Goal: Task Accomplishment & Management: Manage account settings

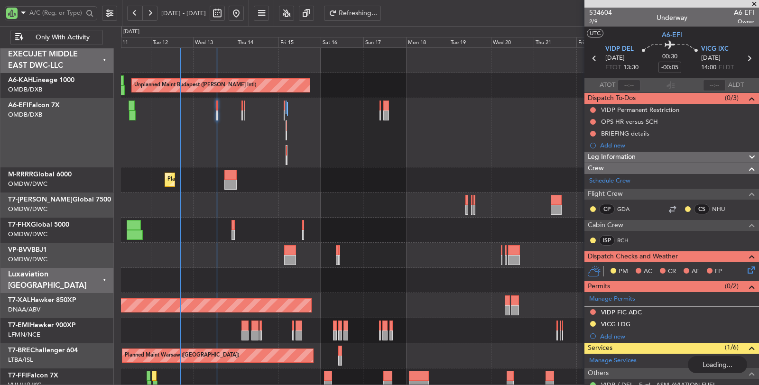
scroll to position [158, 0]
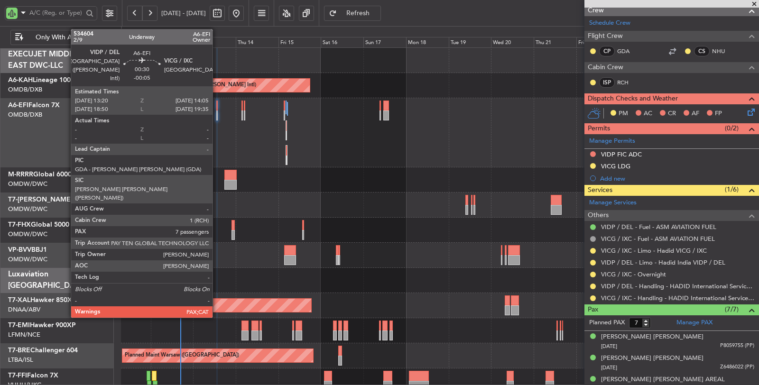
click at [218, 114] on div "Unplanned Maint [GEOGRAPHIC_DATA] ([GEOGRAPHIC_DATA] Intl)" at bounding box center [440, 132] width 638 height 69
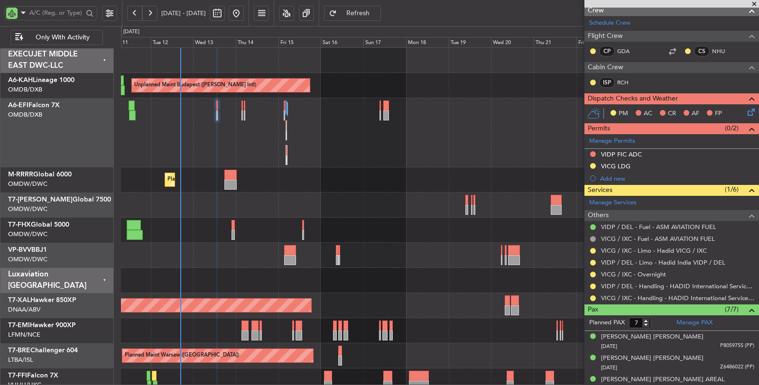
click at [218, 114] on div "Unplanned Maint [GEOGRAPHIC_DATA] ([GEOGRAPHIC_DATA] Intl)" at bounding box center [440, 132] width 638 height 69
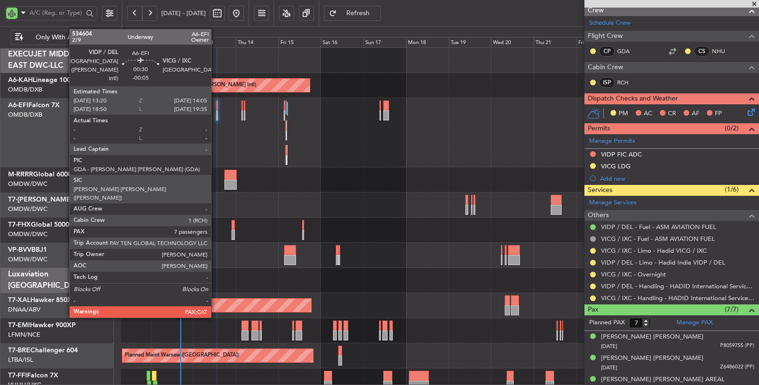
click at [216, 116] on div at bounding box center [216, 115] width 1 height 10
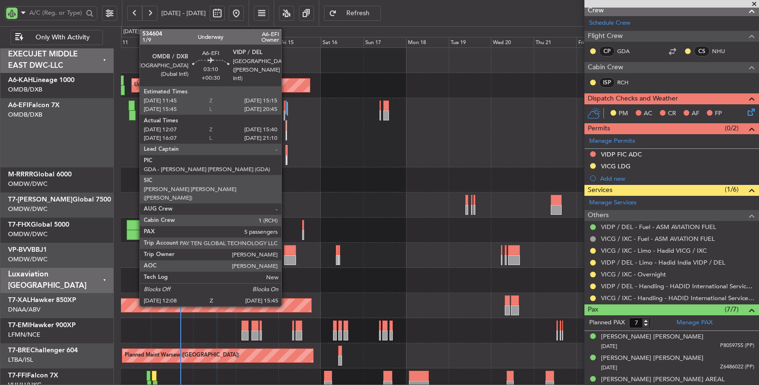
click at [133, 116] on div at bounding box center [132, 115] width 7 height 10
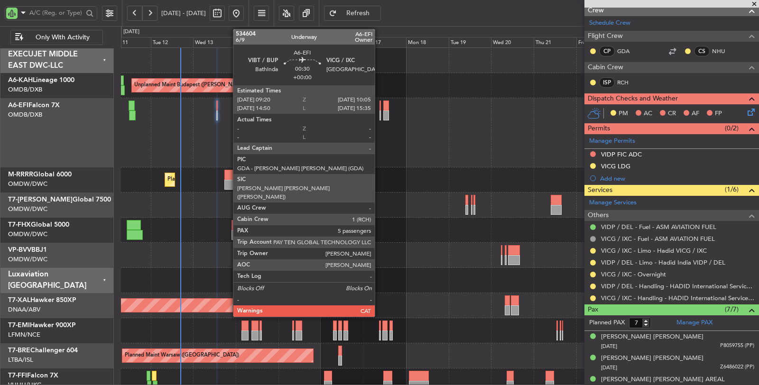
click at [379, 116] on div at bounding box center [379, 115] width 1 height 10
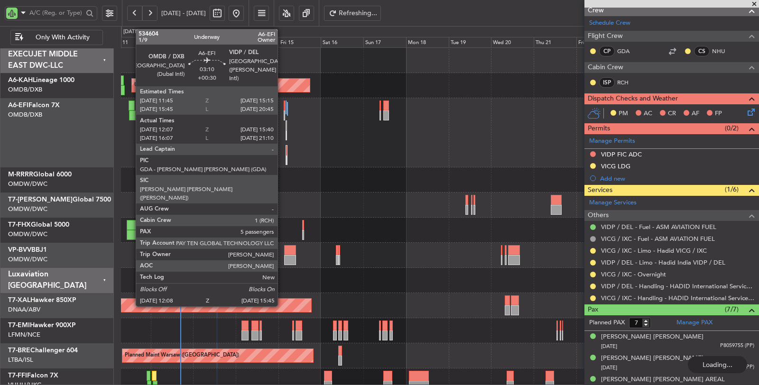
click at [131, 110] on div at bounding box center [132, 106] width 7 height 10
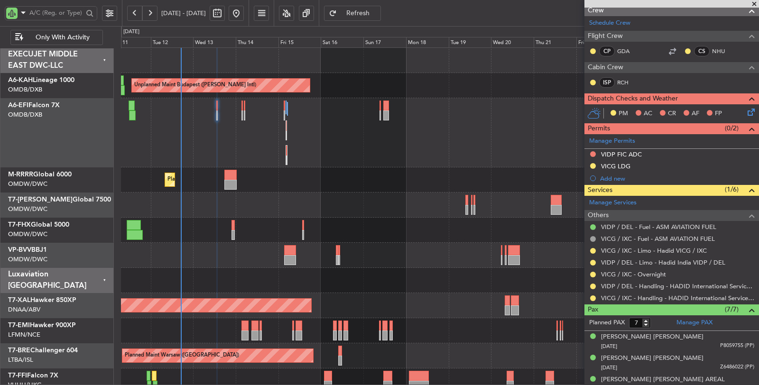
click at [134, 12] on button at bounding box center [134, 13] width 15 height 15
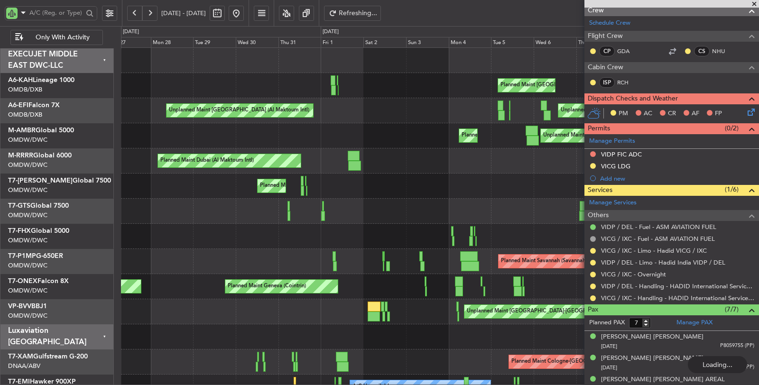
click at [134, 12] on button at bounding box center [134, 13] width 15 height 15
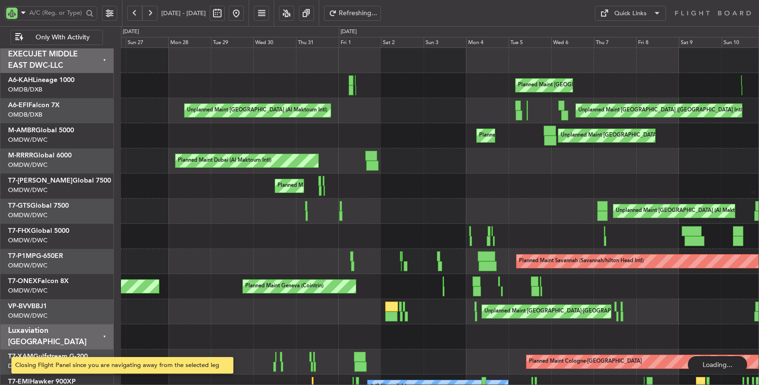
scroll to position [0, 0]
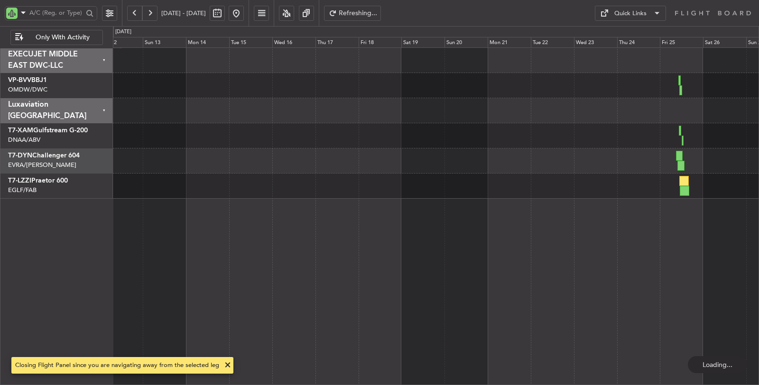
click at [134, 12] on button at bounding box center [134, 13] width 15 height 15
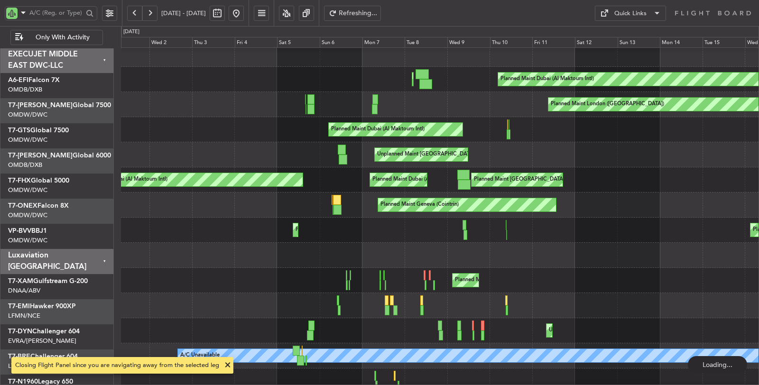
click at [142, 138] on div "Planned Maint Dubai (Al Maktoum Intl) AOG Maint [GEOGRAPHIC_DATA] ([GEOGRAPHIC_…" at bounding box center [440, 216] width 638 height 338
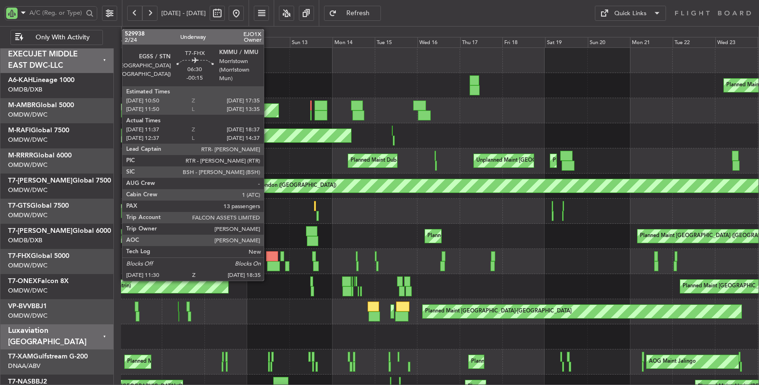
click at [268, 263] on div at bounding box center [273, 266] width 13 height 10
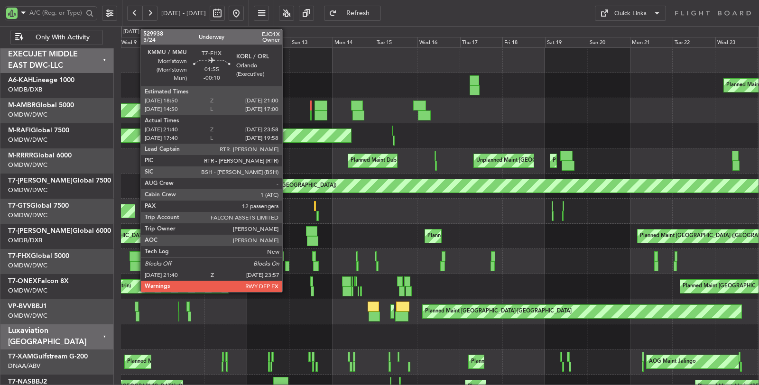
click at [287, 267] on div at bounding box center [287, 266] width 4 height 10
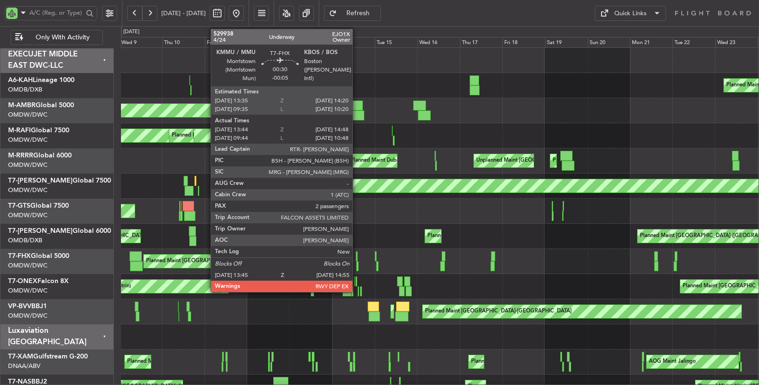
click at [357, 267] on div at bounding box center [357, 266] width 2 height 10
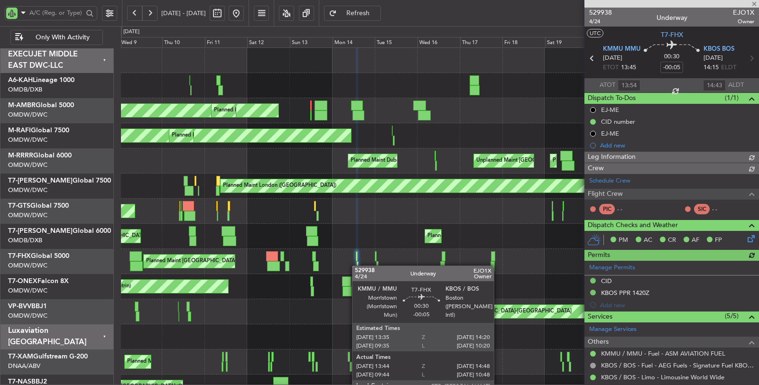
type input "Dherander Fithani (DHF)"
type input "6667"
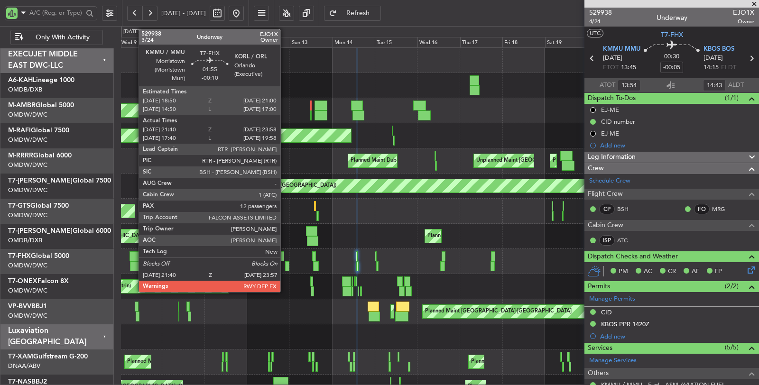
click at [285, 266] on div at bounding box center [287, 266] width 4 height 10
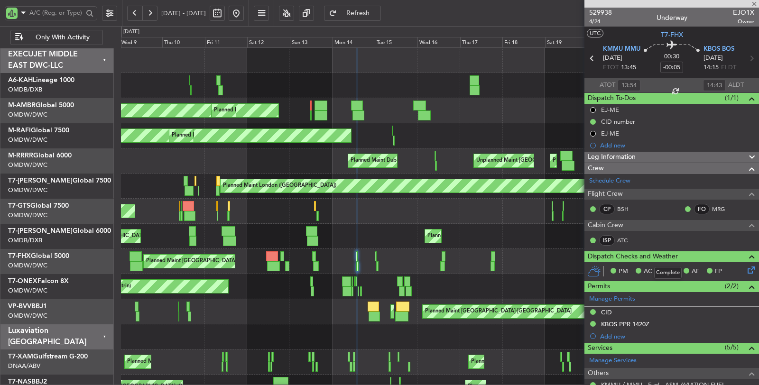
type input "-00:10"
type input "21:50"
type input "23:53"
type input "12"
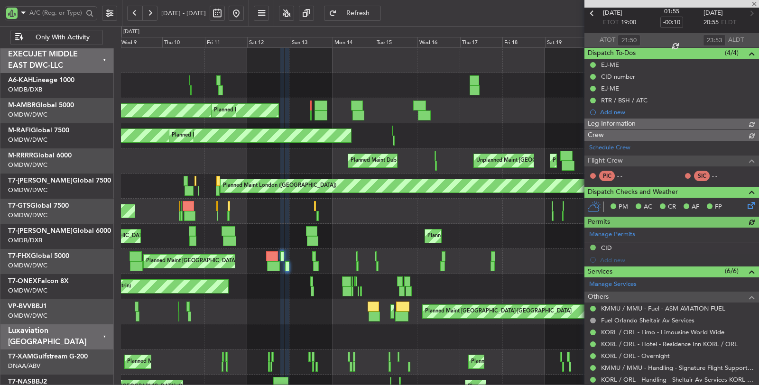
type input "[PERSON_NAME] (ANI)"
type input "6666"
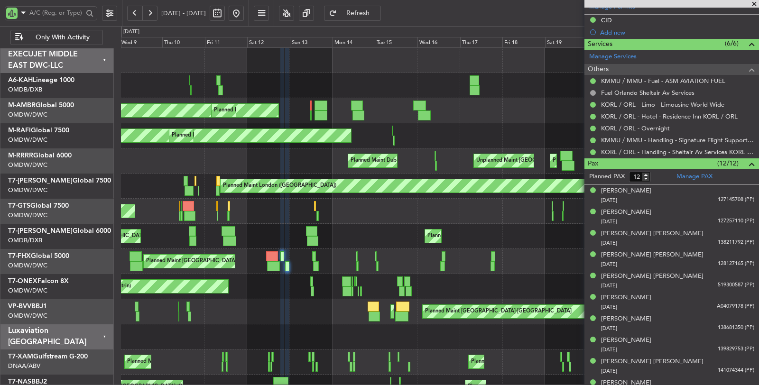
scroll to position [304, 0]
click at [672, 101] on link "KORL / ORL - Limo - Limousine World Wide" at bounding box center [662, 105] width 123 height 8
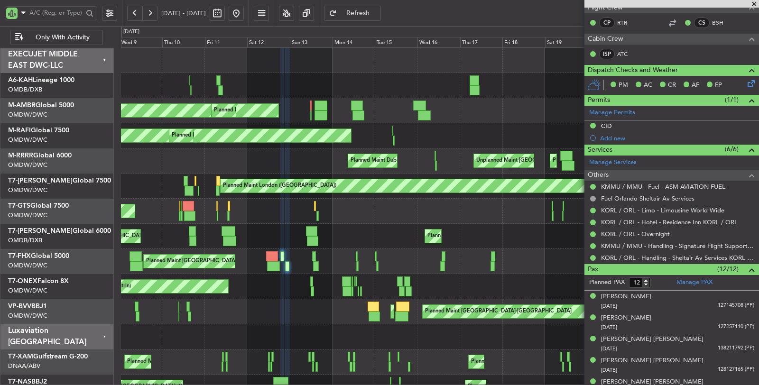
scroll to position [0, 0]
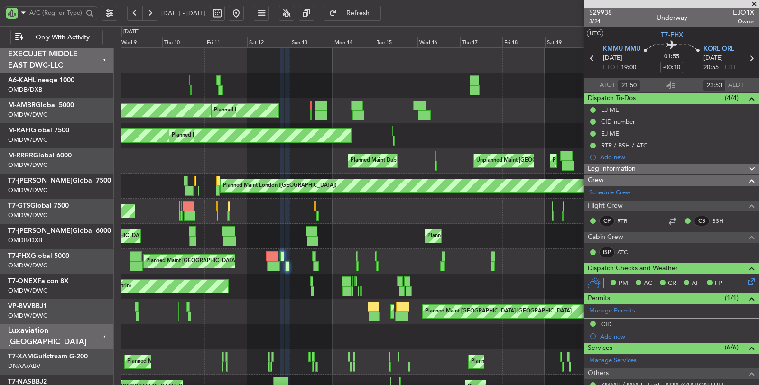
type input "17:50"
type input "19:53"
type input "21:50"
type input "23:53"
type input "[PERSON_NAME] (ANI)"
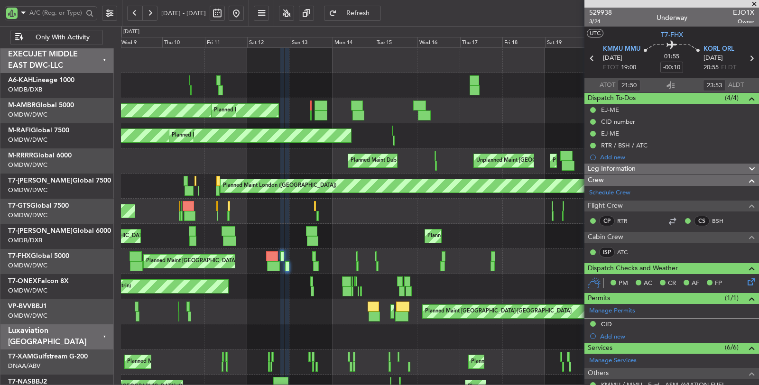
type input "6666"
click at [66, 12] on input "text" at bounding box center [56, 13] width 54 height 14
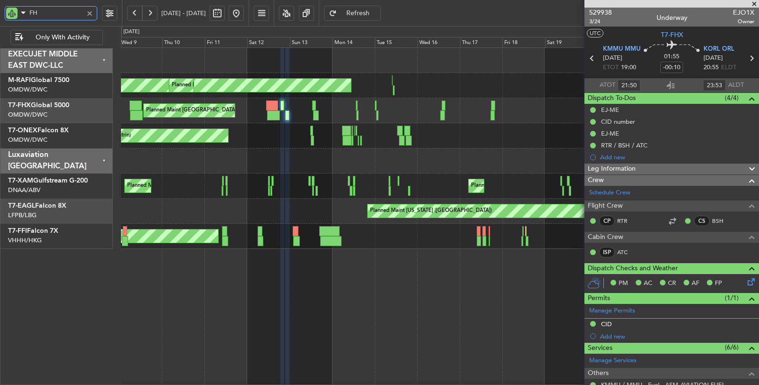
type input "FHX"
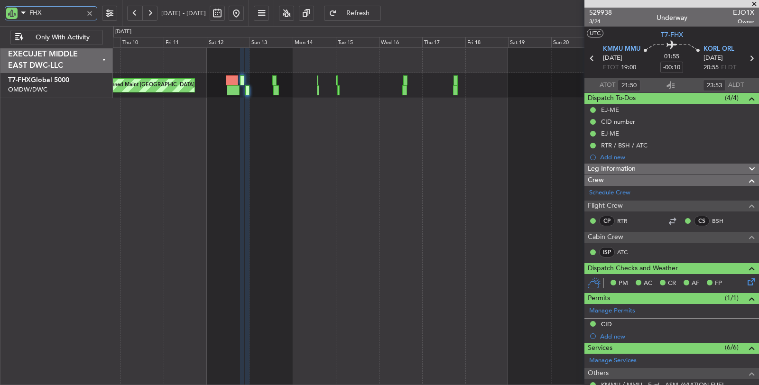
click at [234, 98] on div "Planned Maint [GEOGRAPHIC_DATA] ([GEOGRAPHIC_DATA]) Planned Maint [GEOGRAPHIC_D…" at bounding box center [436, 216] width 646 height 338
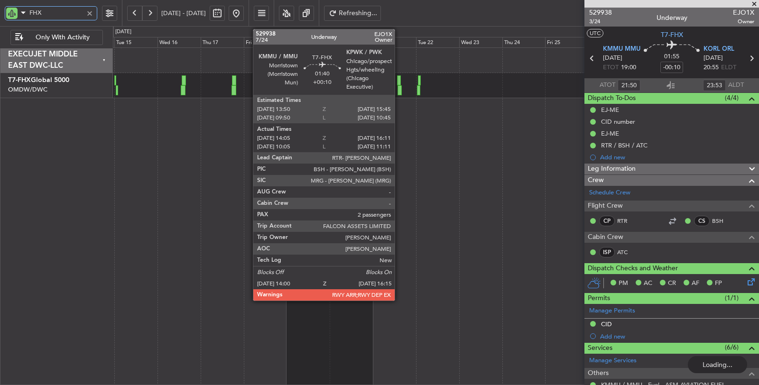
click at [399, 89] on div at bounding box center [399, 90] width 4 height 10
type input "+00:10"
type input "14:15"
type input "16:06"
type input "2"
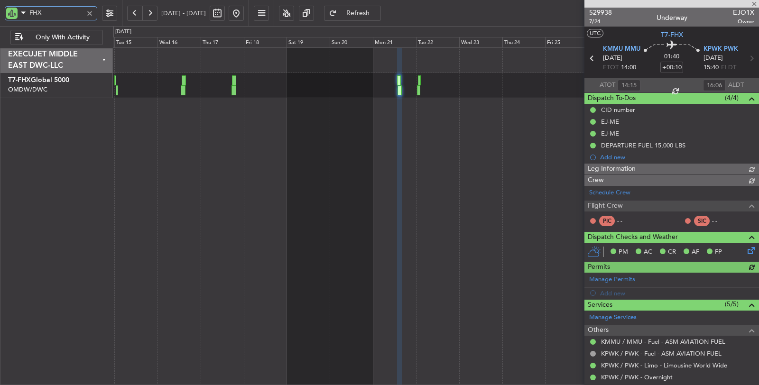
type input "[PERSON_NAME] ([PERSON_NAME])"
type input "6755"
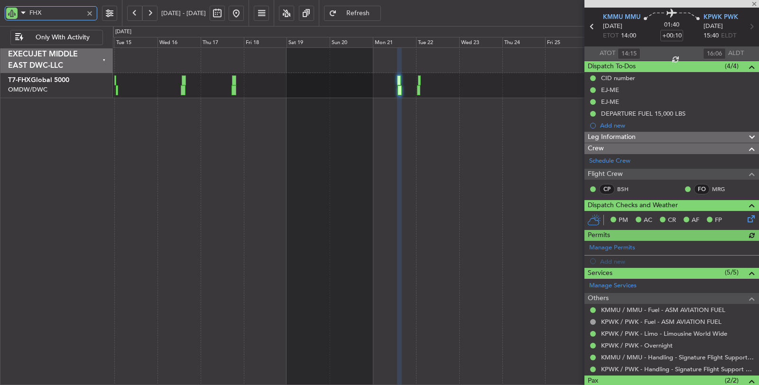
scroll to position [88, 0]
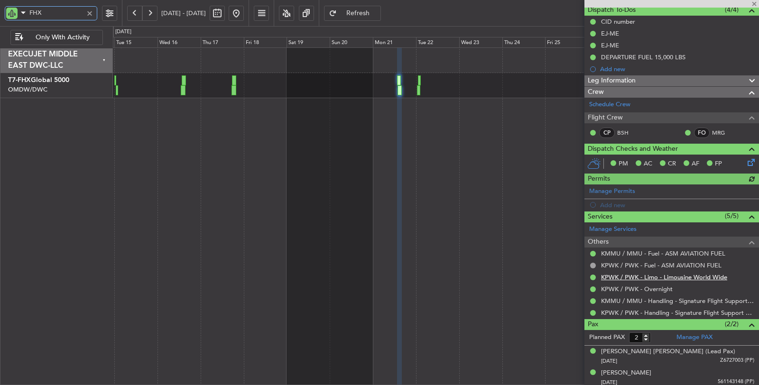
type input "FHX"
click at [663, 274] on link "KPWK / PWK - Limo - Limousine World Wide" at bounding box center [664, 277] width 126 height 8
type input "[PERSON_NAME] ([PERSON_NAME])"
type input "6755"
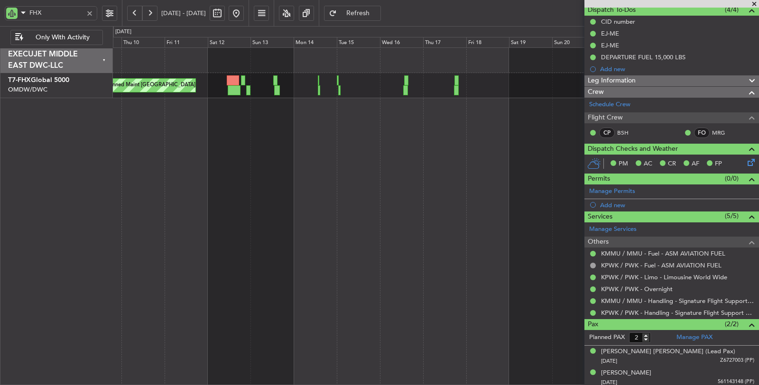
click at [421, 134] on div "Planned Maint [GEOGRAPHIC_DATA] ([GEOGRAPHIC_DATA]) Planned Maint [GEOGRAPHIC_D…" at bounding box center [436, 216] width 646 height 338
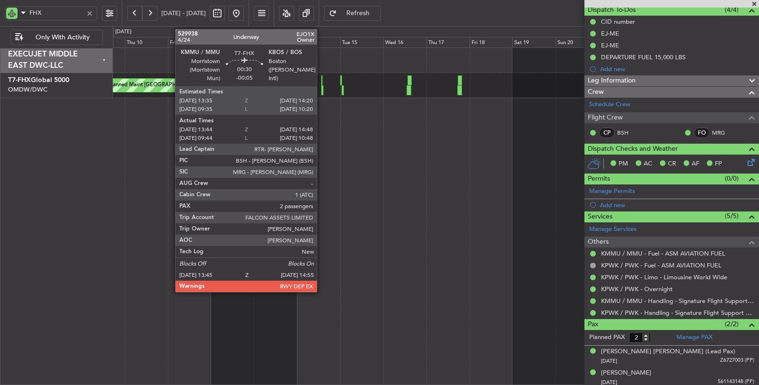
click at [322, 92] on div at bounding box center [322, 90] width 2 height 10
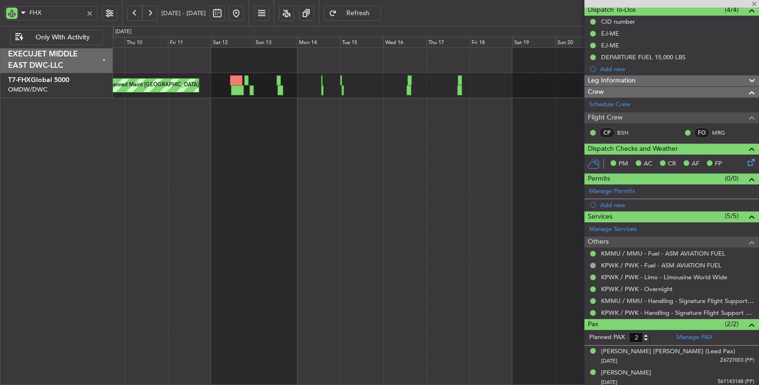
type input "-00:05"
type input "13:54"
type input "14:43"
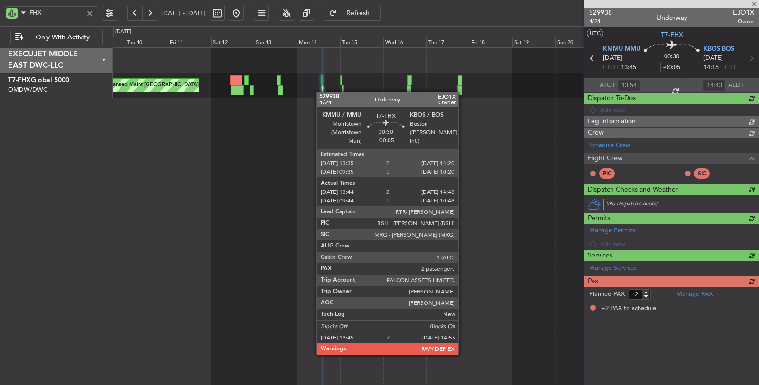
scroll to position [0, 0]
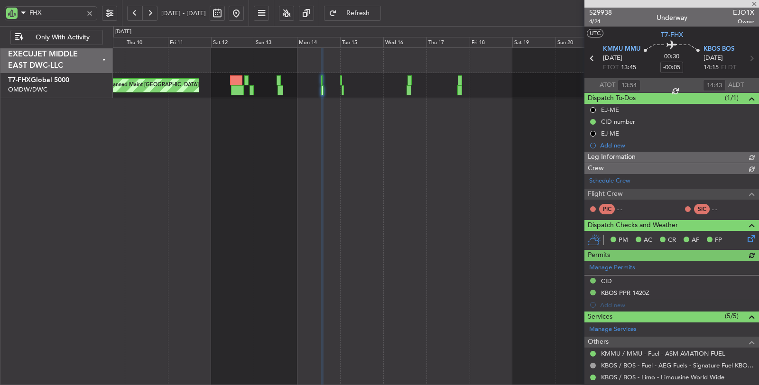
type input "Dherander Fithani (DHF)"
type input "6667"
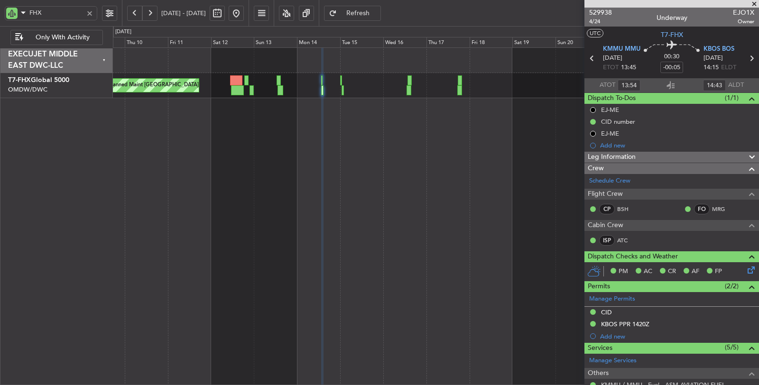
scroll to position [131, 0]
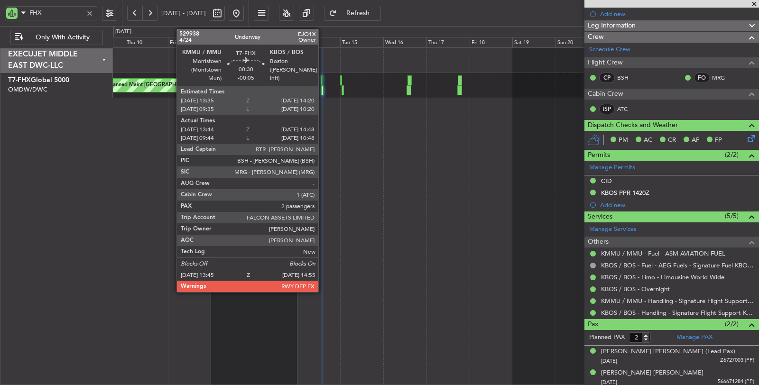
click at [323, 92] on div at bounding box center [322, 90] width 2 height 10
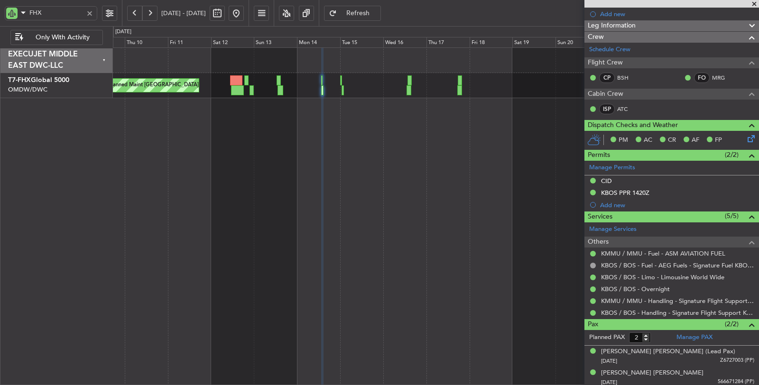
type input "Dherander Fithani (DHF)"
type input "6667"
type input "Dherander Fithani (DHF)"
type input "6667"
click at [90, 12] on div at bounding box center [89, 13] width 10 height 10
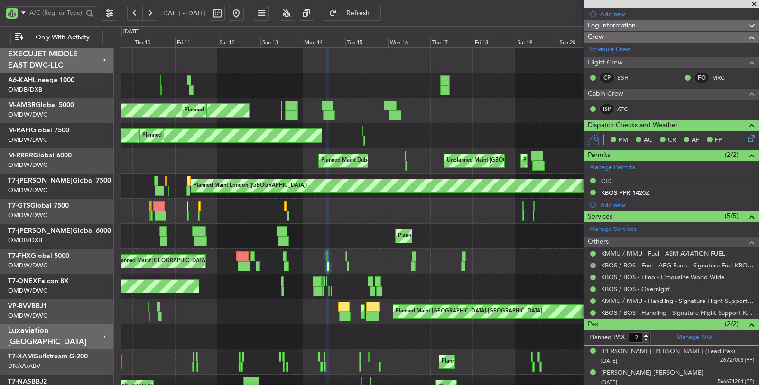
click at [134, 12] on button at bounding box center [134, 13] width 15 height 15
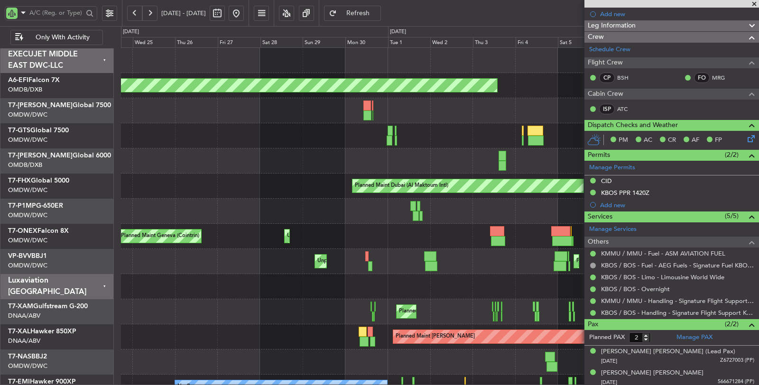
click at [134, 12] on button at bounding box center [134, 13] width 15 height 15
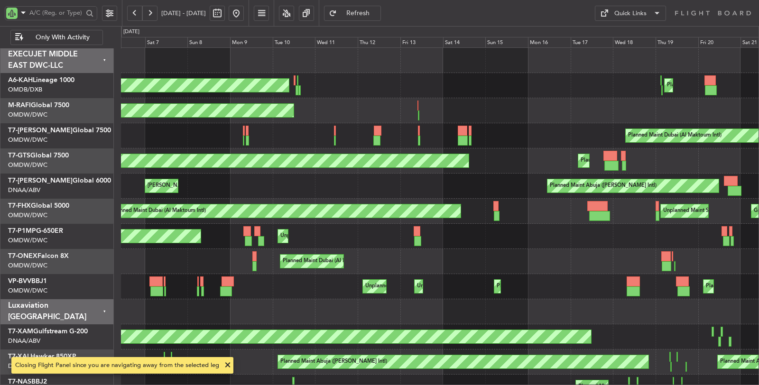
scroll to position [0, 0]
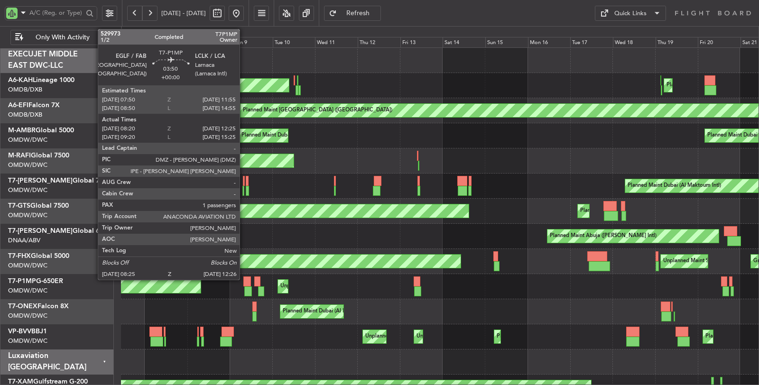
click at [244, 277] on div at bounding box center [247, 281] width 8 height 10
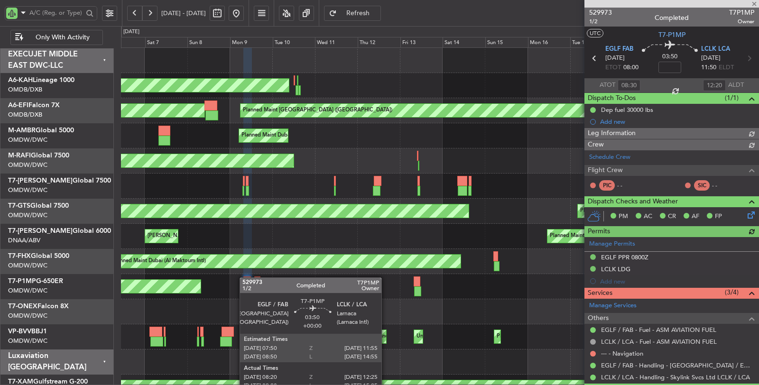
type input "[PERSON_NAME] (ANI)"
type input "6382"
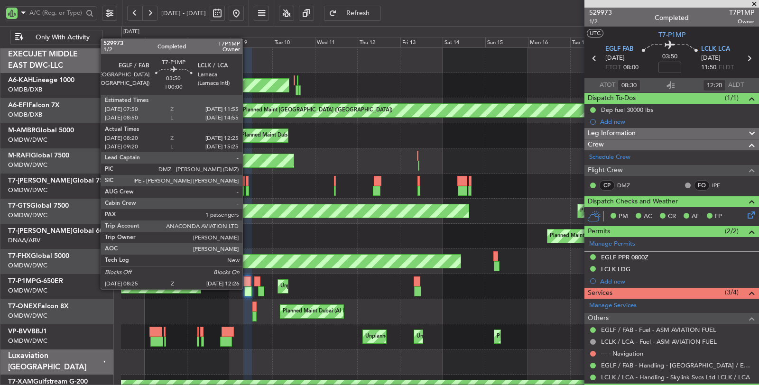
click at [247, 288] on div at bounding box center [248, 291] width 8 height 10
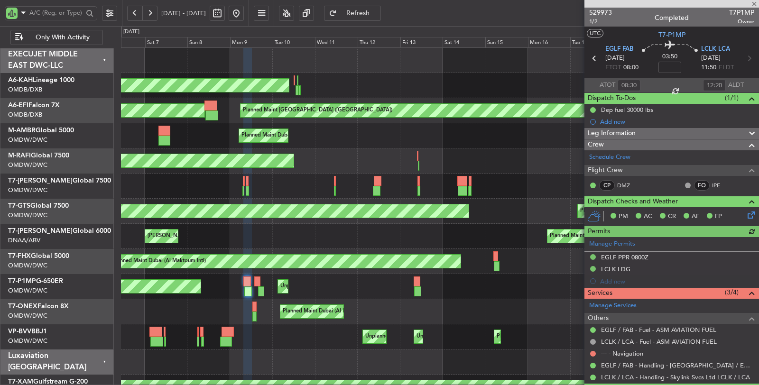
type input "[PERSON_NAME] (ANI)"
type input "6382"
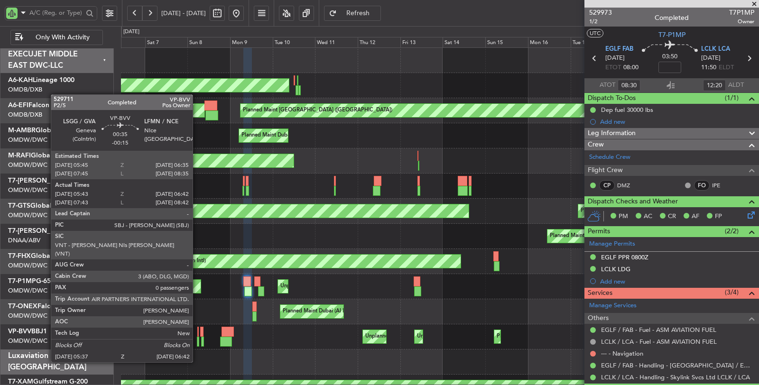
click at [197, 344] on div at bounding box center [198, 342] width 2 height 10
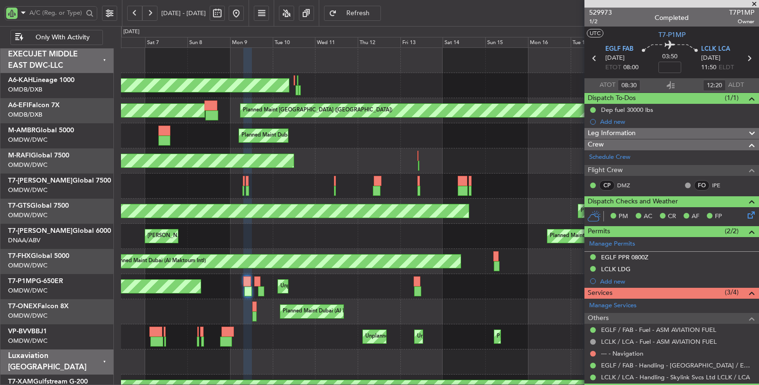
type input "[PERSON_NAME] (ANI)"
type input "6382"
type input "[PERSON_NAME] (ANI)"
type input "6382"
type input "[PERSON_NAME] (ANI)"
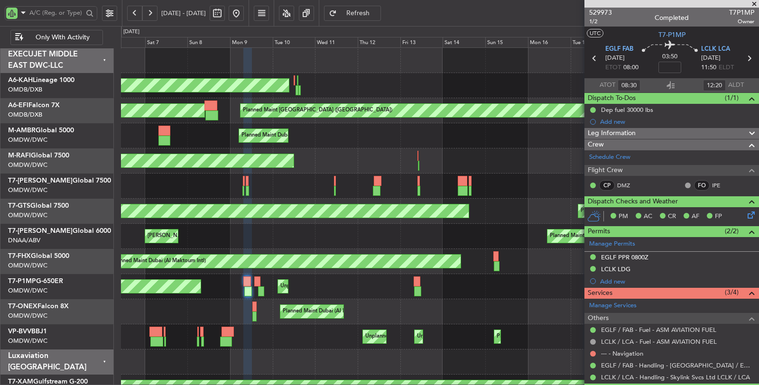
type input "6382"
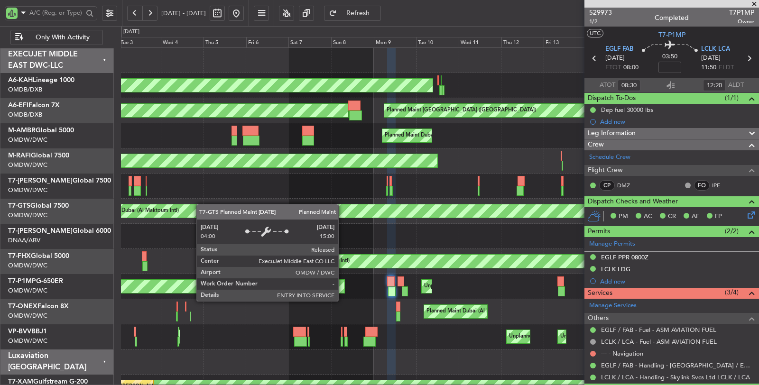
click at [299, 209] on div "Planned Maint Dubai (Al Maktoum Intl) Planned Maint [GEOGRAPHIC_DATA] ([GEOGRAP…" at bounding box center [439, 211] width 637 height 25
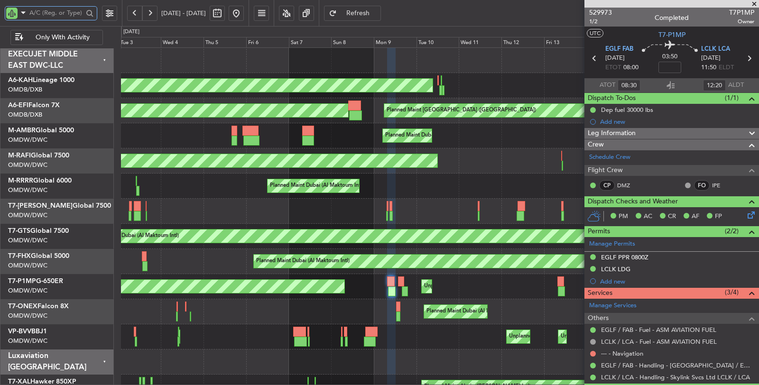
click at [57, 17] on input "text" at bounding box center [56, 13] width 54 height 14
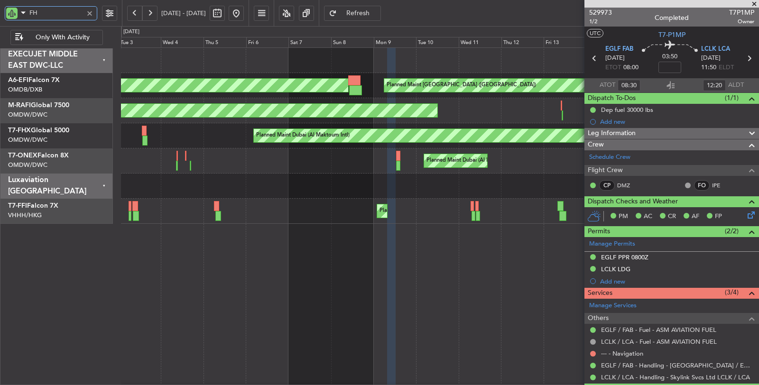
type input "FHX"
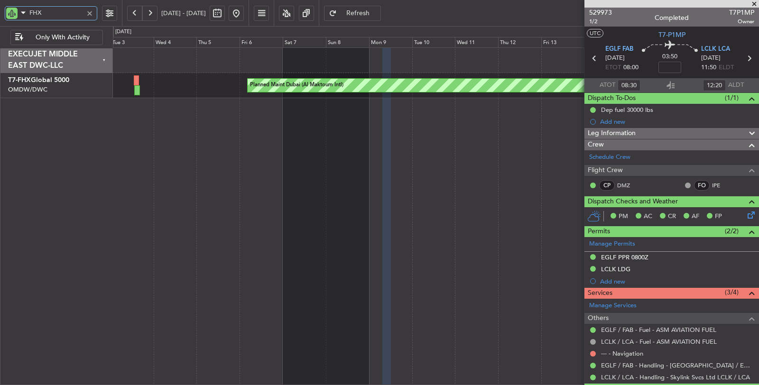
click at [319, 110] on div "Planned Maint Dubai (Al Maktoum Intl) Unplanned Maint Sydney ([PERSON_NAME] Int…" at bounding box center [436, 216] width 646 height 338
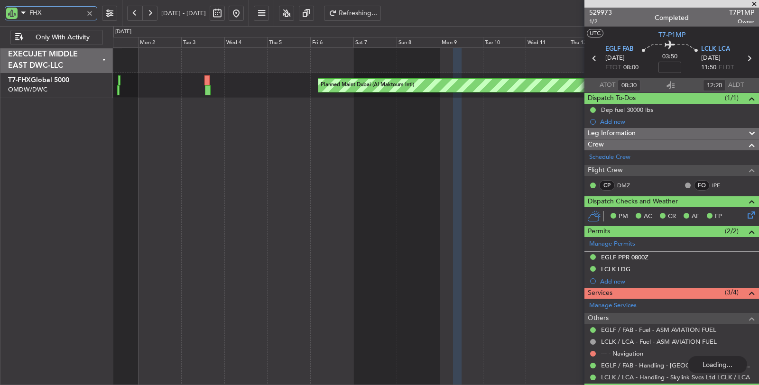
click at [152, 122] on div "Planned Maint Dubai (Al Maktoum Intl) Unplanned Maint Sydney ([PERSON_NAME] Int…" at bounding box center [436, 216] width 646 height 338
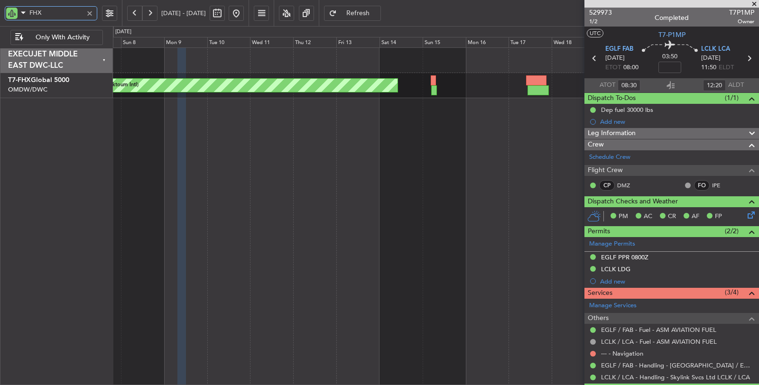
click at [154, 124] on div "Planned Maint Dubai (Al Maktoum Intl) Unplanned Maint Sydney ([PERSON_NAME] Int…" at bounding box center [436, 216] width 646 height 338
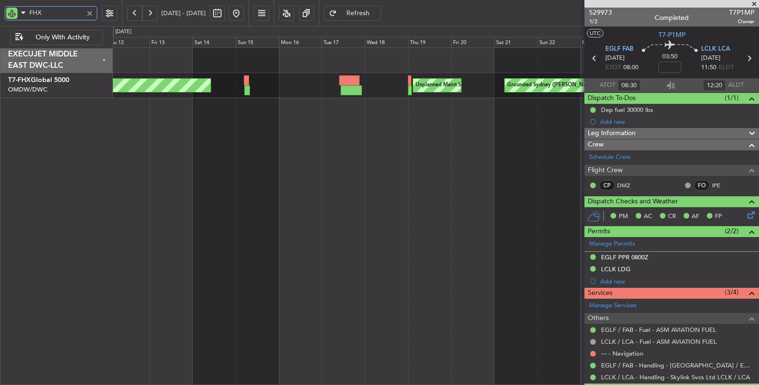
click at [148, 130] on div "Planned Maint Dubai (Al Maktoum Intl) Unplanned Maint Sydney ([PERSON_NAME] Int…" at bounding box center [436, 216] width 646 height 338
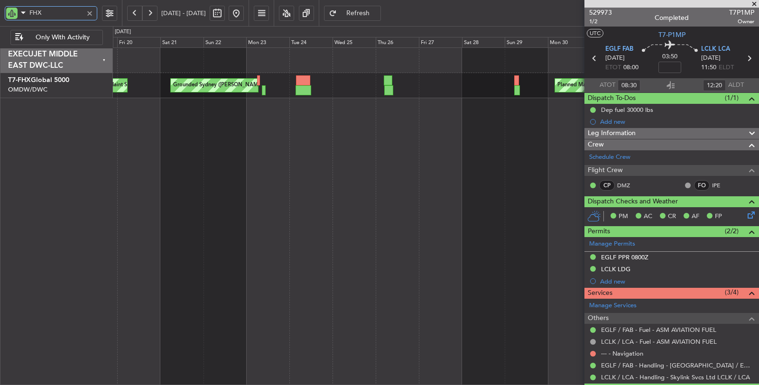
click at [214, 136] on div "Unplanned Maint Sydney ([PERSON_NAME] Intl) Grounded [GEOGRAPHIC_DATA] ([PERSON…" at bounding box center [436, 216] width 646 height 338
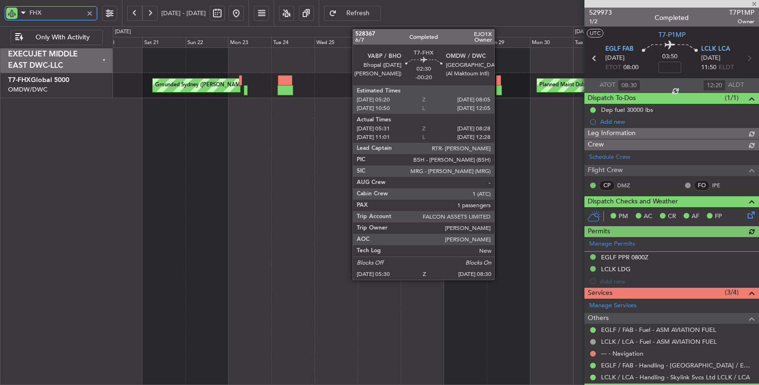
type input "[PERSON_NAME] (ANI)"
type input "6382"
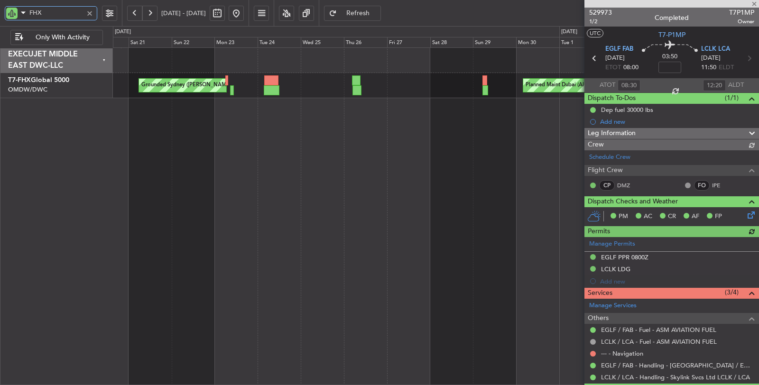
click at [241, 124] on div "Planned Maint Dubai (Al Maktoum Intl) Grounded [GEOGRAPHIC_DATA] ([PERSON_NAME]…" at bounding box center [436, 216] width 646 height 338
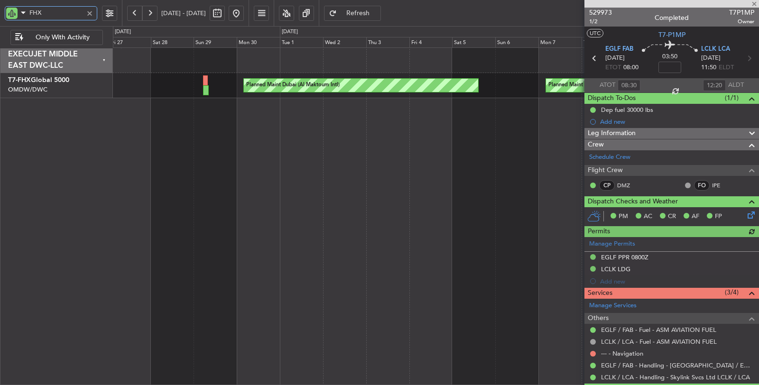
click at [228, 120] on div "Planned Maint Dubai (Al Maktoum Intl) Planned Maint [GEOGRAPHIC_DATA] (Al Makto…" at bounding box center [436, 216] width 646 height 338
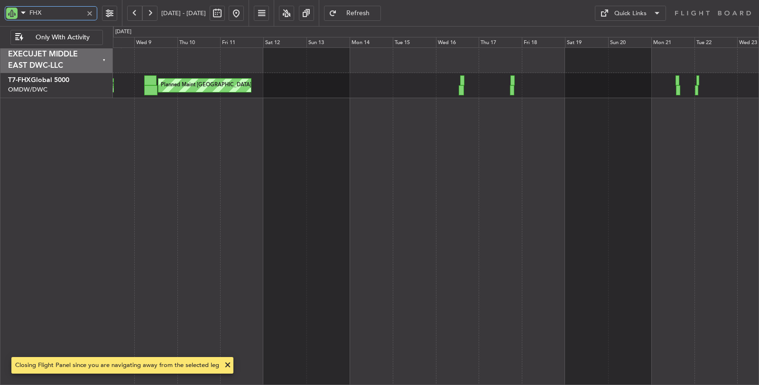
click at [212, 129] on div "Planned Maint Dubai (Al Maktoum Intl) Planned Maint [GEOGRAPHIC_DATA] ([GEOGRAP…" at bounding box center [436, 216] width 646 height 338
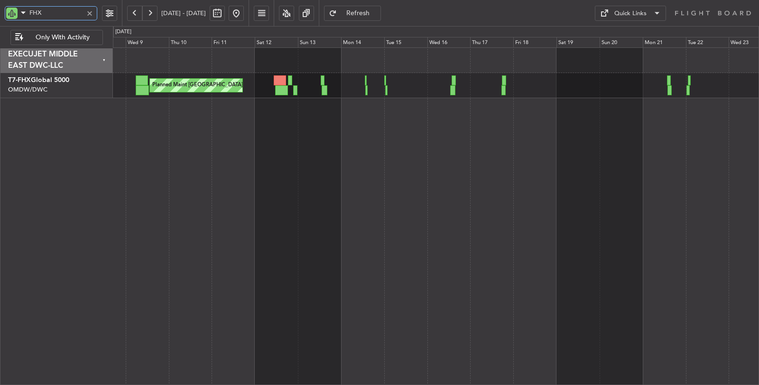
type input "FHX"
click at [383, 211] on div "Planned Maint [GEOGRAPHIC_DATA] ([GEOGRAPHIC_DATA]) Planned Maint [GEOGRAPHIC_D…" at bounding box center [436, 216] width 646 height 338
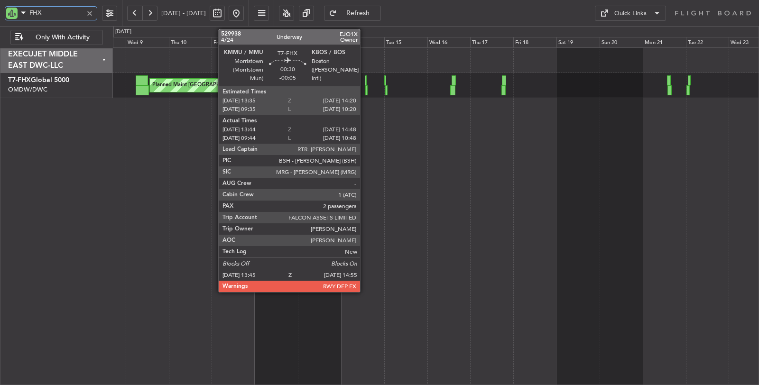
click at [365, 90] on div at bounding box center [366, 90] width 2 height 10
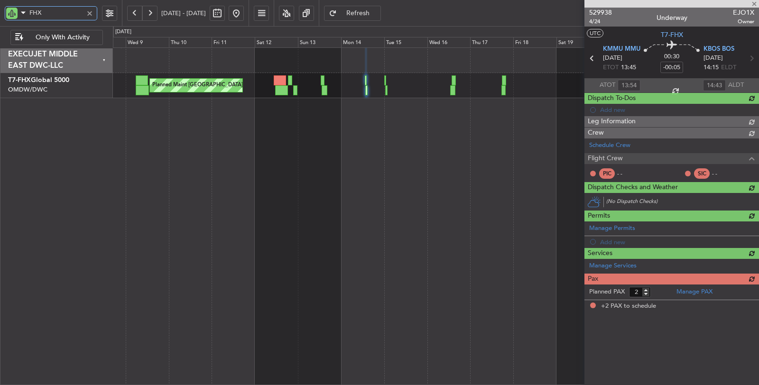
click at [365, 89] on div at bounding box center [366, 90] width 2 height 10
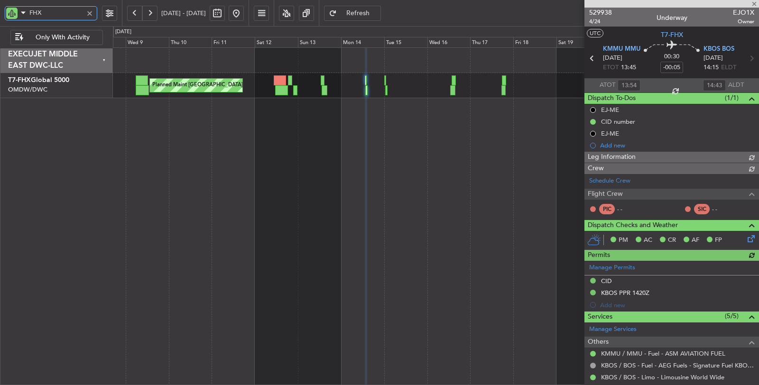
type input "Dherander Fithani (DHF)"
type input "6667"
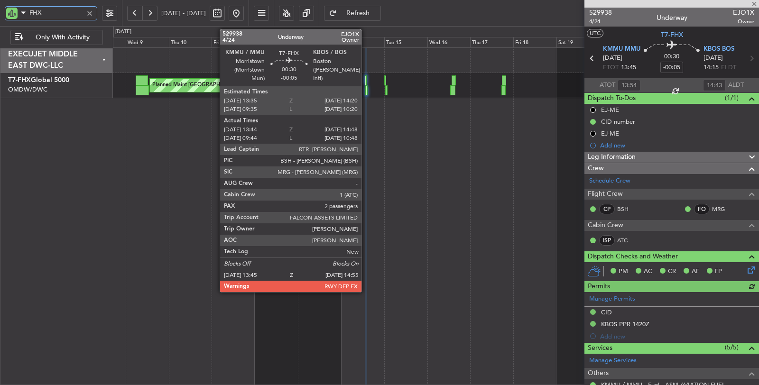
click at [366, 89] on div at bounding box center [366, 90] width 2 height 10
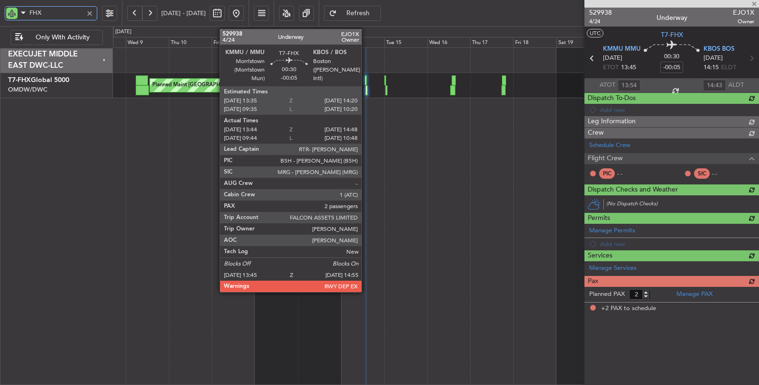
click at [366, 89] on div at bounding box center [366, 90] width 2 height 10
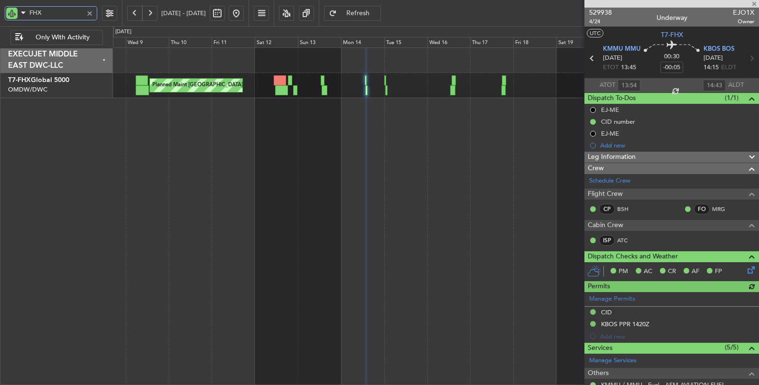
type input "Dherander Fithani (DHF)"
type input "6667"
type input "Dherander Fithani (DHF)"
type input "6667"
type input "Dherander Fithani (DHF)"
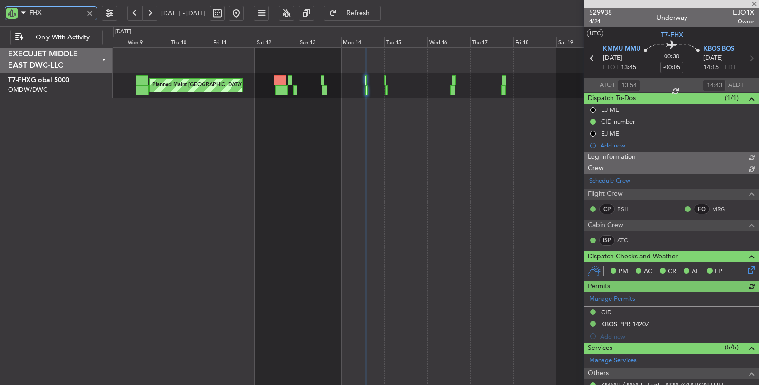
type input "6667"
click at [153, 13] on button at bounding box center [149, 13] width 15 height 15
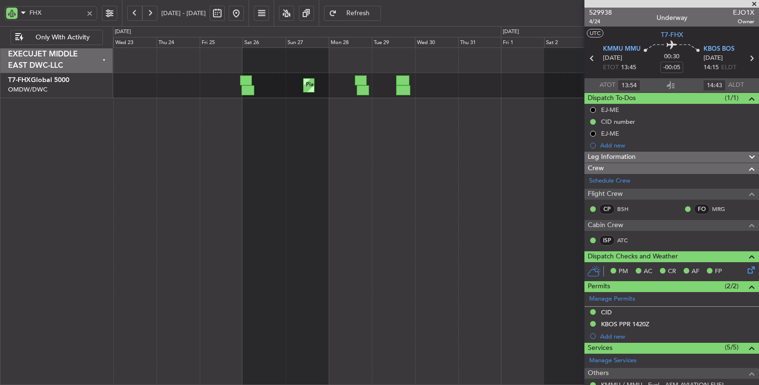
click at [428, 115] on div "Planned Maint [GEOGRAPHIC_DATA] ([GEOGRAPHIC_DATA])" at bounding box center [436, 216] width 646 height 338
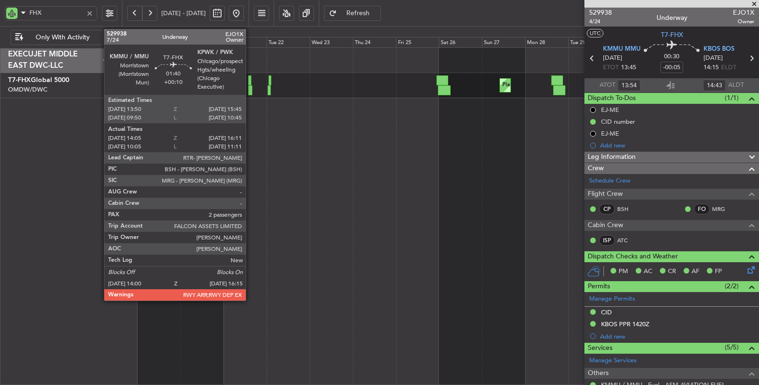
click at [250, 91] on div at bounding box center [250, 90] width 4 height 10
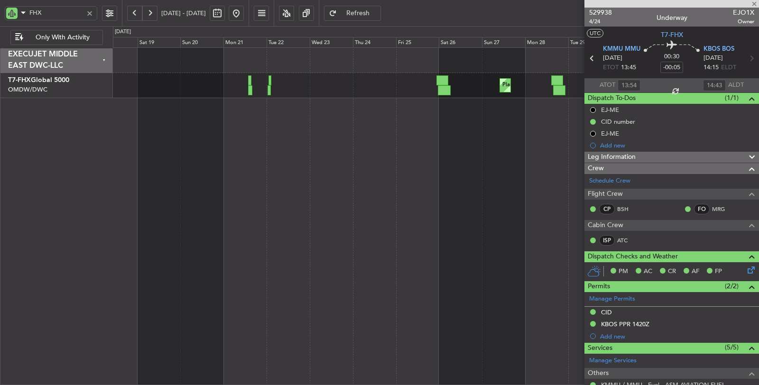
type input "+00:10"
type input "14:15"
type input "16:06"
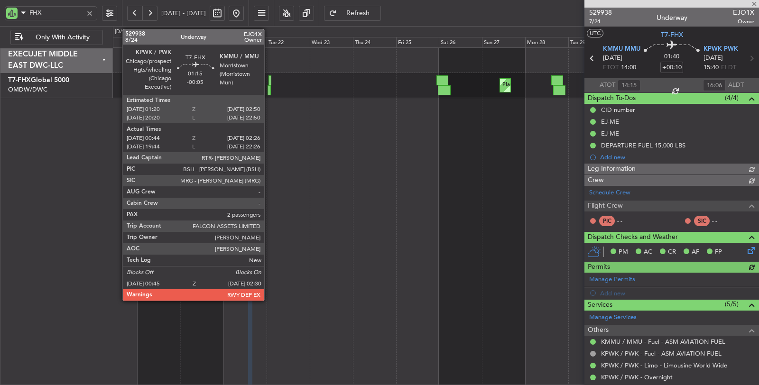
type input "[PERSON_NAME] ([PERSON_NAME])"
type input "6755"
click at [269, 92] on div at bounding box center [268, 90] width 3 height 10
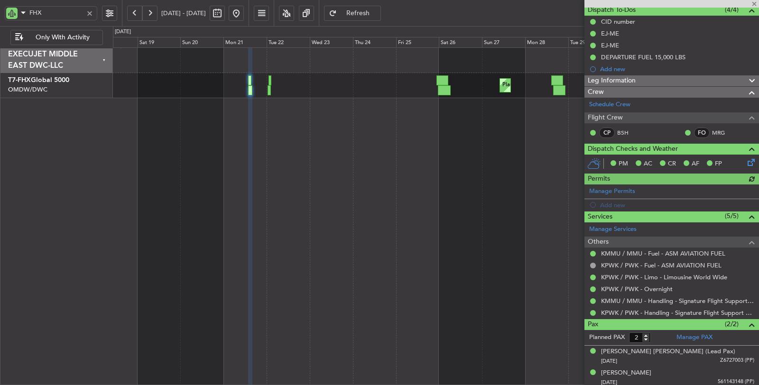
scroll to position [88, 0]
type input "-00:05"
type input "00:54"
type input "02:21"
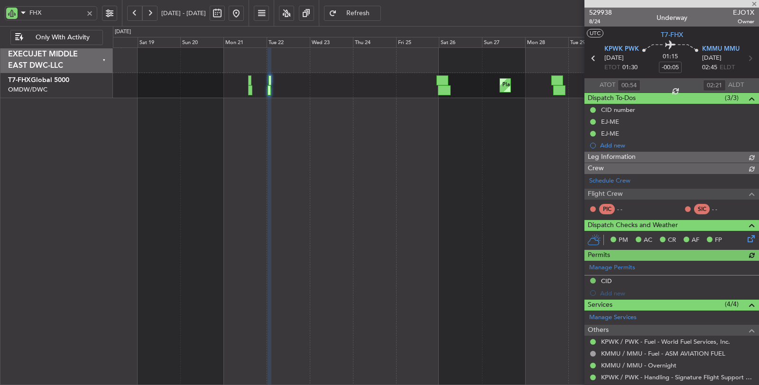
type input "[PERSON_NAME] ([PERSON_NAME])"
type input "6756"
type input "[PERSON_NAME] ([PERSON_NAME])"
type input "6756"
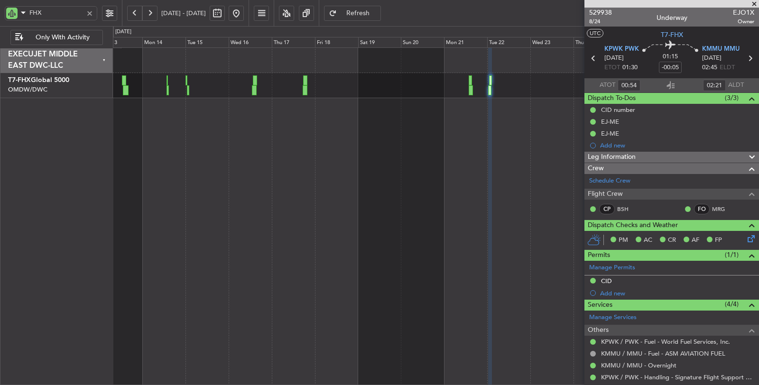
click at [455, 176] on div "Planned Maint [GEOGRAPHIC_DATA] ([GEOGRAPHIC_DATA]) Planned Maint [GEOGRAPHIC_D…" at bounding box center [436, 216] width 646 height 338
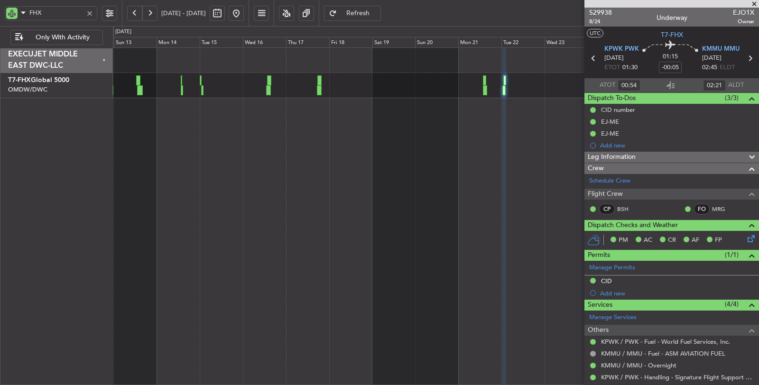
click at [89, 14] on div at bounding box center [89, 13] width 10 height 10
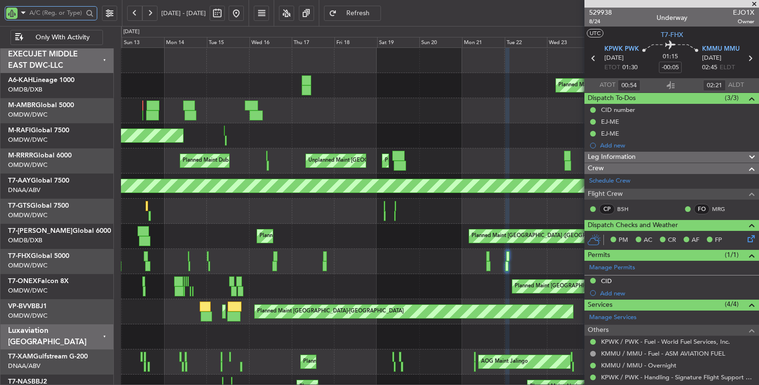
click at [294, 263] on div "Planned Maint [GEOGRAPHIC_DATA] ([GEOGRAPHIC_DATA]) Planned Maint [GEOGRAPHIC_D…" at bounding box center [439, 261] width 637 height 25
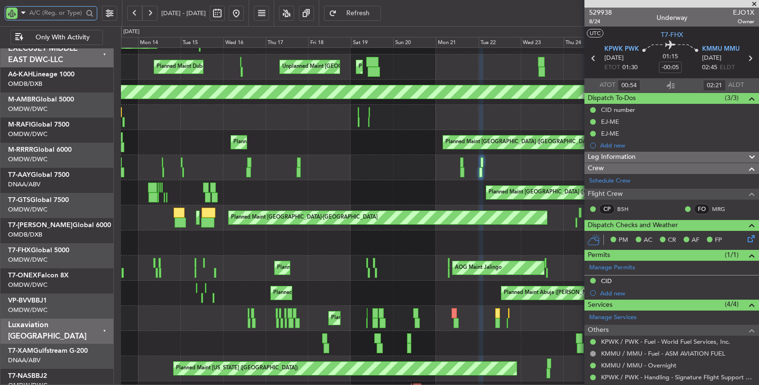
scroll to position [94, 0]
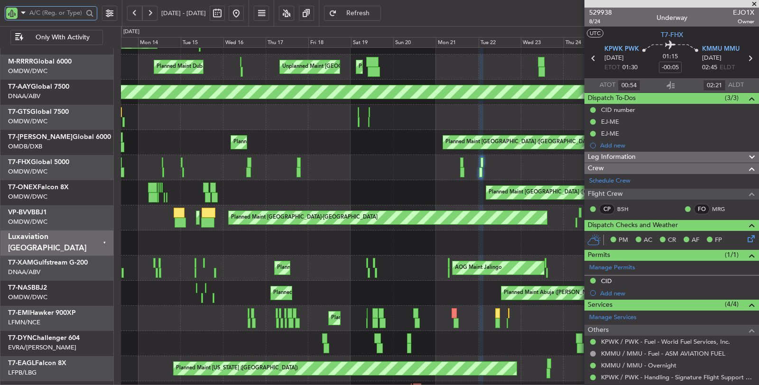
click at [339, 188] on div "Planned Maint [GEOGRAPHIC_DATA] ([GEOGRAPHIC_DATA]) Planned Maint Geneva ([GEOG…" at bounding box center [439, 192] width 637 height 25
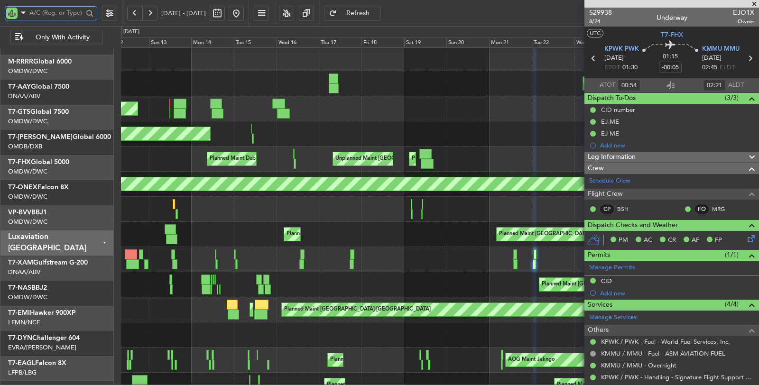
scroll to position [0, 0]
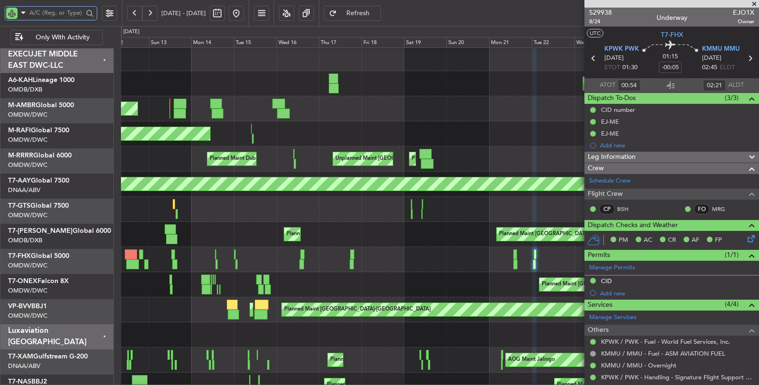
click at [374, 278] on div "Planned Maint Dubai (Al Maktoum Intl) Planned Maint [GEOGRAPHIC_DATA] ([GEOGRAP…" at bounding box center [440, 385] width 638 height 679
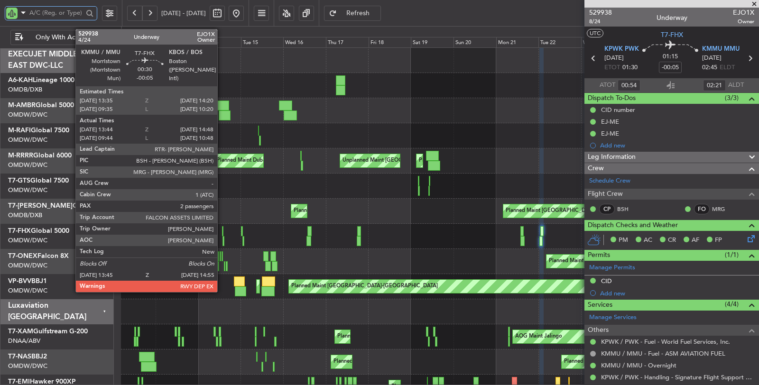
click at [222, 240] on div at bounding box center [223, 241] width 2 height 10
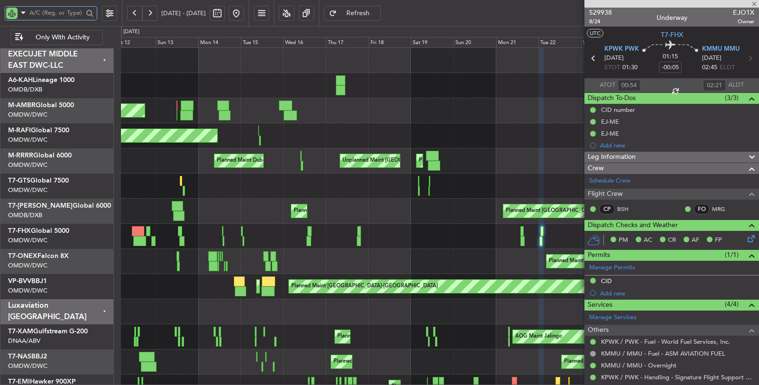
type input "13:54"
type input "14:43"
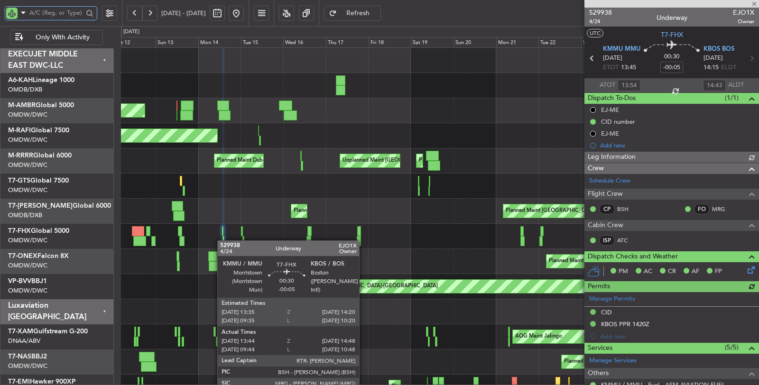
type input "Dherander Fithani (DHF)"
type input "6667"
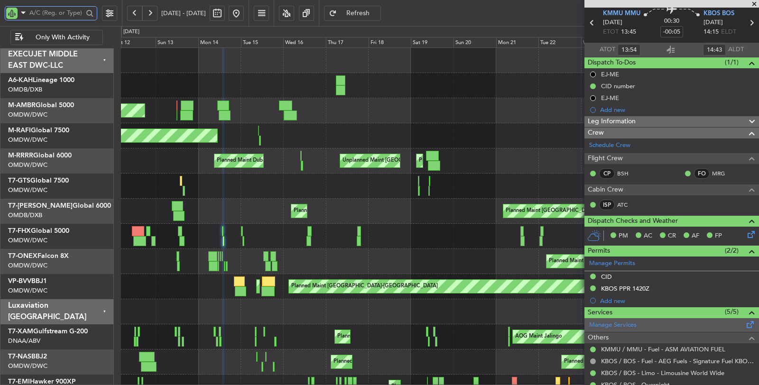
scroll to position [105, 0]
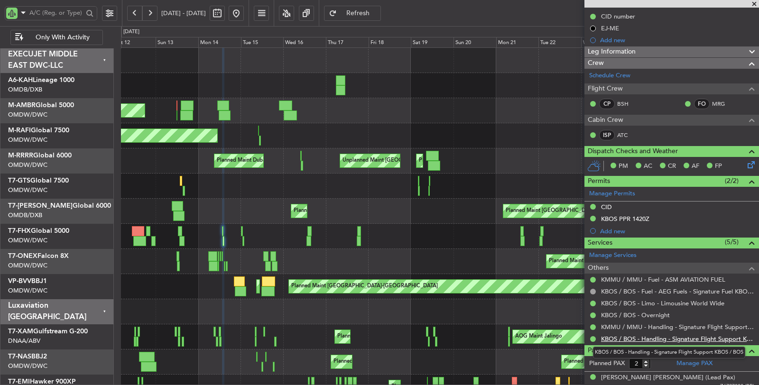
click at [635, 338] on link "KBOS / BOS - Handling - Signature Flight Support KBOS / BOS" at bounding box center [677, 339] width 153 height 8
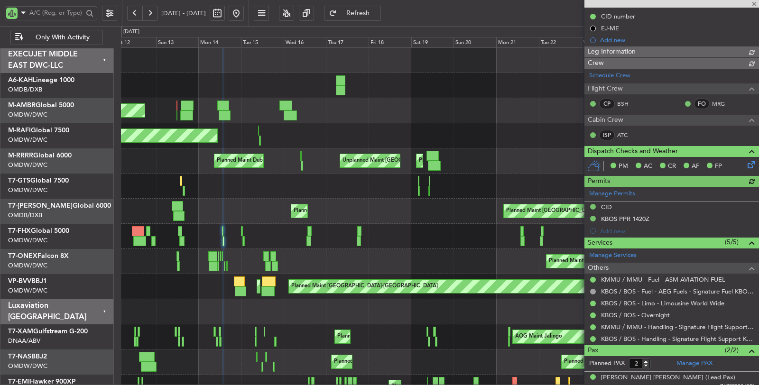
type input "Dherander Fithani (DHF)"
type input "6667"
click at [653, 324] on link "KMMU / MMU - Handling - Signature Flight Support KMMU / MMU" at bounding box center [677, 327] width 153 height 8
type input "Dherander Fithani (DHF)"
type input "6667"
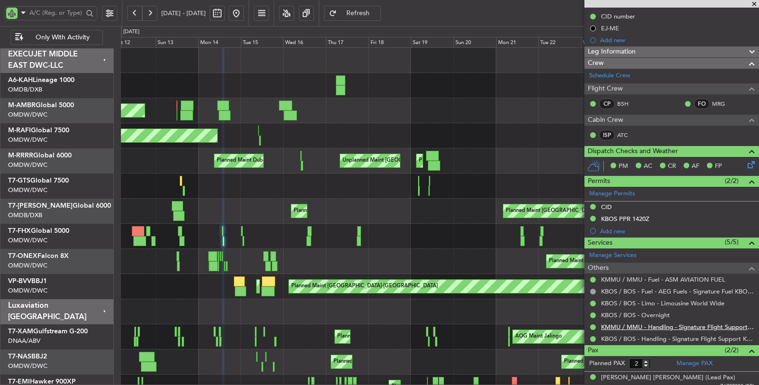
type input "Dherander Fithani (DHF)"
type input "6667"
type input "Dherander Fithani (DHF)"
type input "6667"
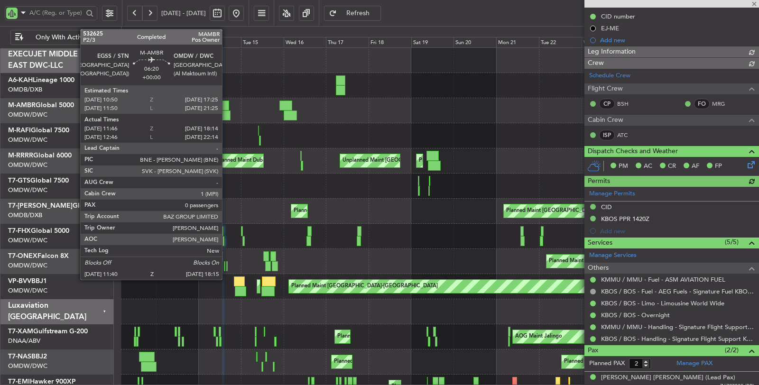
type input "Dherander Fithani (DHF)"
type input "6667"
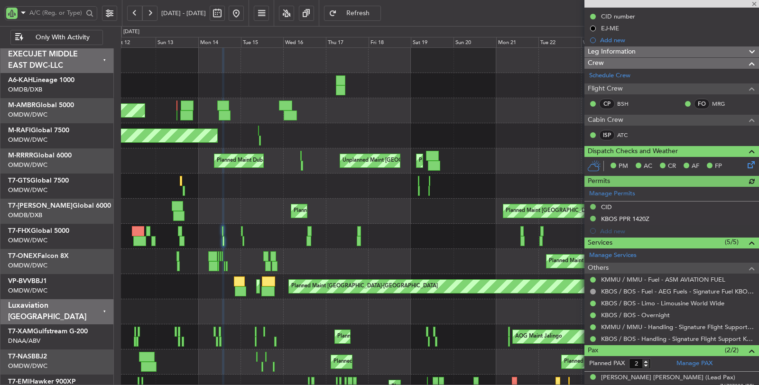
click at [244, 13] on button at bounding box center [236, 13] width 15 height 15
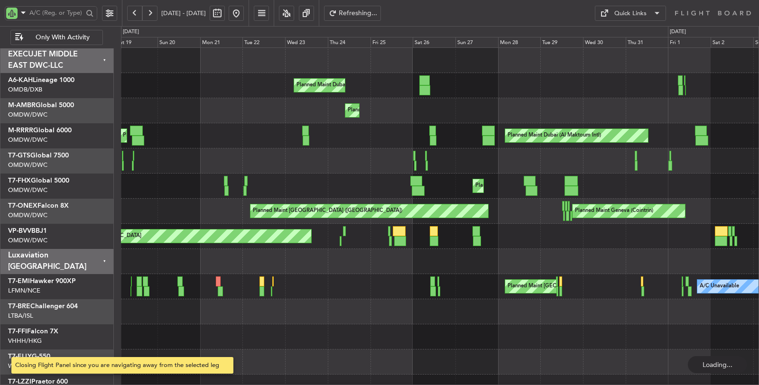
scroll to position [0, 0]
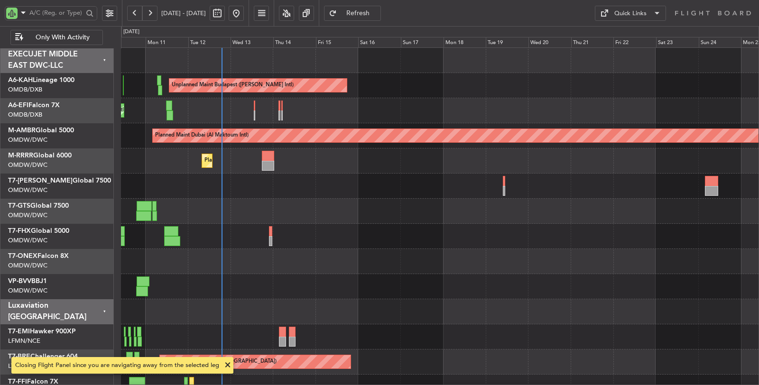
click at [221, 192] on div "Unplanned Maint Budapest ([PERSON_NAME] Intl) Unplanned Maint [GEOGRAPHIC_DATA]…" at bounding box center [439, 287] width 637 height 478
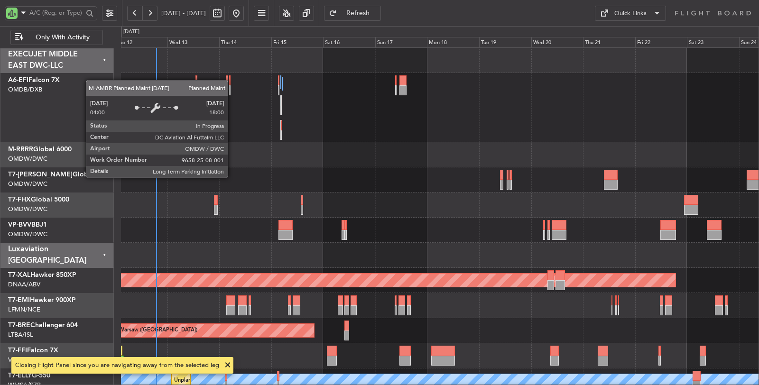
click at [289, 144] on div "Planned Maint Southend" at bounding box center [440, 154] width 638 height 25
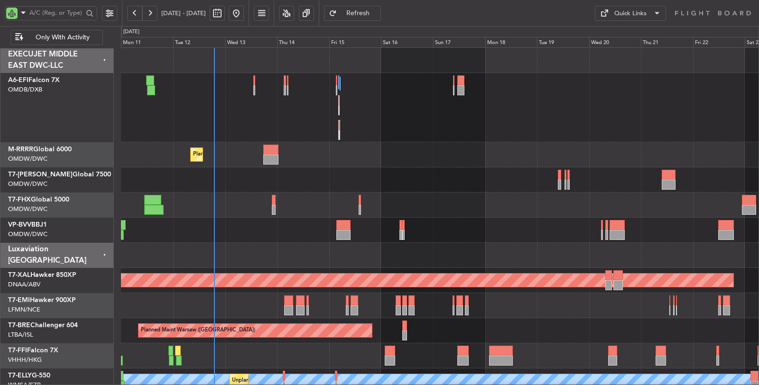
click at [418, 211] on div at bounding box center [440, 205] width 638 height 25
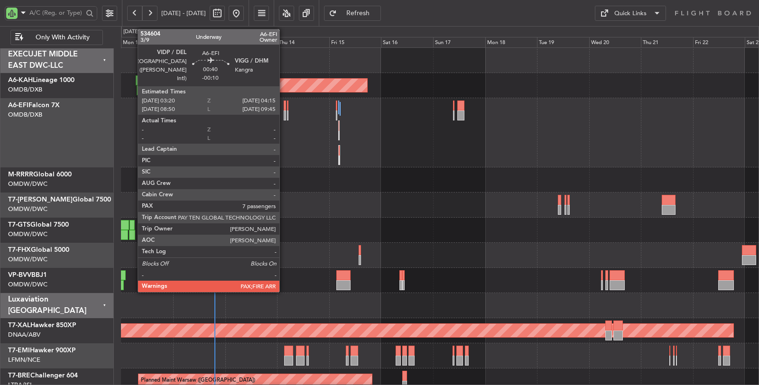
click at [284, 116] on div at bounding box center [285, 115] width 2 height 10
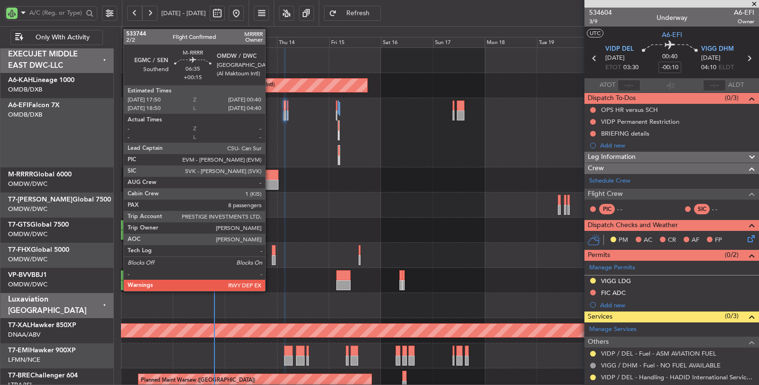
click at [270, 180] on div at bounding box center [270, 185] width 15 height 10
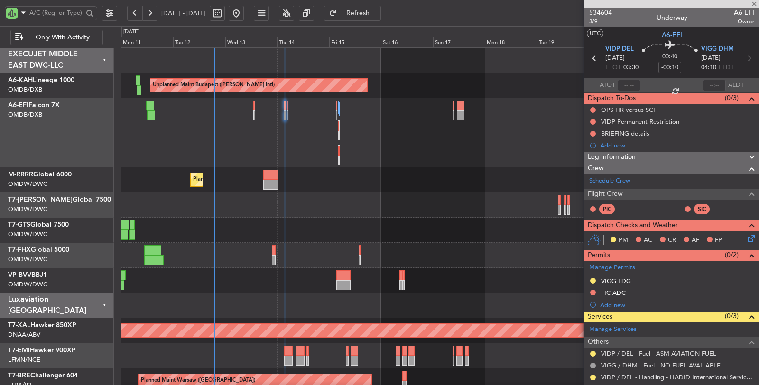
type input "+00:15"
type input "8"
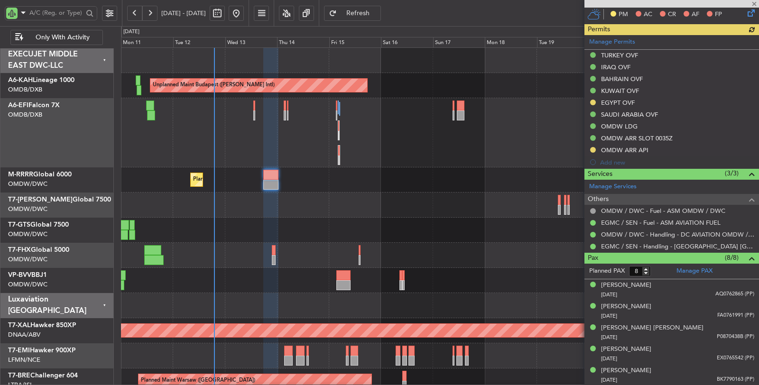
scroll to position [316, 0]
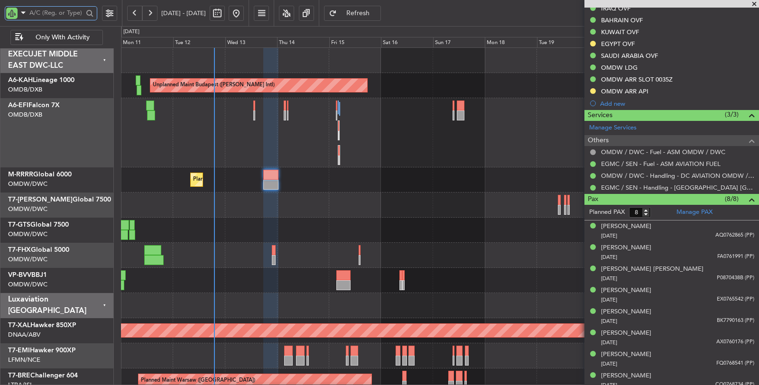
click at [56, 12] on input "text" at bounding box center [56, 13] width 54 height 14
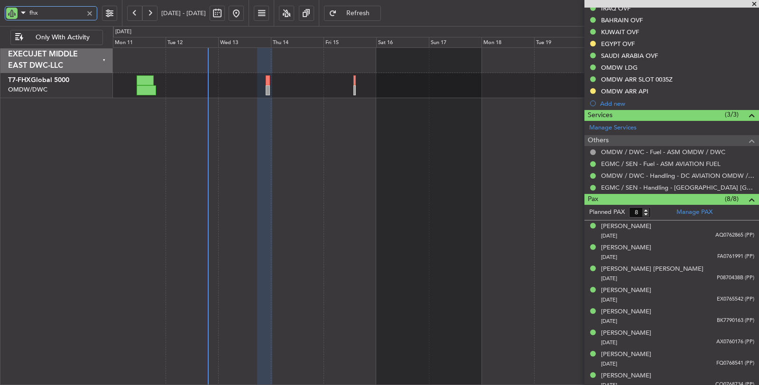
type input "fhx"
click at [129, 10] on button at bounding box center [134, 13] width 15 height 15
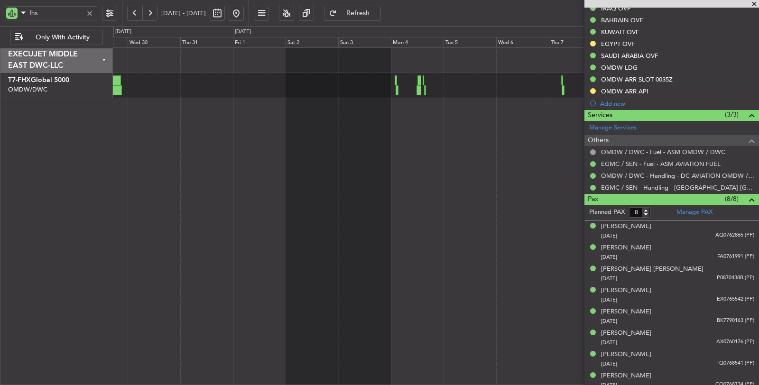
click at [135, 13] on button at bounding box center [134, 13] width 15 height 15
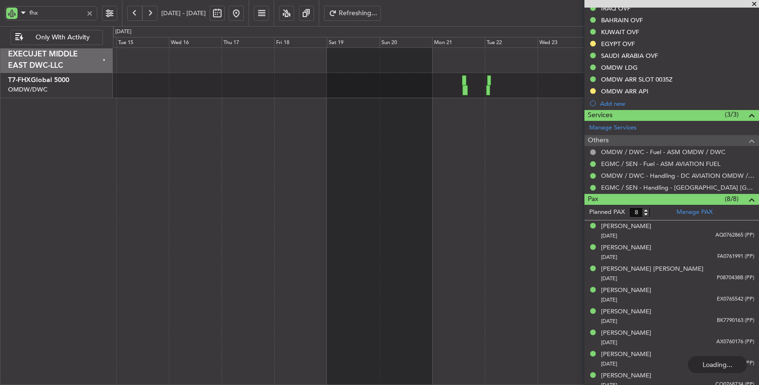
click at [407, 111] on div "Planned Maint [GEOGRAPHIC_DATA] ([GEOGRAPHIC_DATA])" at bounding box center [436, 216] width 646 height 338
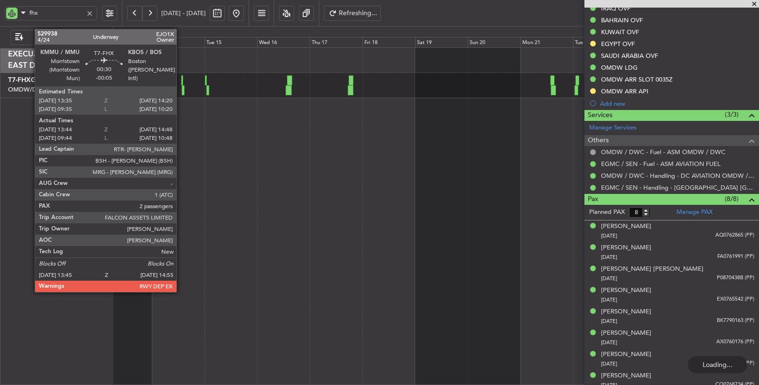
click at [182, 89] on div at bounding box center [183, 90] width 3 height 10
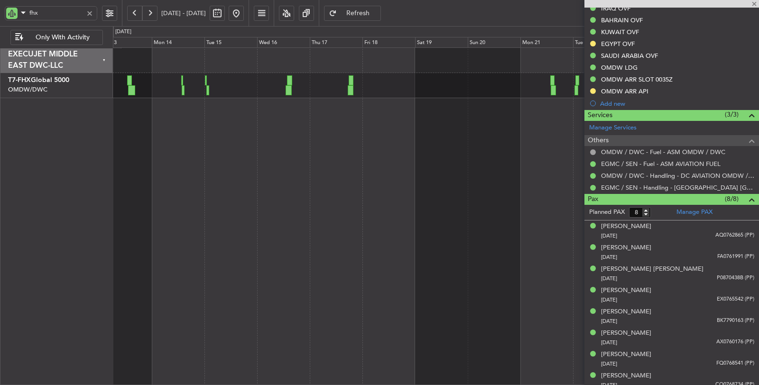
type input "-00:05"
type input "13:54"
type input "14:43"
type input "2"
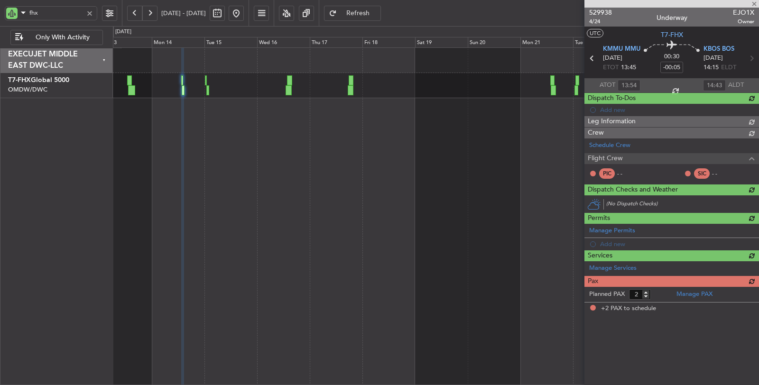
scroll to position [0, 0]
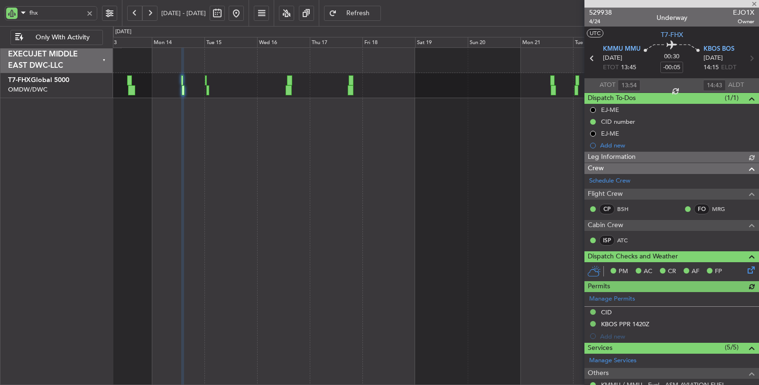
type input "Dherander Fithani (DHF)"
type input "6667"
type input "Dherander Fithani (DHF)"
type input "6667"
click at [150, 11] on button at bounding box center [149, 13] width 15 height 15
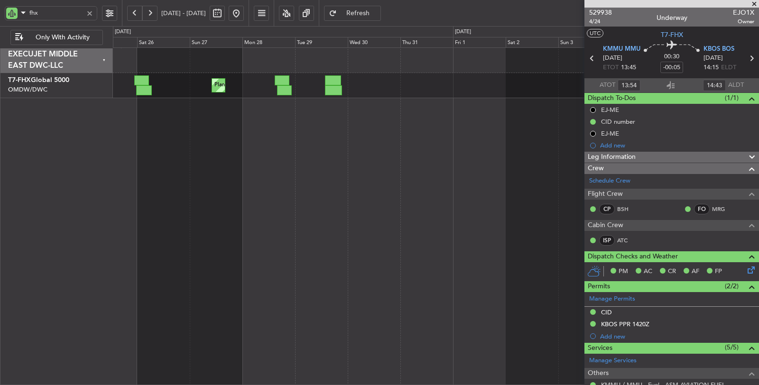
click at [91, 12] on div at bounding box center [89, 13] width 10 height 10
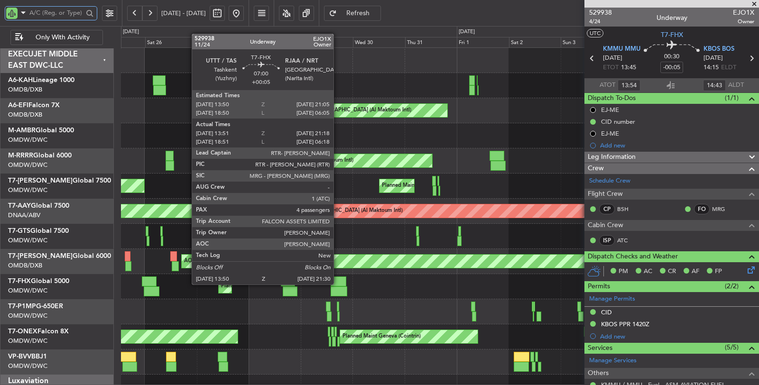
click at [338, 283] on div at bounding box center [339, 281] width 16 height 10
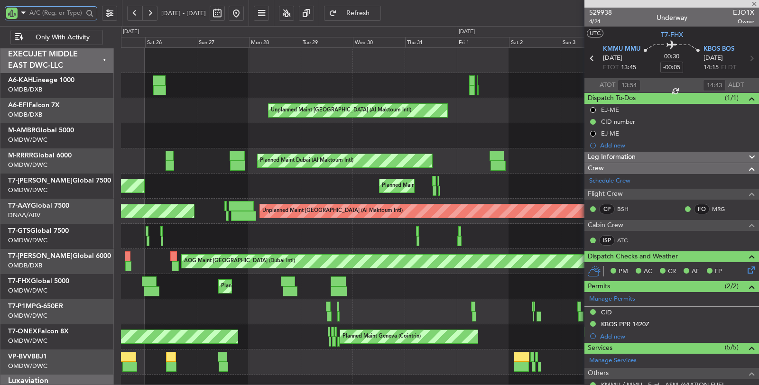
type input "+00:05"
type input "14:01"
type input "21:13"
type input "4"
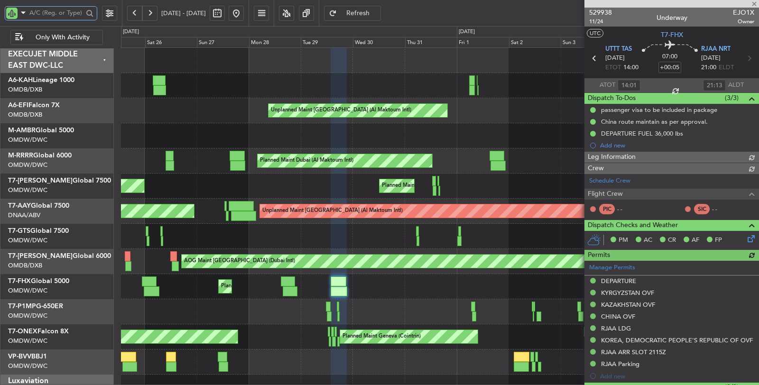
type input "[PERSON_NAME] (ANI)"
type input "6703"
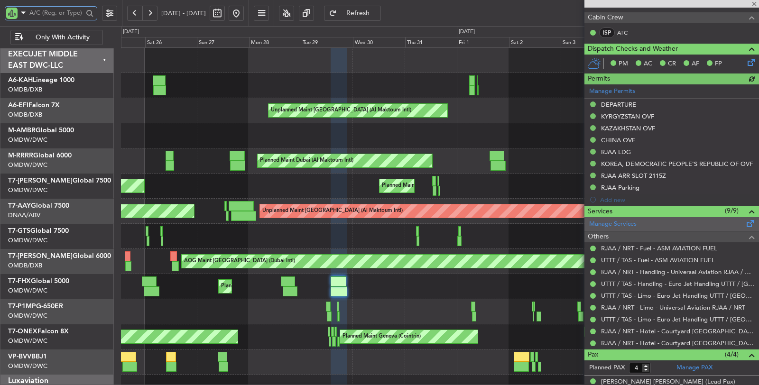
scroll to position [281, 0]
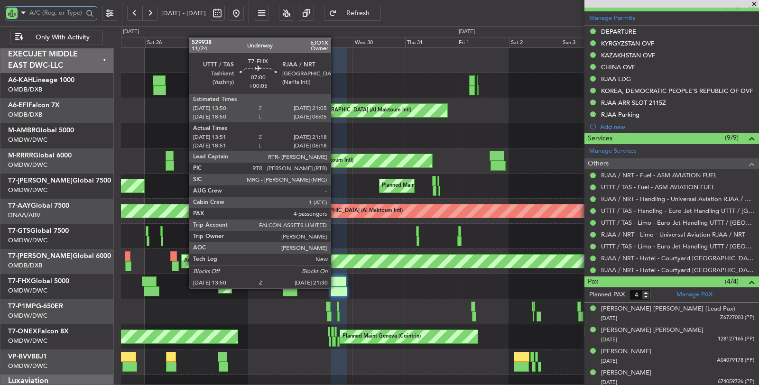
click at [335, 286] on div at bounding box center [339, 291] width 17 height 10
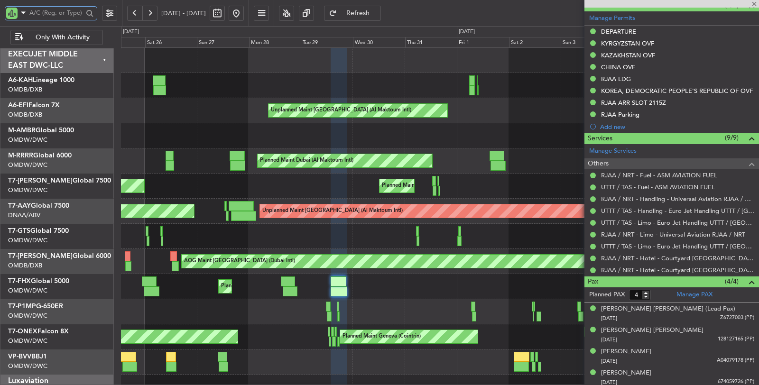
scroll to position [0, 0]
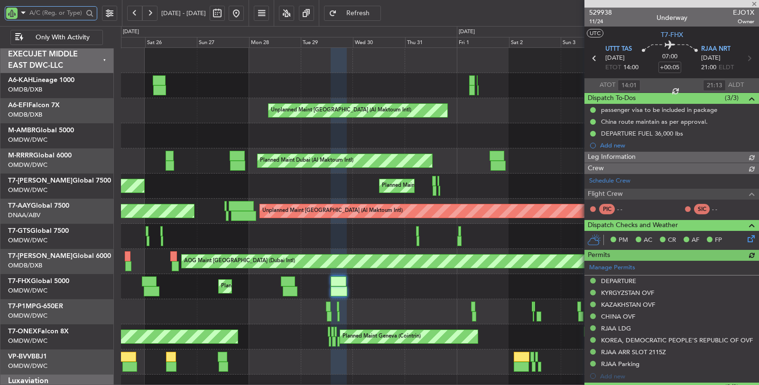
type input "[PERSON_NAME] (ANI)"
type input "6703"
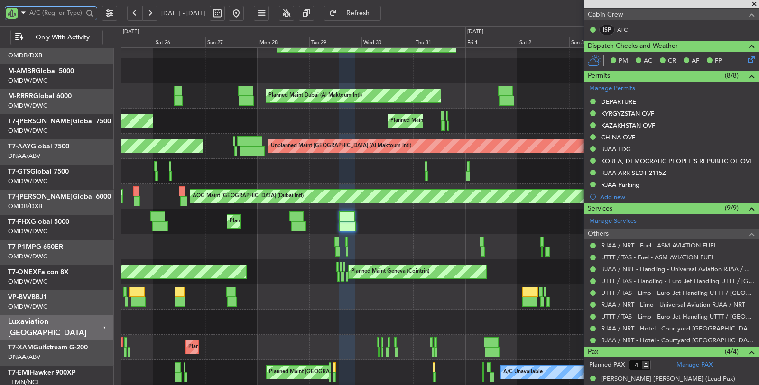
scroll to position [69, 0]
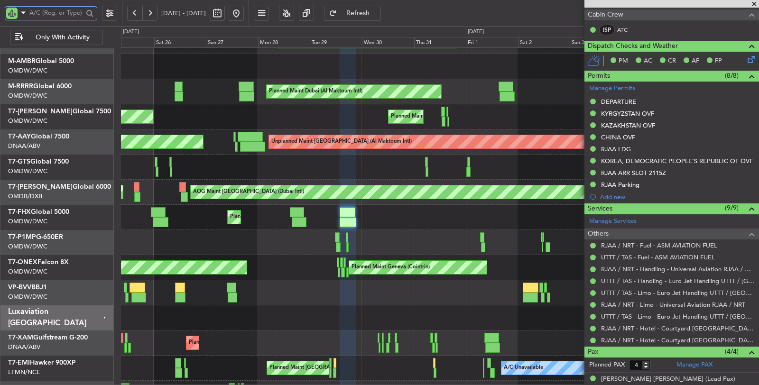
click at [395, 297] on div "Unplanned Maint [GEOGRAPHIC_DATA]-[GEOGRAPHIC_DATA] Planned Maint [GEOGRAPHIC_D…" at bounding box center [439, 292] width 637 height 25
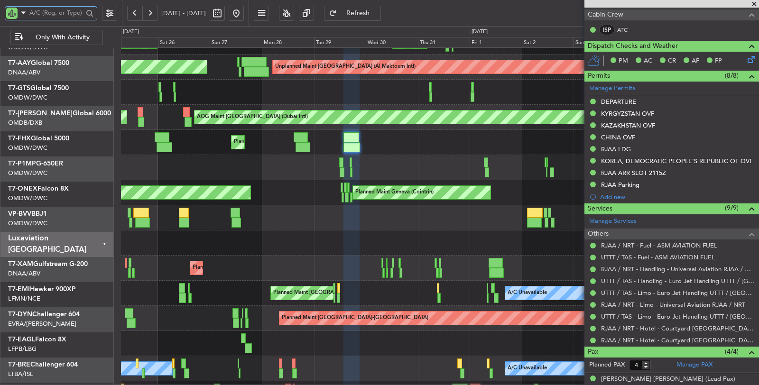
scroll to position [145, 0]
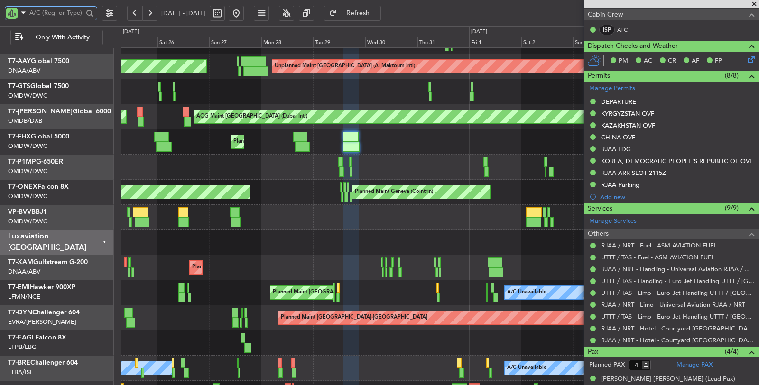
click at [380, 240] on div at bounding box center [439, 242] width 637 height 25
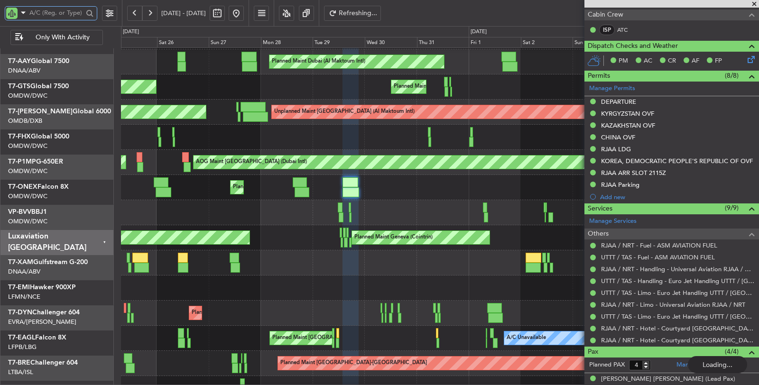
scroll to position [34, 0]
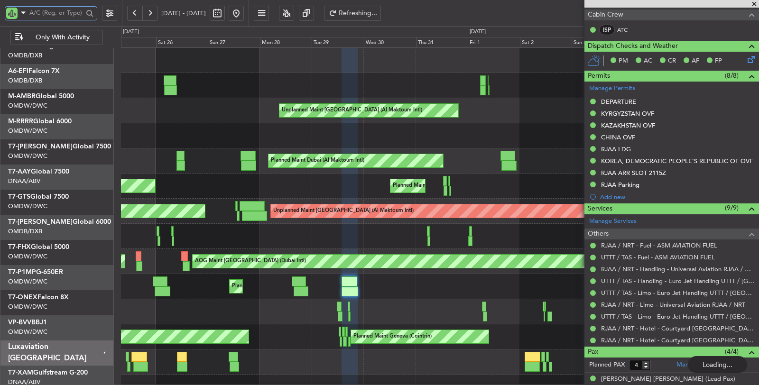
click at [343, 375] on div "Planned Maint [GEOGRAPHIC_DATA] ([GEOGRAPHIC_DATA]) Planned Maint [GEOGRAPHIC_D…" at bounding box center [439, 375] width 637 height 654
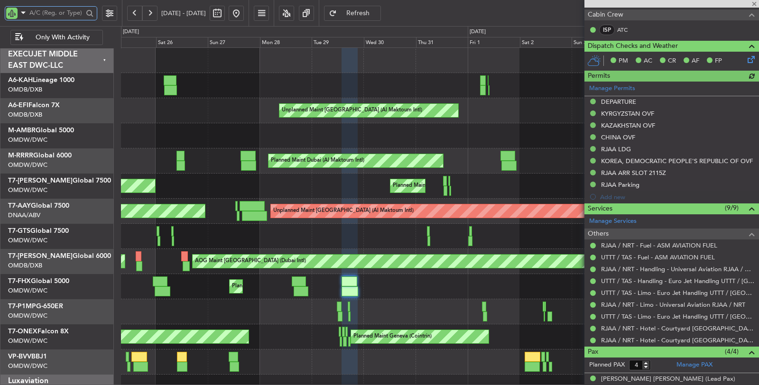
type input "[PERSON_NAME] (ANI)"
type input "6703"
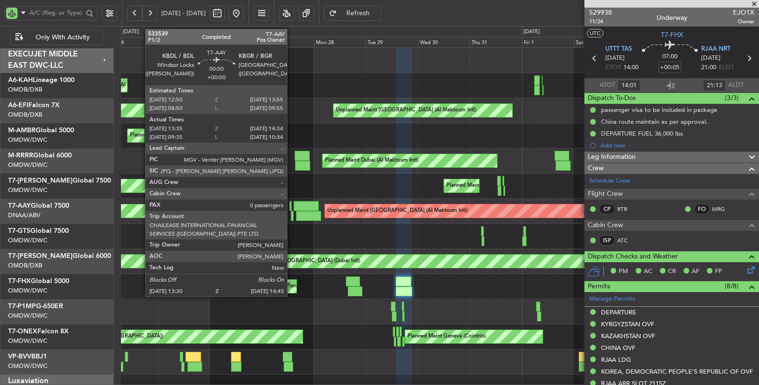
scroll to position [211, 0]
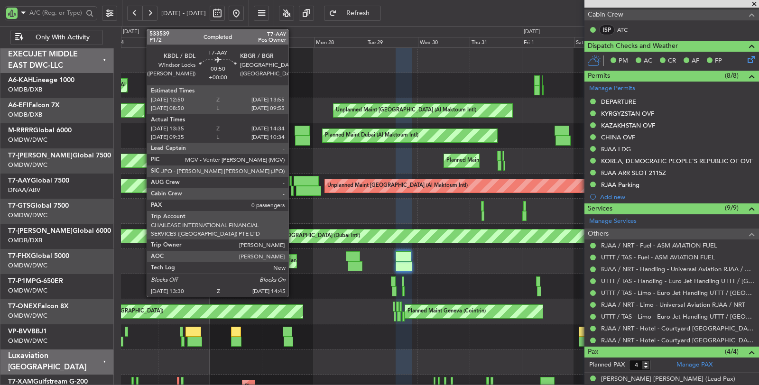
click at [293, 191] on div at bounding box center [292, 191] width 3 height 10
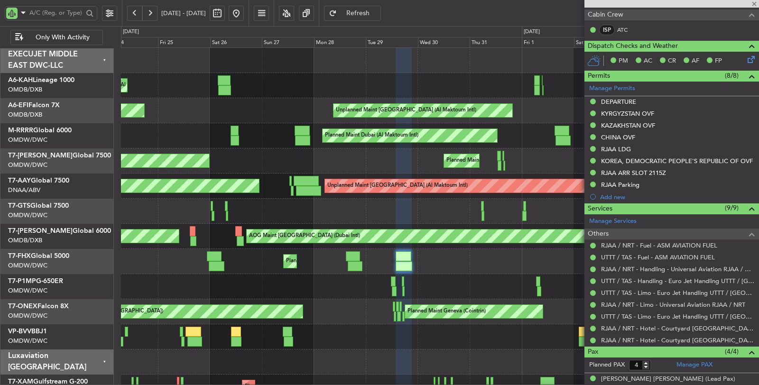
type input "13:45"
type input "14:29"
type input "0"
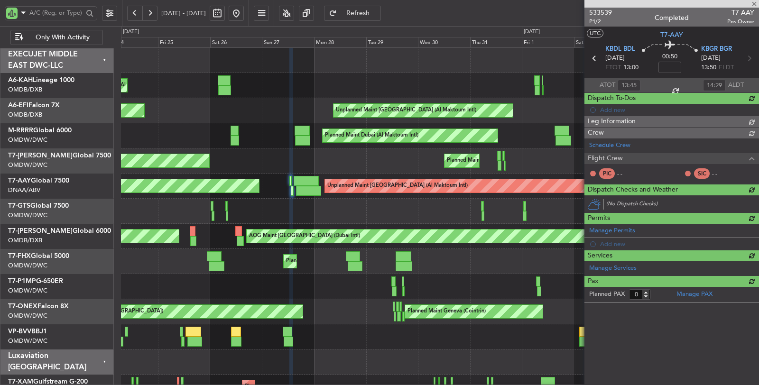
scroll to position [0, 0]
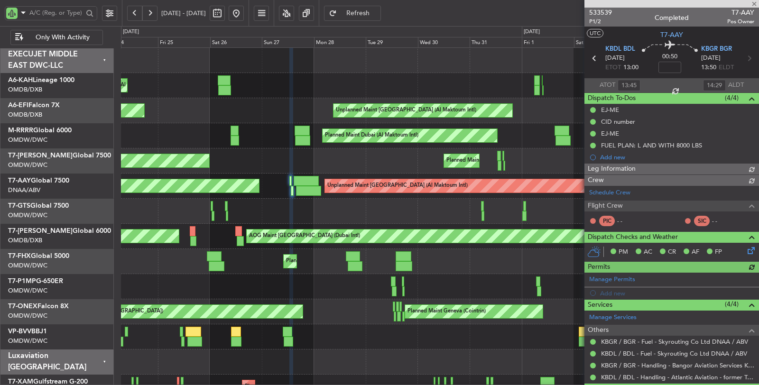
type input "[PERSON_NAME] ([PERSON_NAME])"
type input "6889"
click at [131, 11] on button at bounding box center [134, 13] width 15 height 15
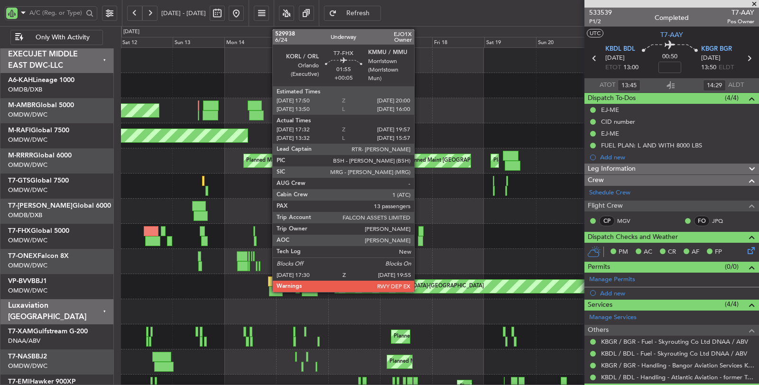
click at [419, 237] on div at bounding box center [421, 241] width 6 height 10
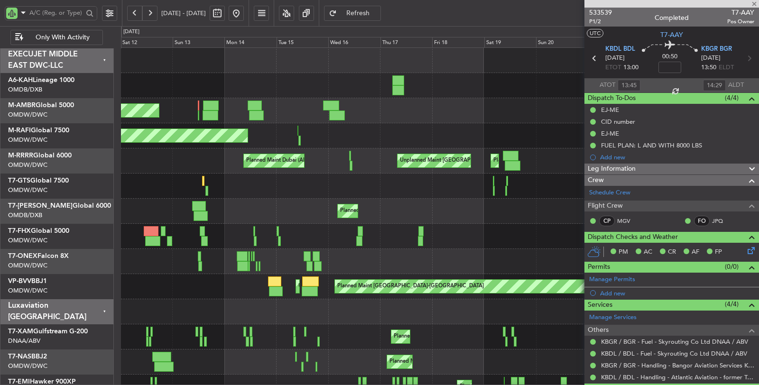
type input "+00:05"
type input "17:42"
type input "19:52"
type input "13"
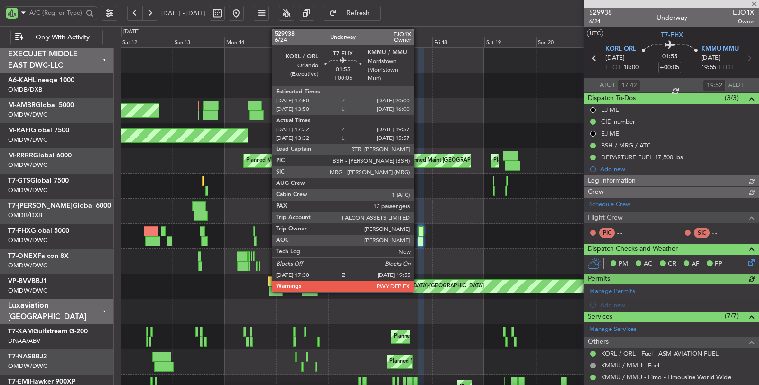
type input "[PERSON_NAME] ([PERSON_NAME])"
type input "6671"
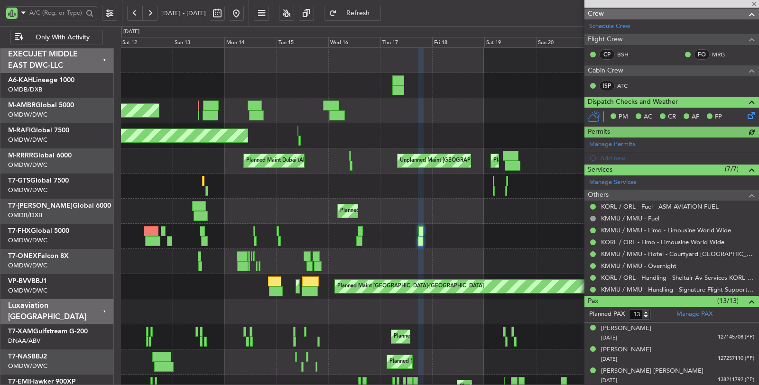
scroll to position [211, 0]
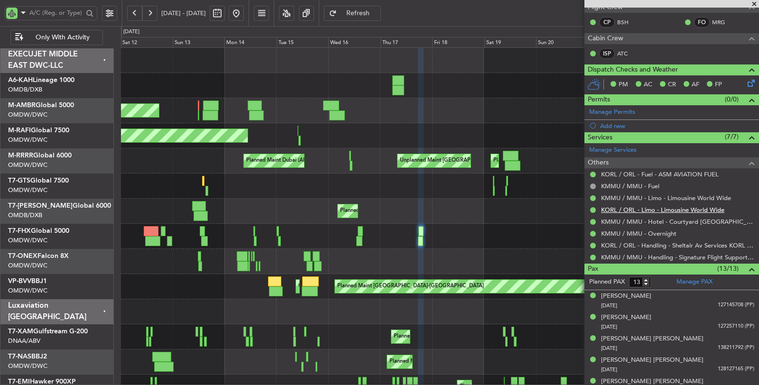
click at [671, 208] on link "KORL / ORL - Limo - Limousine World Wide" at bounding box center [662, 210] width 123 height 8
type input "[PERSON_NAME] ([PERSON_NAME])"
type input "6671"
click at [219, 120] on div "Planned Maint Dubai (Al Maktoum Intl) Planned Maint [GEOGRAPHIC_DATA] (Al Makto…" at bounding box center [440, 110] width 638 height 25
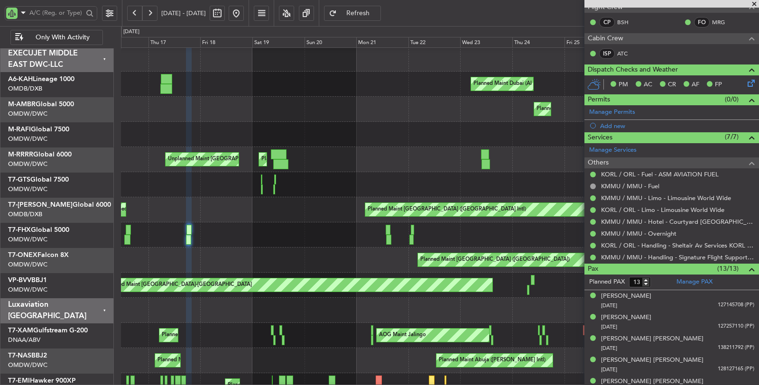
click at [151, 11] on button at bounding box center [149, 13] width 15 height 15
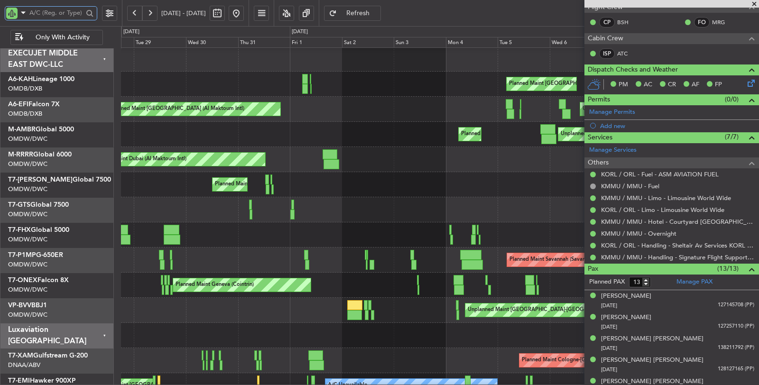
click at [44, 14] on input "text" at bounding box center [56, 13] width 54 height 14
type input "onex"
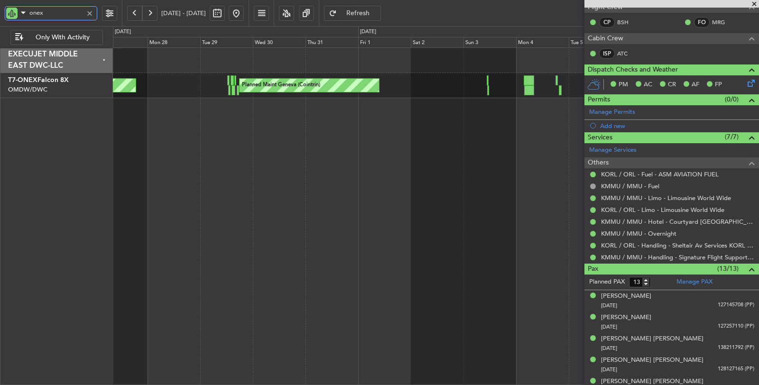
click at [269, 122] on div "Planned Maint Geneva (Cointrin) Planned Maint London (Farnborough)" at bounding box center [436, 216] width 646 height 338
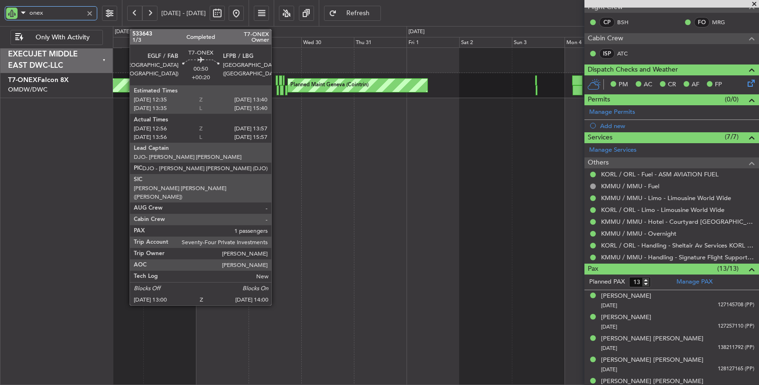
click at [276, 79] on div at bounding box center [277, 80] width 3 height 10
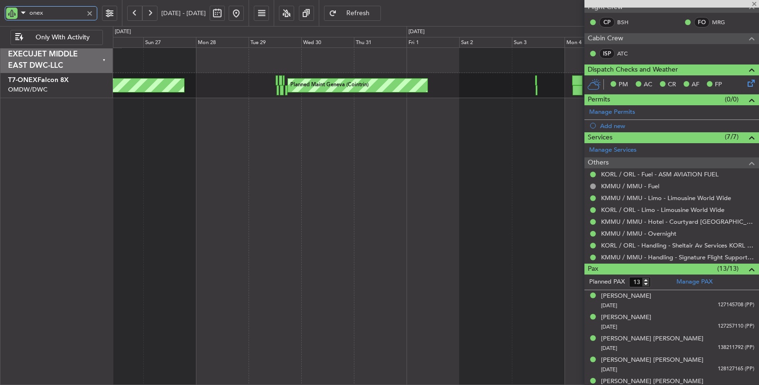
type input "+00:20"
type input "13:06"
type input "13:52"
type input "1"
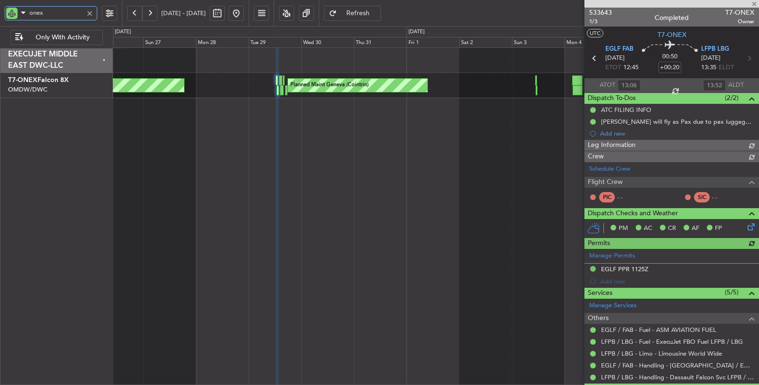
type input "[PERSON_NAME] (ANI)"
type input "6886"
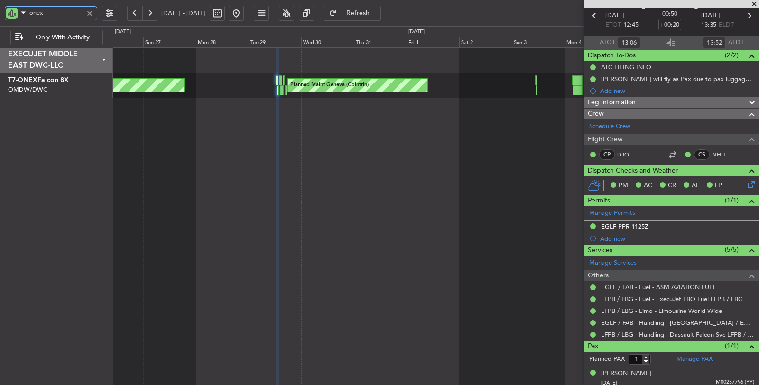
scroll to position [43, 0]
type input "onex"
click at [654, 310] on mat-tooltip-component "LFPB / LBG - Fuel - ExecuJet FBO Fuel LFPB / LBG" at bounding box center [671, 312] width 137 height 25
click at [630, 308] on link "LFPB / LBG - Limo - Limousine World Wide" at bounding box center [661, 310] width 121 height 8
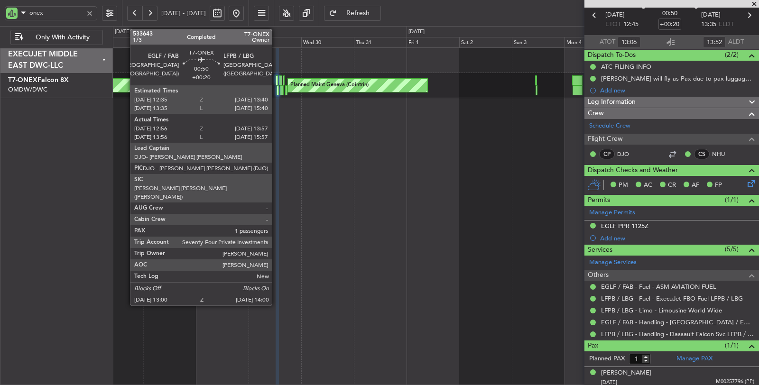
click at [276, 92] on div at bounding box center [277, 90] width 2 height 10
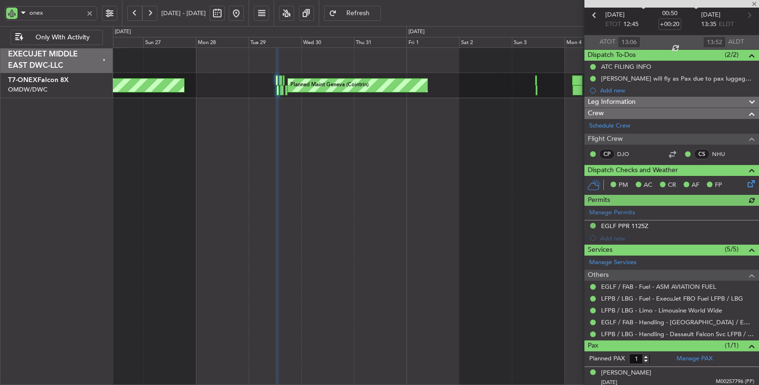
type input "[PERSON_NAME] (ANI)"
type input "6886"
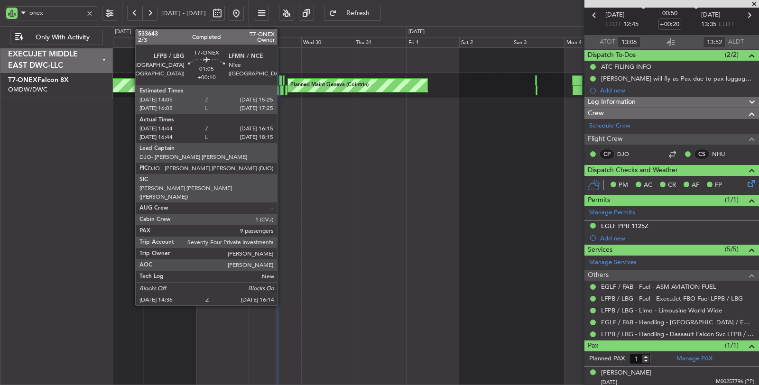
click at [282, 91] on div at bounding box center [282, 90] width 4 height 10
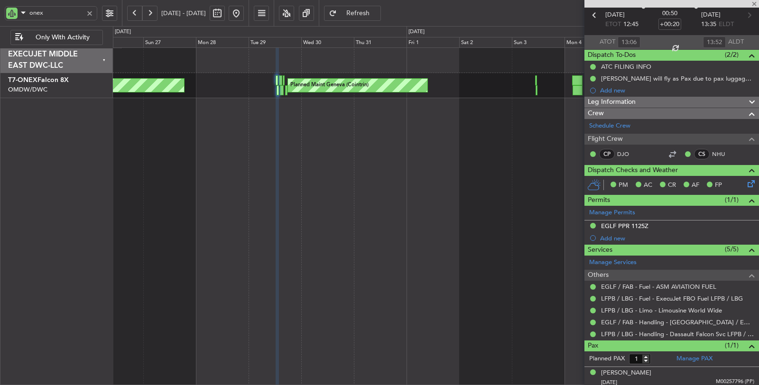
type input "+00:10"
type input "14:54"
type input "16:10"
type input "9"
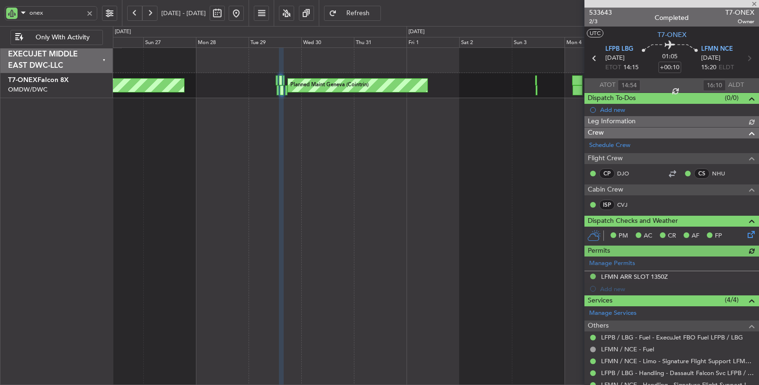
type input "[PERSON_NAME] (ANI)"
type input "6887"
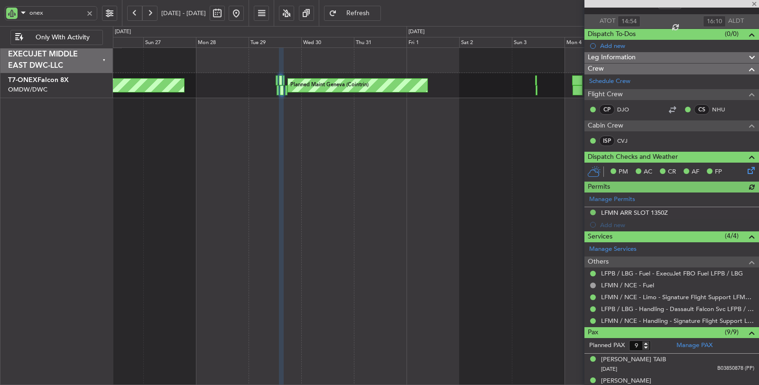
scroll to position [158, 0]
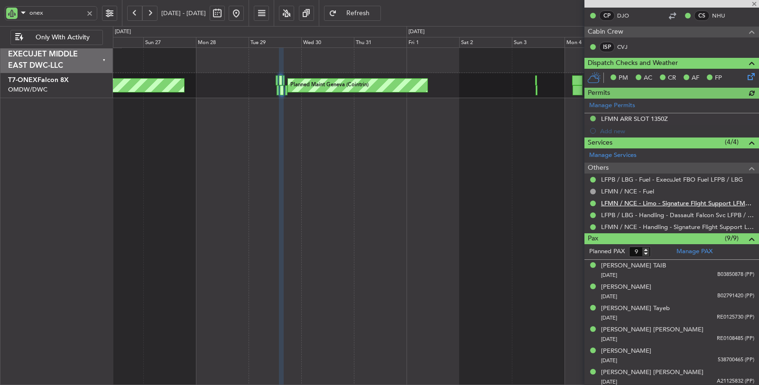
click at [662, 202] on link "LFMN / NCE - Limo - Signature Flight Support LFMN / NCE" at bounding box center [677, 203] width 153 height 8
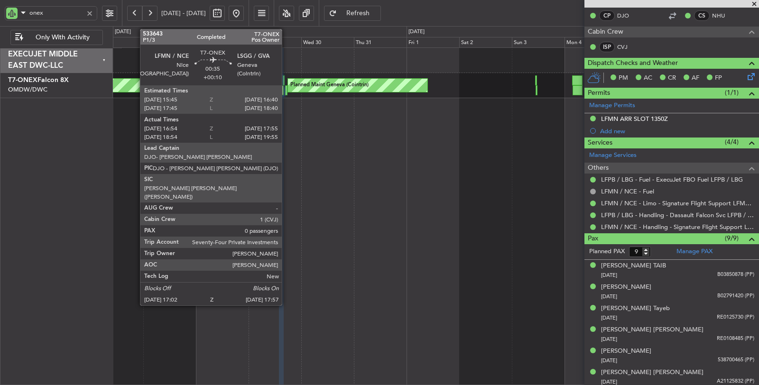
click at [286, 91] on div at bounding box center [286, 90] width 2 height 10
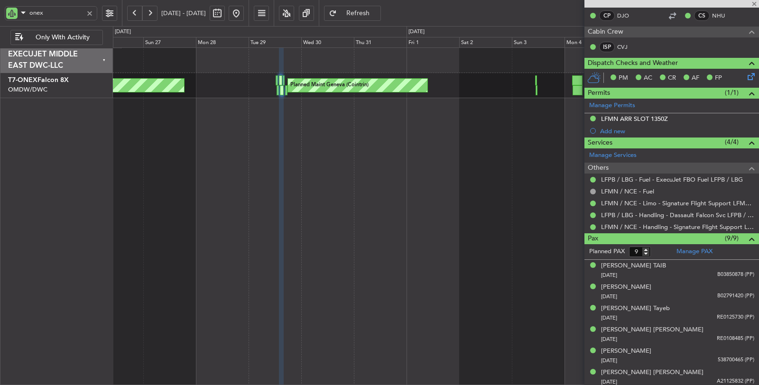
type input "17:09"
type input "17:50"
type input "0"
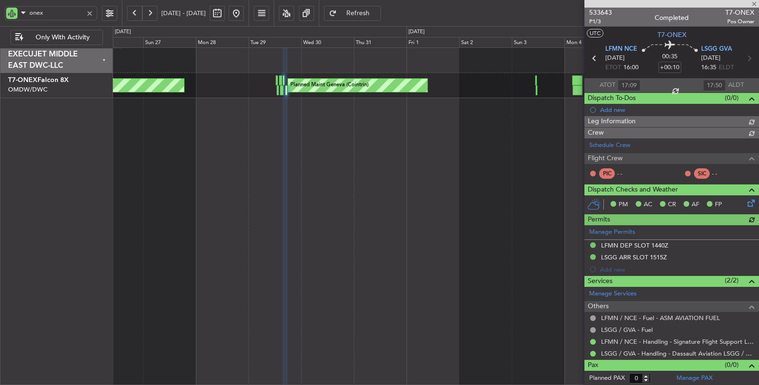
type input "[PERSON_NAME] (ANI)"
type input "6888"
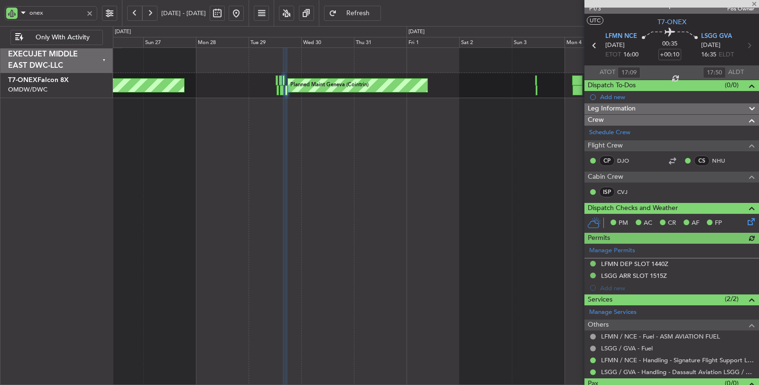
scroll to position [29, 0]
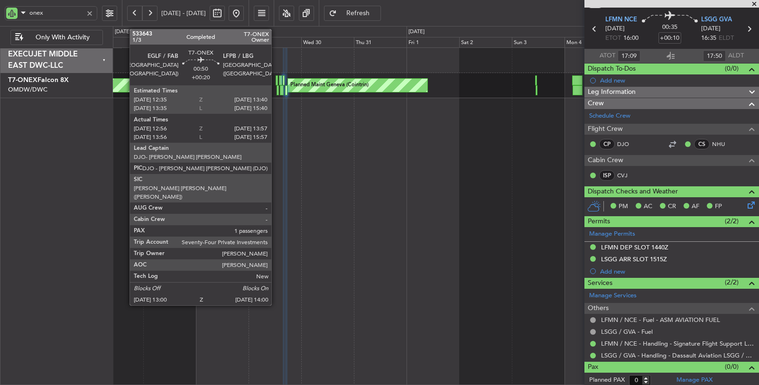
click at [276, 92] on div at bounding box center [277, 90] width 2 height 10
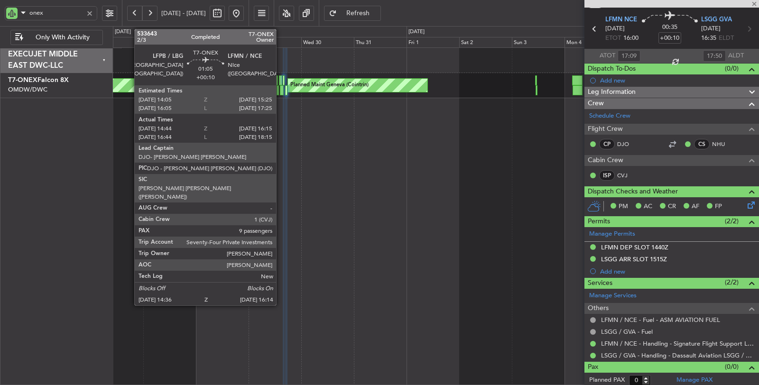
type input "+00:20"
type input "13:06"
type input "13:52"
type input "1"
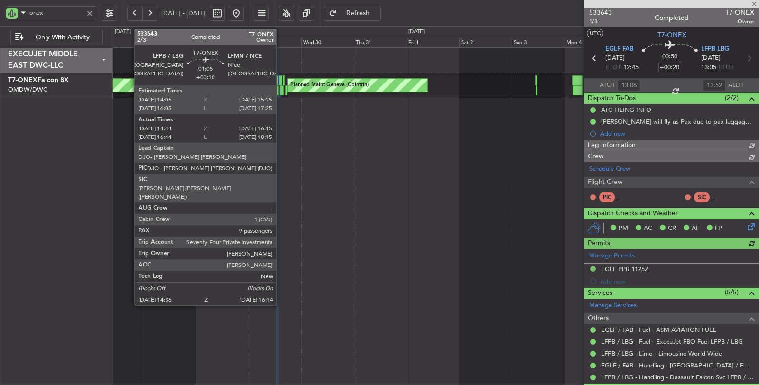
type input "[PERSON_NAME] (ANI)"
type input "6886"
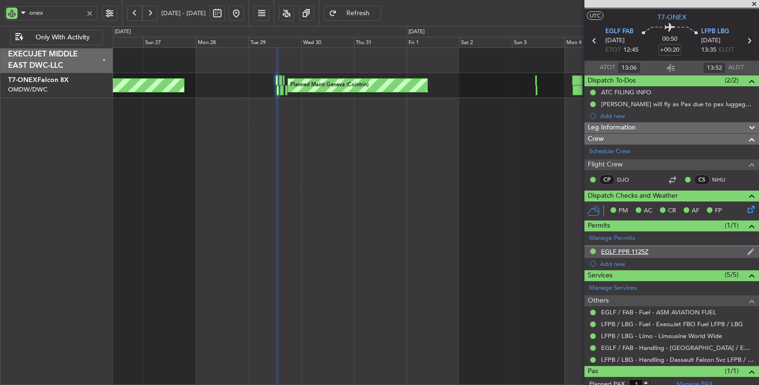
scroll to position [43, 0]
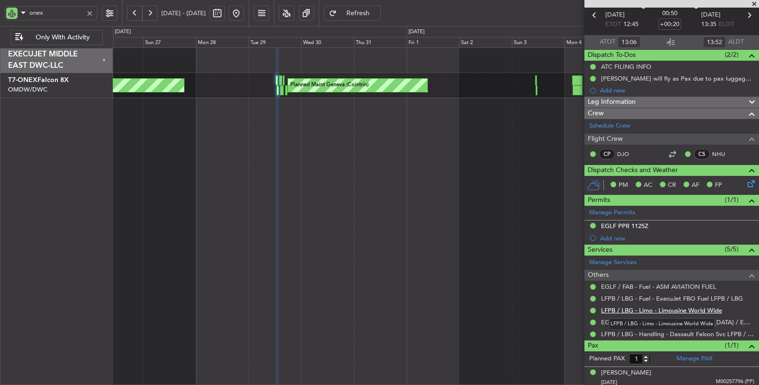
click at [667, 309] on link "LFPB / LBG - Limo - Limousine World Wide" at bounding box center [661, 310] width 121 height 8
type input "[PERSON_NAME] (ANI)"
type input "6886"
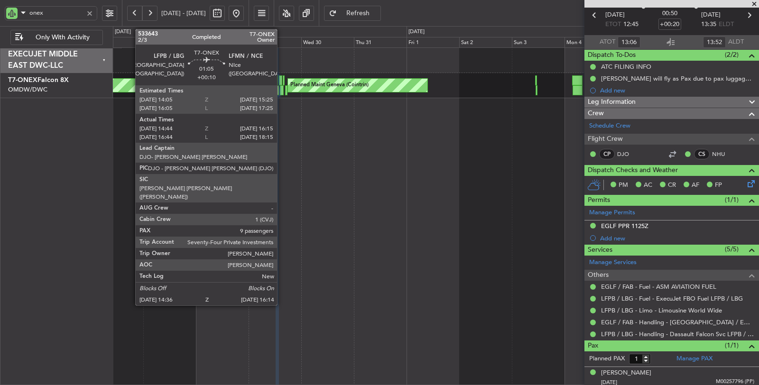
click at [282, 91] on div at bounding box center [282, 90] width 4 height 10
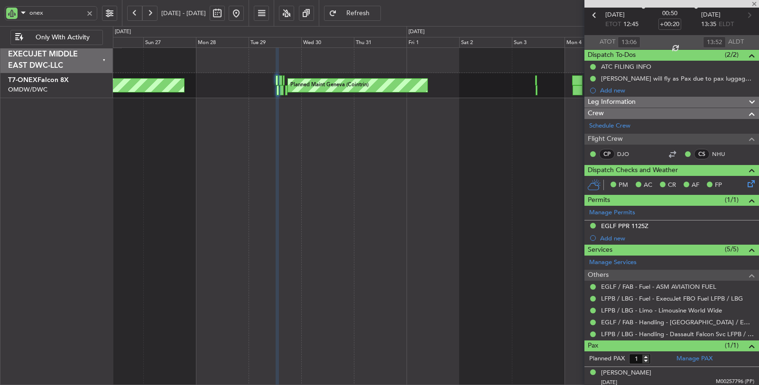
type input "+00:10"
type input "14:54"
type input "16:10"
type input "9"
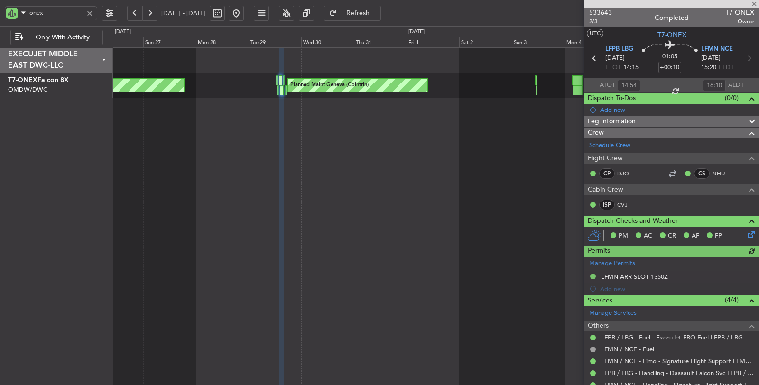
type input "[PERSON_NAME] (ANI)"
type input "6887"
click at [656, 359] on mat-tooltip-component "LFPB / LBG - Handling - Dassault Falcon Svc LFPB / LBG" at bounding box center [674, 353] width 151 height 25
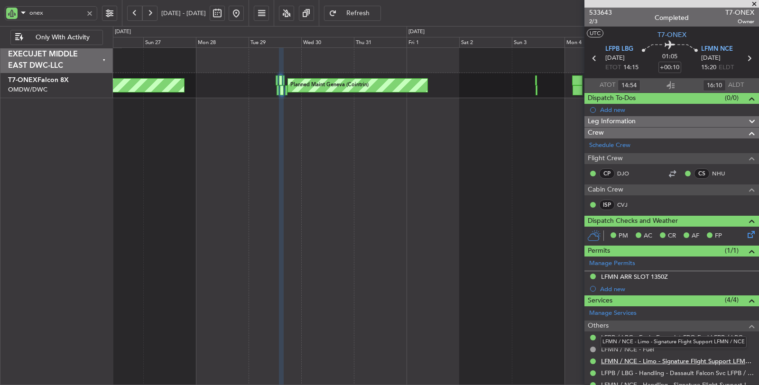
click at [648, 358] on link "LFMN / NCE - Limo - Signature Flight Support LFMN / NCE" at bounding box center [677, 361] width 153 height 8
type input "[PERSON_NAME] (ANI)"
type input "6887"
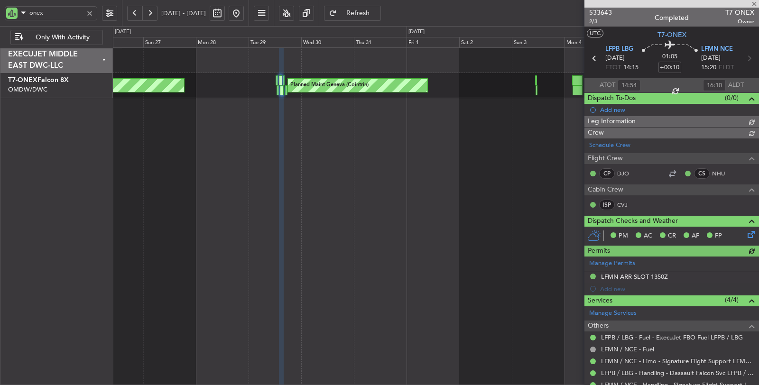
type input "[PERSON_NAME] (ANI)"
type input "6887"
click at [132, 12] on button at bounding box center [134, 13] width 15 height 15
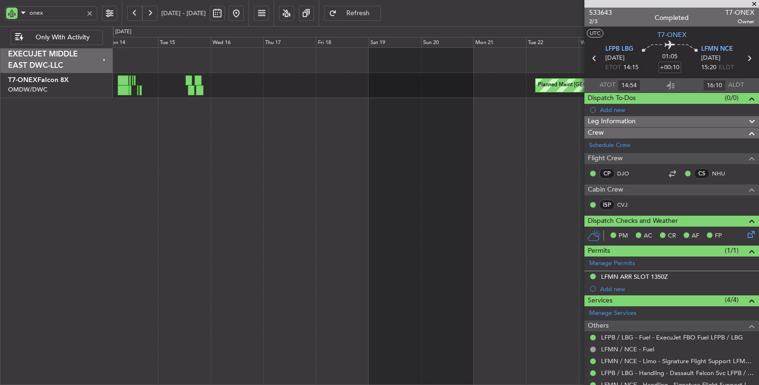
click at [91, 11] on div at bounding box center [89, 13] width 10 height 10
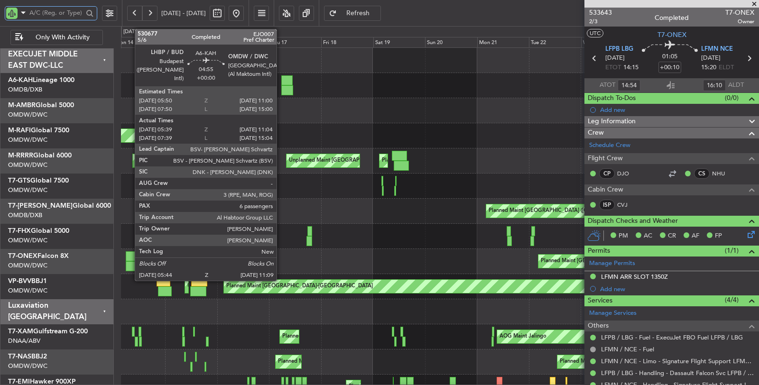
click at [281, 81] on div at bounding box center [286, 80] width 11 height 10
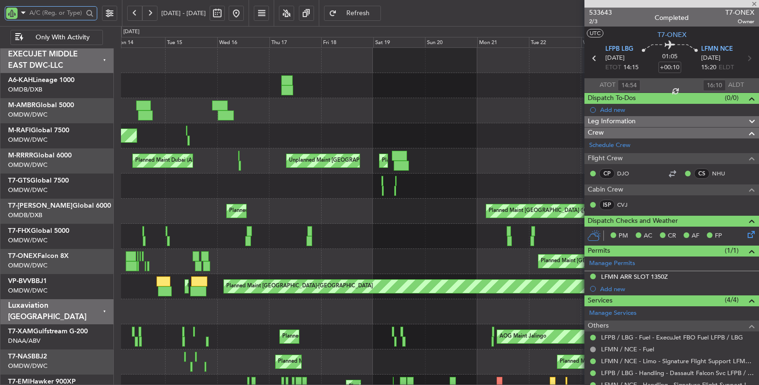
type input "05:49"
type input "10:59"
type input "6"
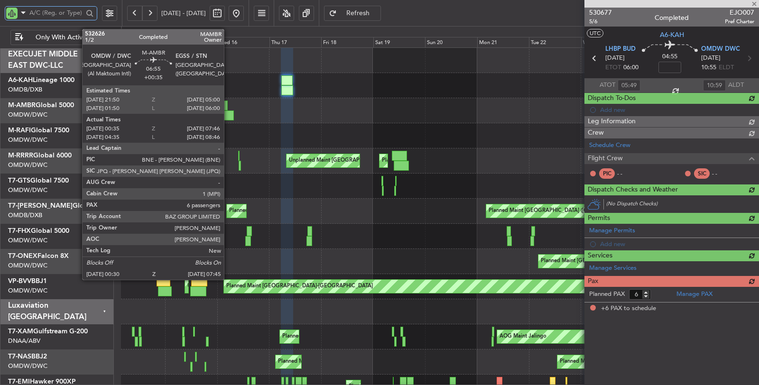
type input "Dherander Fithani (DHF)"
type input "6810"
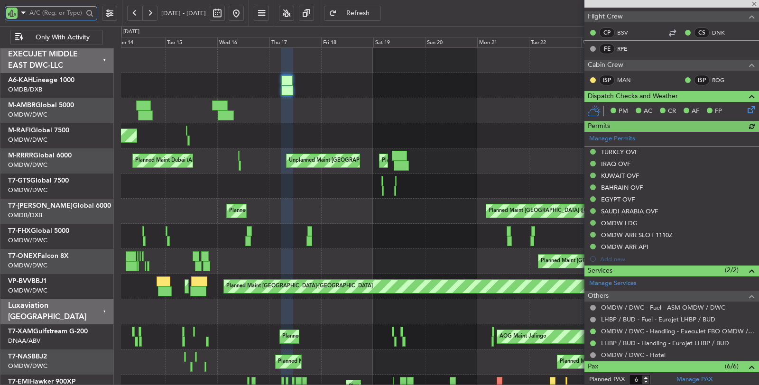
scroll to position [263, 0]
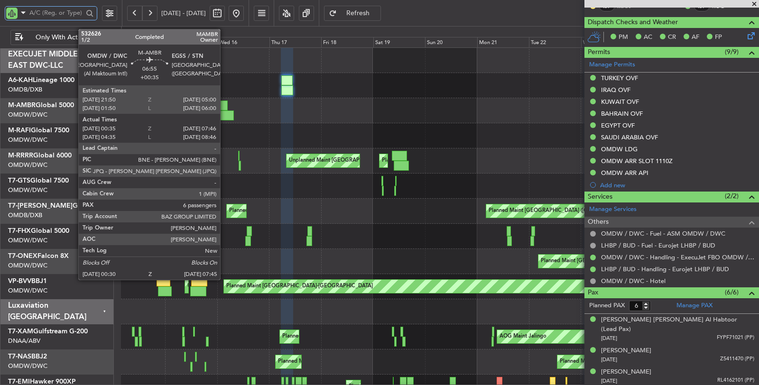
click at [225, 115] on div at bounding box center [226, 115] width 16 height 10
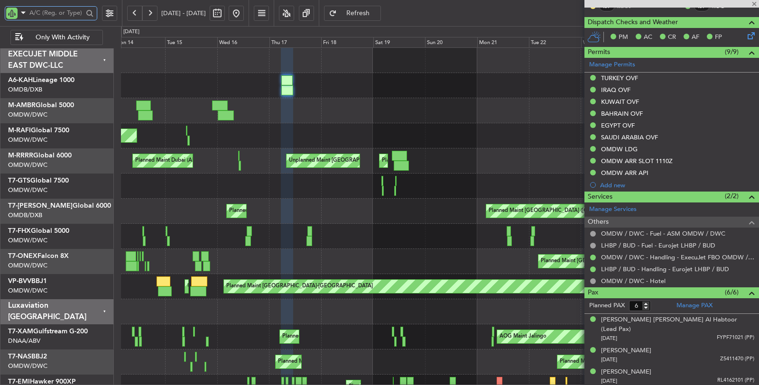
type input "+00:35"
type input "00:45"
type input "07:41"
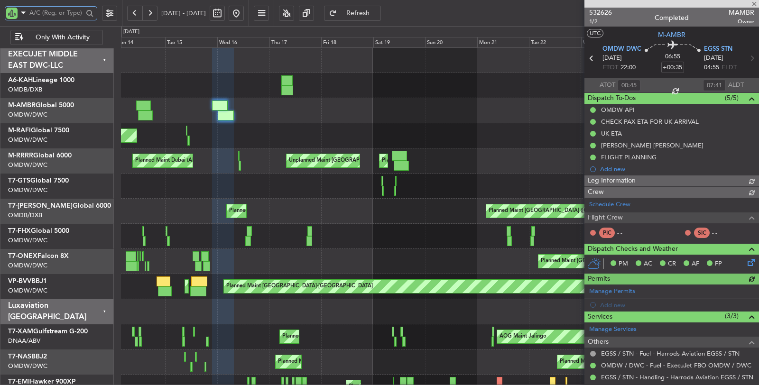
type input "Dherander Fithani (DHF)"
type input "6783"
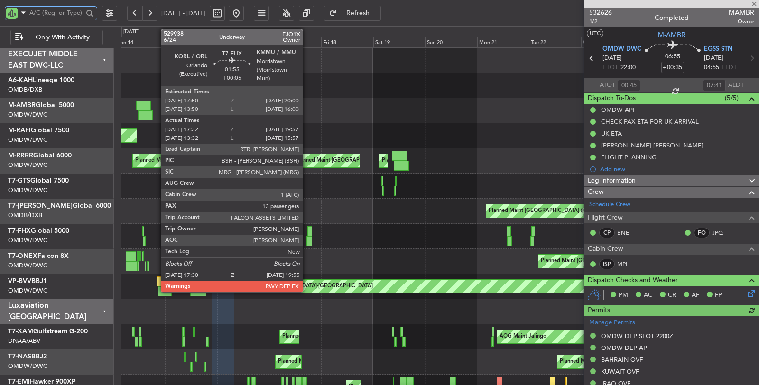
click at [307, 239] on div at bounding box center [309, 241] width 6 height 10
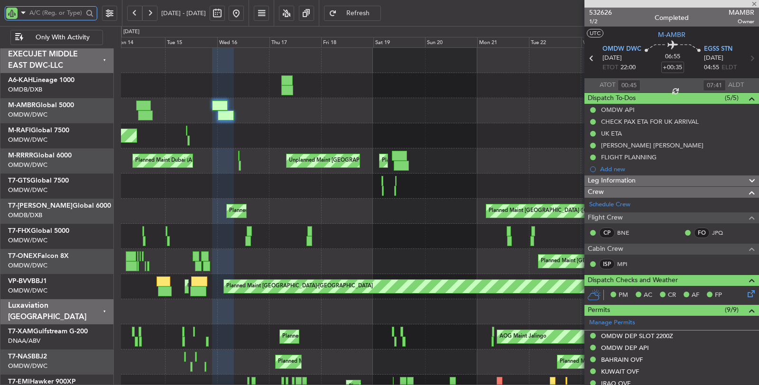
type input "+00:05"
type input "17:42"
type input "19:52"
type input "13"
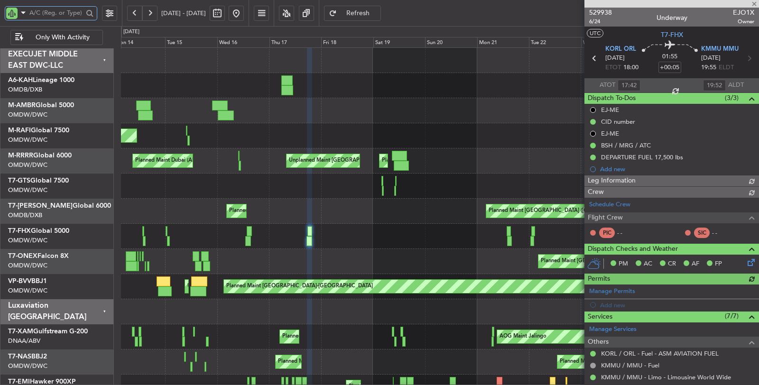
type input "[PERSON_NAME] ([PERSON_NAME])"
type input "6671"
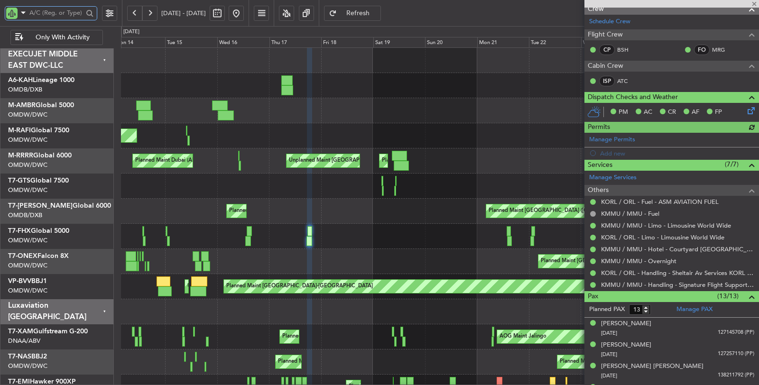
scroll to position [263, 0]
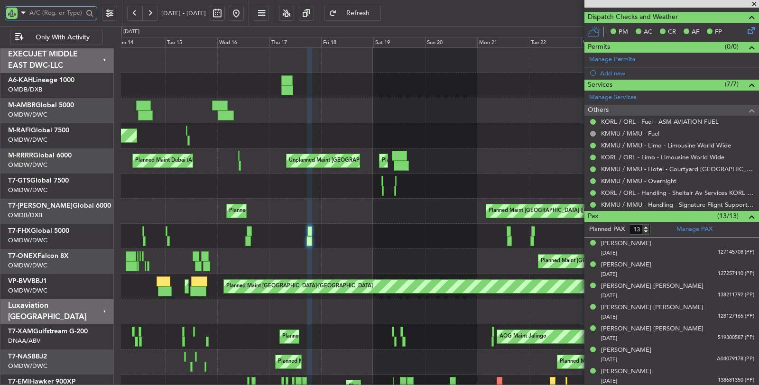
click at [65, 13] on input "text" at bounding box center [56, 13] width 54 height 14
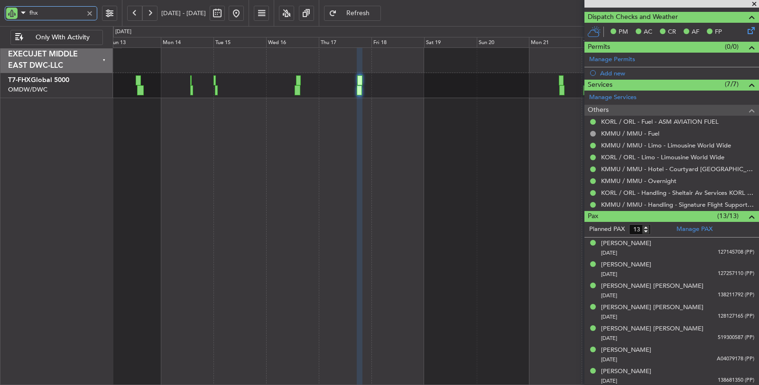
click at [415, 129] on div "Planned Maint [GEOGRAPHIC_DATA] ([GEOGRAPHIC_DATA]) Planned Maint [GEOGRAPHIC_D…" at bounding box center [436, 216] width 646 height 338
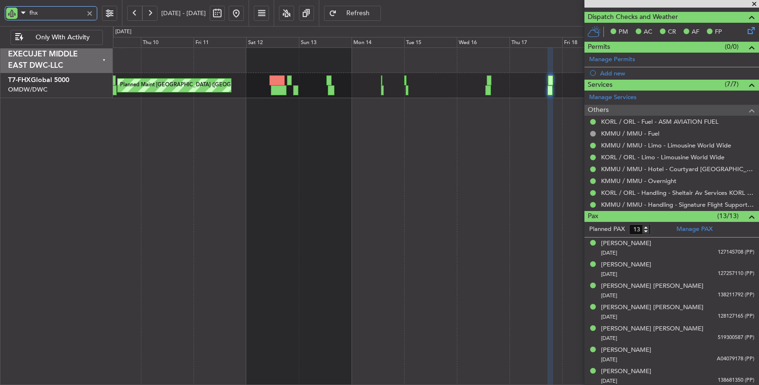
type input "fhx"
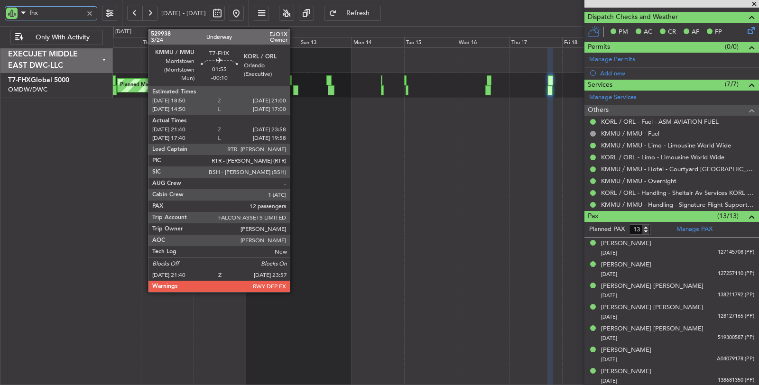
click at [295, 89] on div at bounding box center [295, 90] width 5 height 10
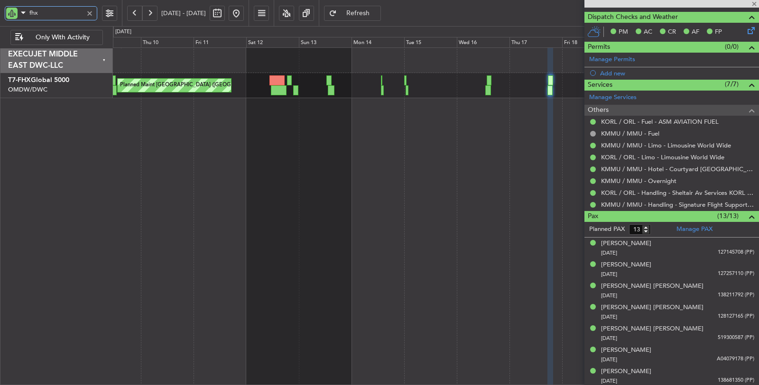
click at [295, 89] on div at bounding box center [295, 90] width 5 height 10
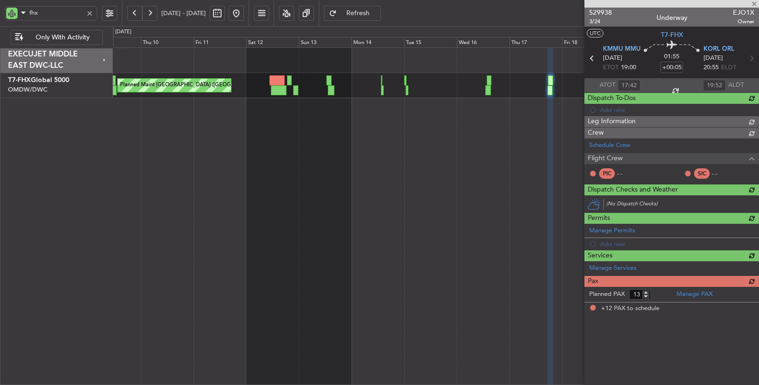
type input "-00:10"
type input "21:50"
type input "23:53"
type input "12"
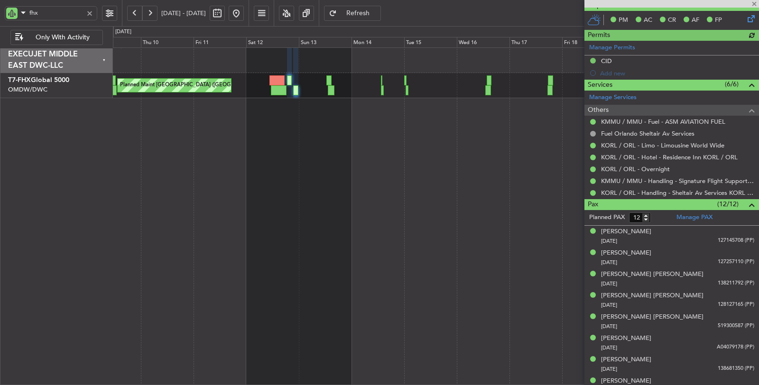
type input "[PERSON_NAME] (ANI)"
type input "6666"
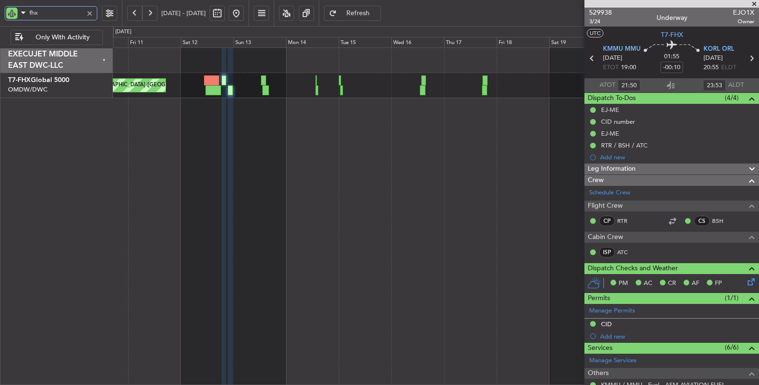
click at [277, 132] on div "Planned Maint London (Stansted) Planned Maint Dubai (Al Maktoum Intl)" at bounding box center [436, 216] width 646 height 338
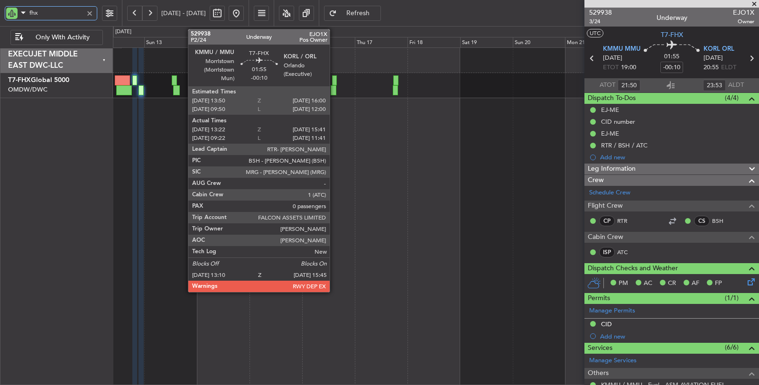
click at [334, 88] on div at bounding box center [334, 90] width 6 height 10
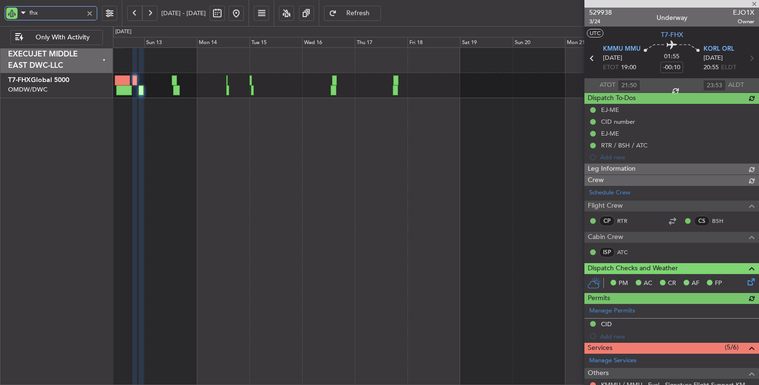
type input "[PERSON_NAME] (ANI)"
type input "6666"
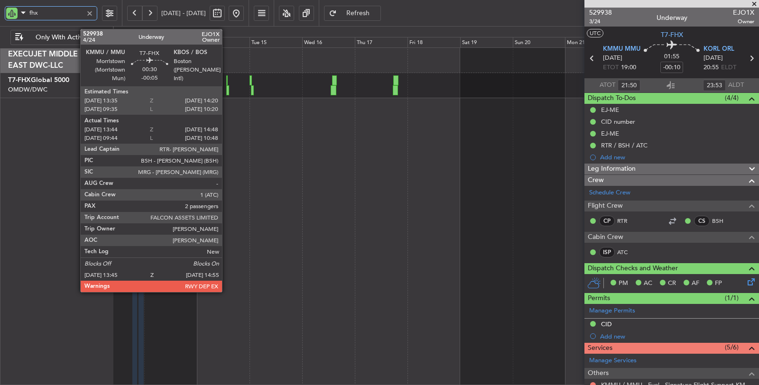
click at [227, 89] on div at bounding box center [227, 90] width 3 height 10
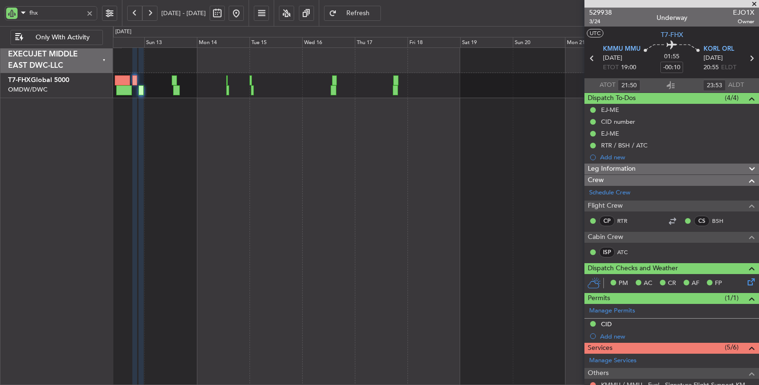
type input "[PERSON_NAME] (ANI)"
type input "6666"
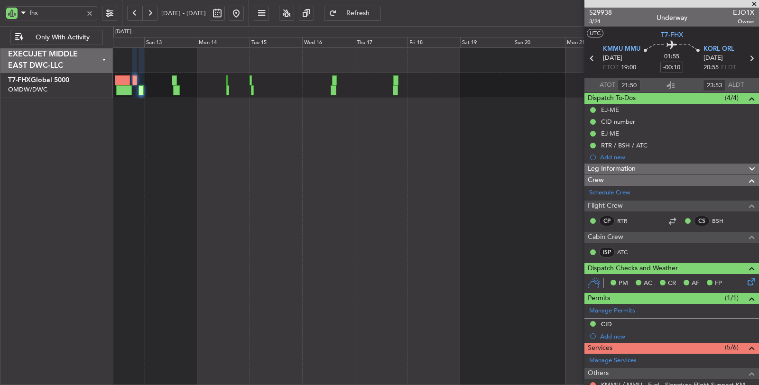
type input "[PERSON_NAME] (ANI)"
type input "6666"
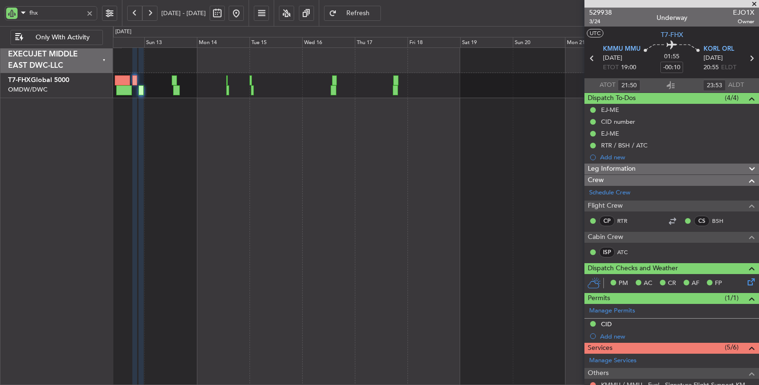
click at [88, 12] on div at bounding box center [89, 13] width 10 height 10
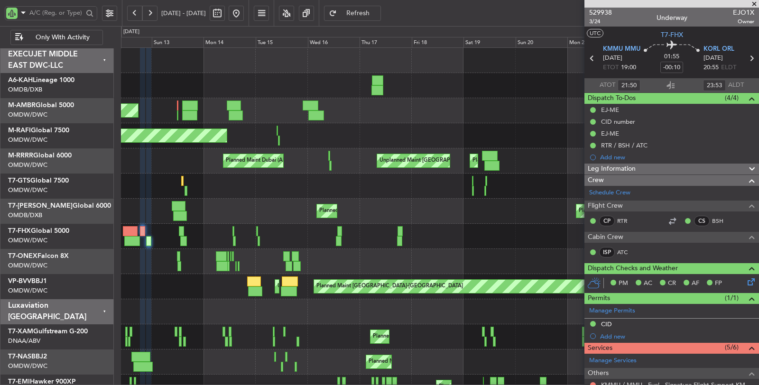
click at [150, 16] on button at bounding box center [149, 13] width 15 height 15
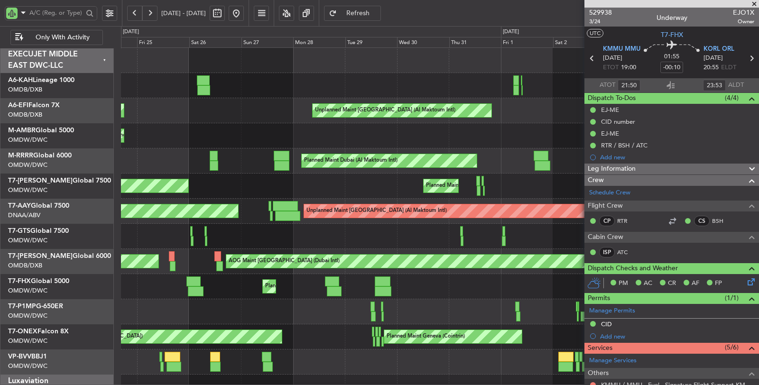
click at [149, 16] on button at bounding box center [149, 13] width 15 height 15
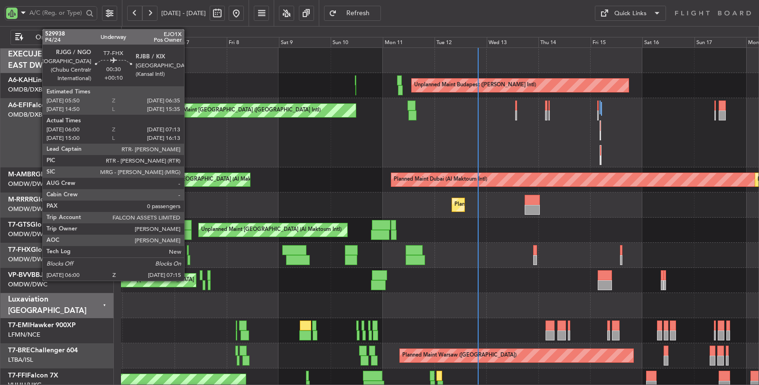
click at [189, 260] on div at bounding box center [188, 260] width 3 height 10
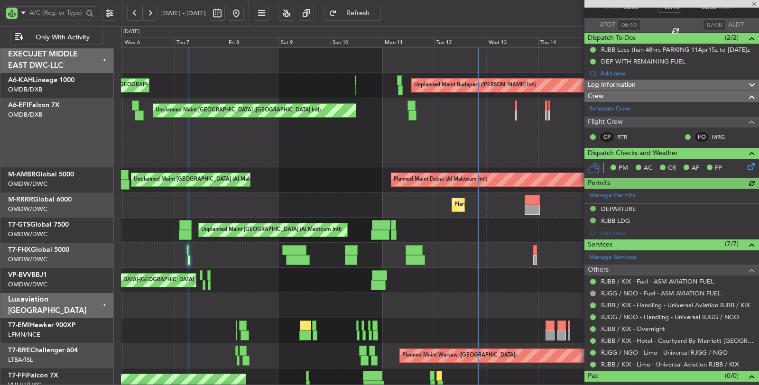
scroll to position [69, 0]
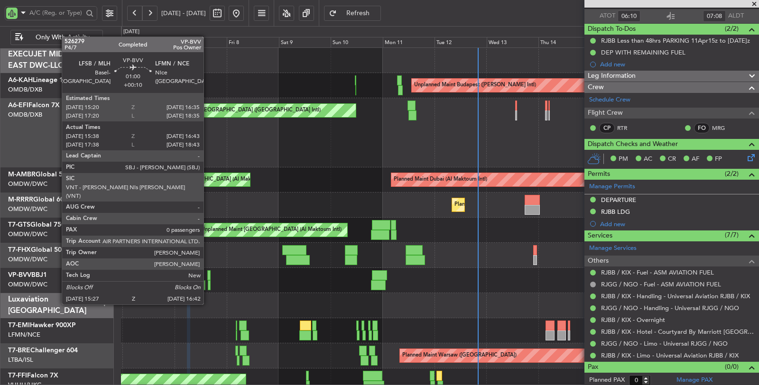
click at [208, 286] on div at bounding box center [209, 285] width 3 height 10
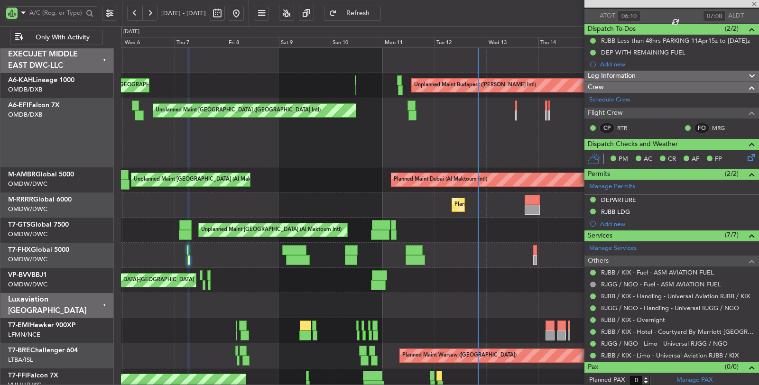
type input "15:48"
type input "16:38"
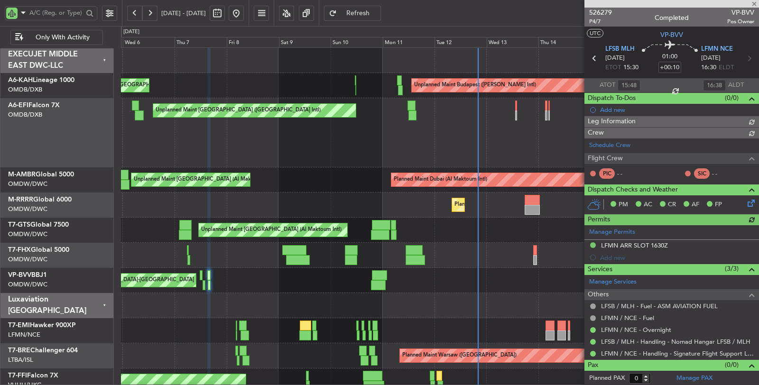
type input "Dherander Fithani (DHF)"
type input "6960"
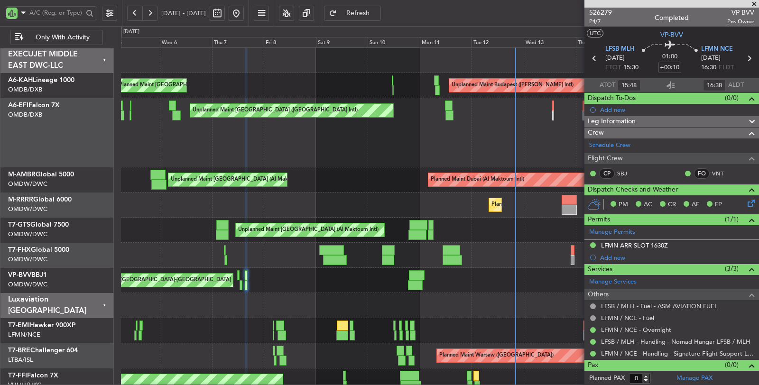
scroll to position [1, 0]
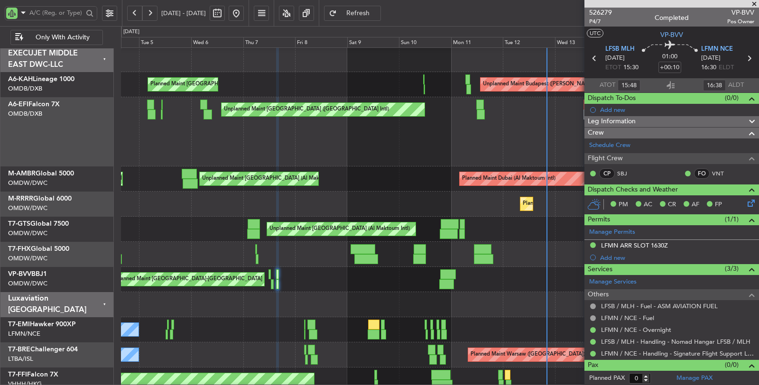
click at [321, 132] on div "Unplanned Maint [GEOGRAPHIC_DATA] ([GEOGRAPHIC_DATA] Intl)" at bounding box center [440, 131] width 638 height 69
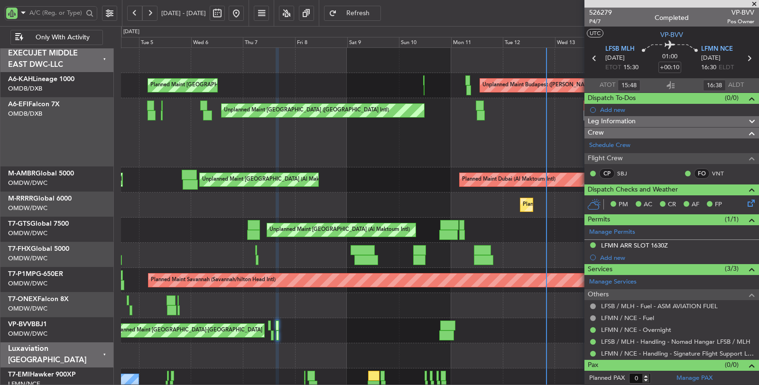
scroll to position [0, 0]
click at [247, 155] on div "Unplanned Maint Budapest (Ferenc Liszt Intl) Planned Maint London (Stansted) Un…" at bounding box center [439, 309] width 637 height 522
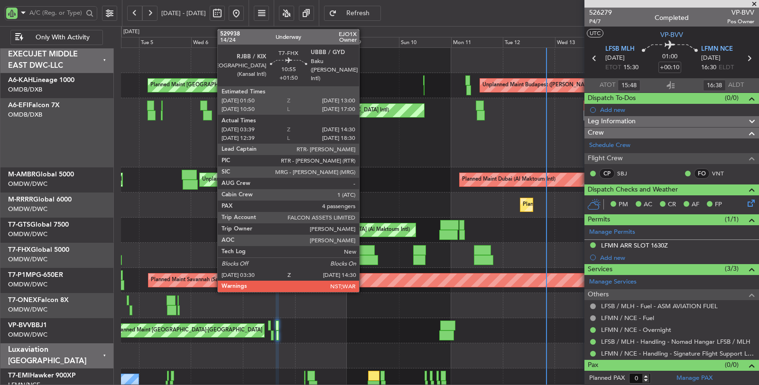
click at [364, 259] on div at bounding box center [366, 260] width 24 height 10
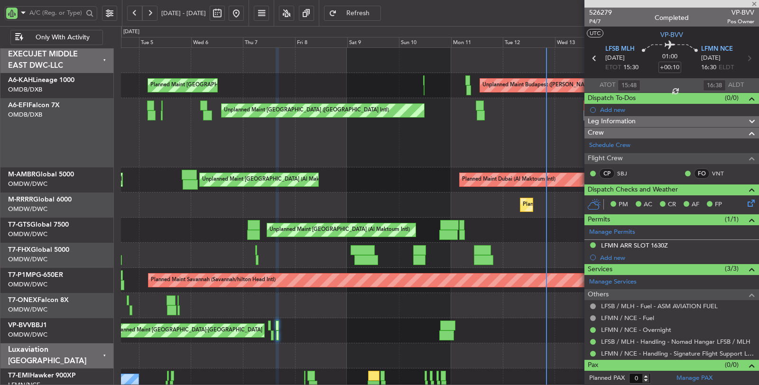
type input "+01:50"
type input "03:49"
type input "14:25"
type input "4"
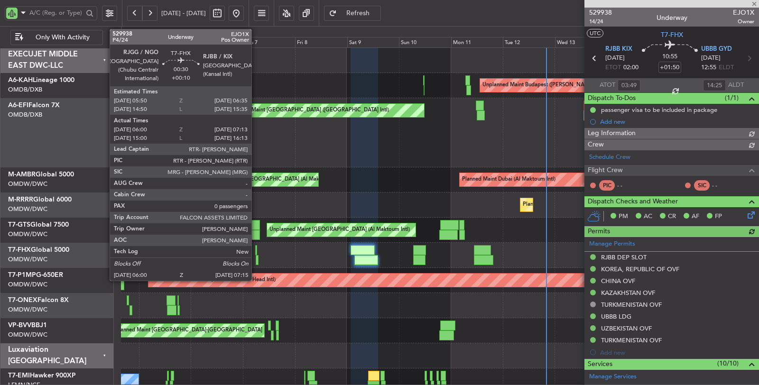
type input "Dherander Fithani (DHF)"
type input "6716"
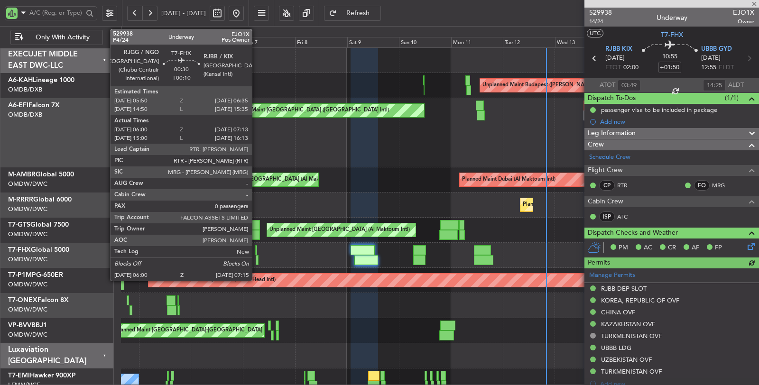
click at [257, 260] on div at bounding box center [257, 260] width 3 height 10
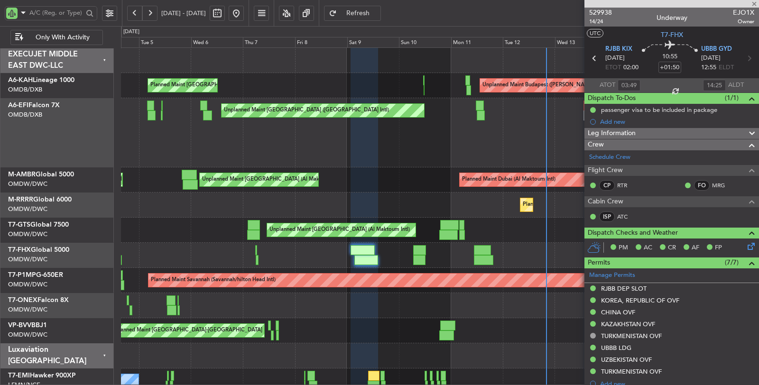
type input "+00:10"
type input "06:10"
type input "07:08"
type input "0"
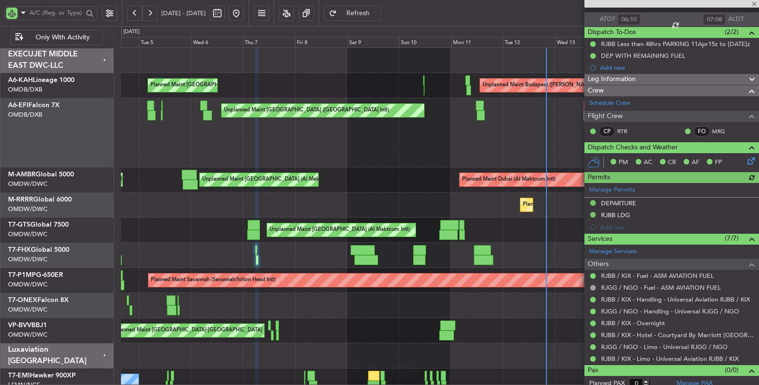
scroll to position [69, 0]
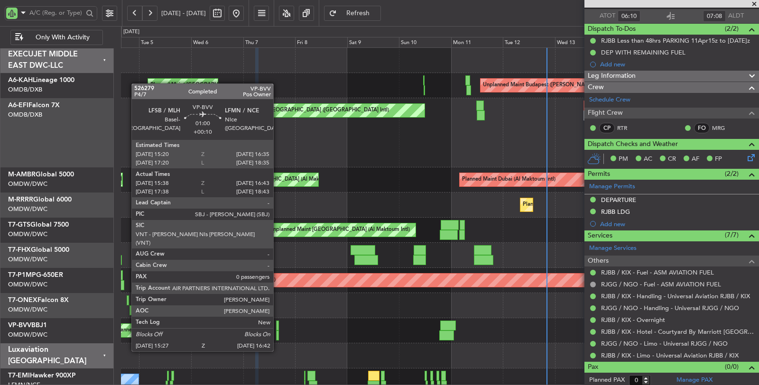
click at [278, 333] on div at bounding box center [277, 336] width 3 height 10
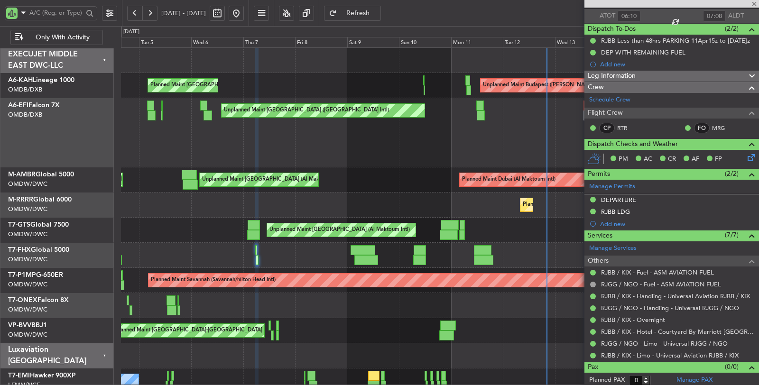
type input "15:48"
type input "16:38"
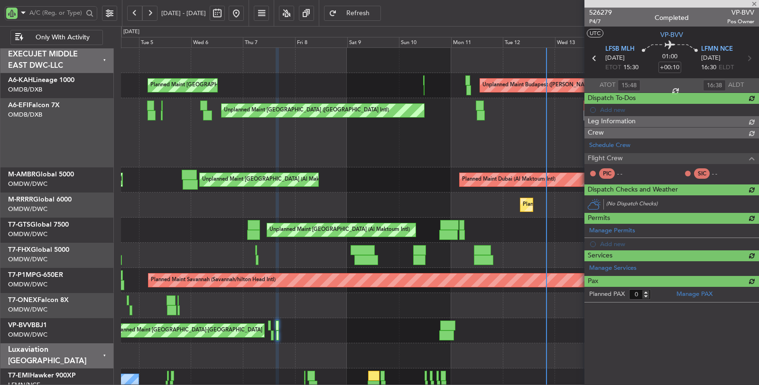
scroll to position [0, 0]
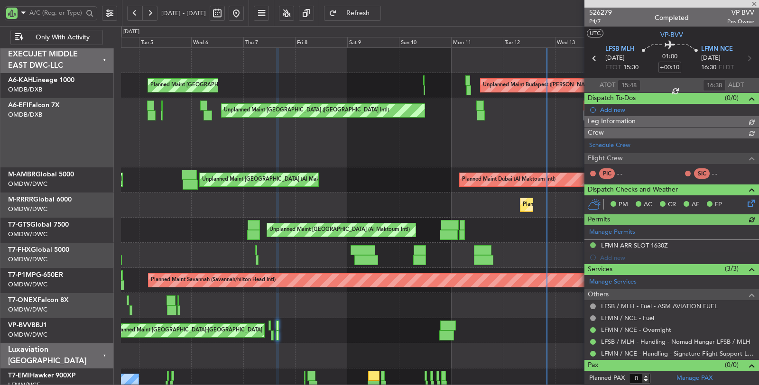
type input "Dherander Fithani (DHF)"
type input "6960"
click at [315, 204] on div "Planned Maint Southend" at bounding box center [440, 205] width 638 height 25
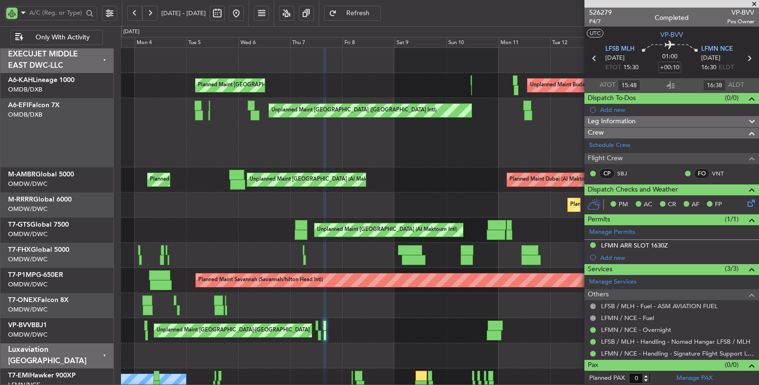
click at [362, 207] on div "Planned Maint Southend" at bounding box center [439, 205] width 637 height 25
click at [64, 10] on input "text" at bounding box center [56, 13] width 54 height 14
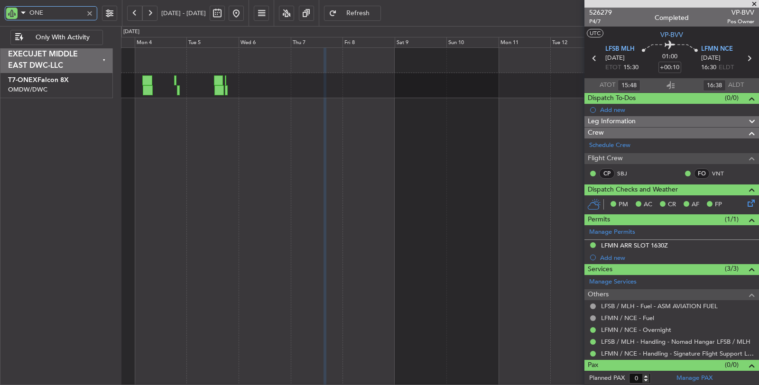
type input "ONEX"
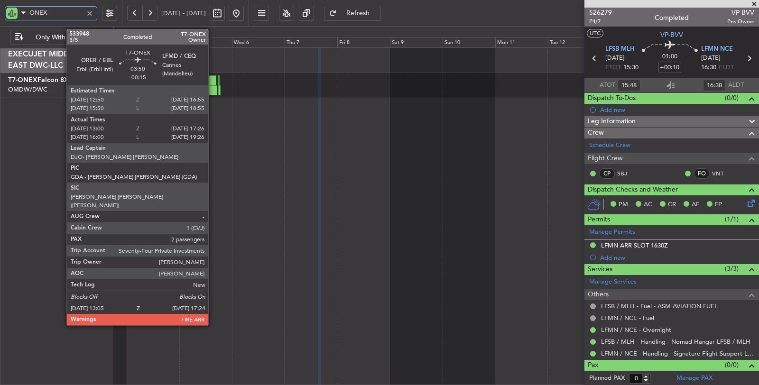
click at [213, 92] on div at bounding box center [212, 90] width 9 height 10
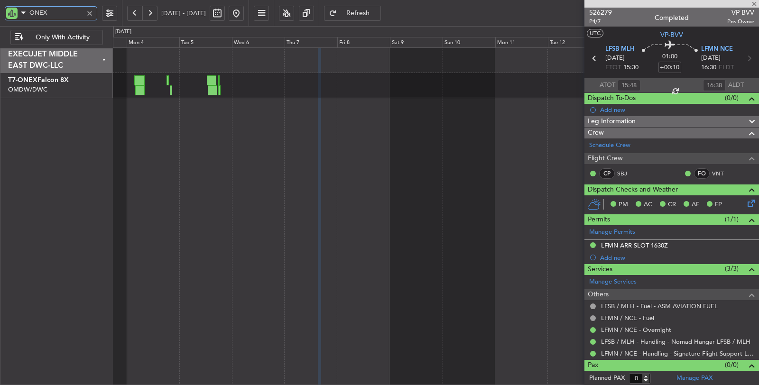
click at [219, 92] on div at bounding box center [219, 90] width 2 height 10
type input "-00:15"
type input "13:10"
type input "17:21"
type input "2"
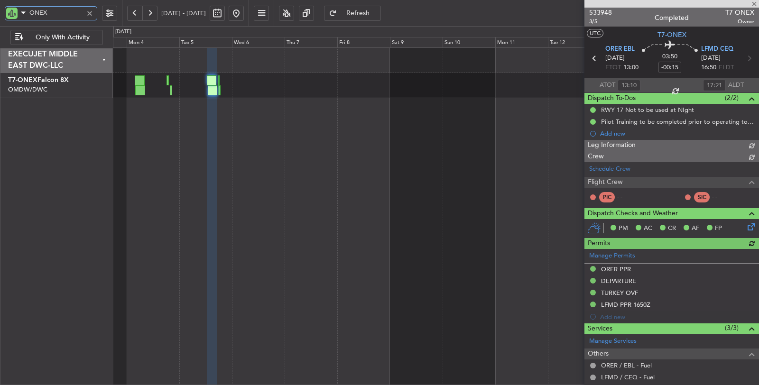
type input "[PERSON_NAME] ([PERSON_NAME])"
type input "6971"
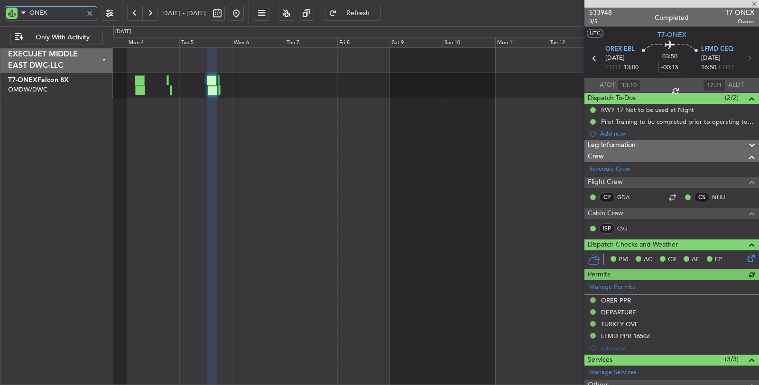
type input "18:06"
type input "18:43"
type input "0"
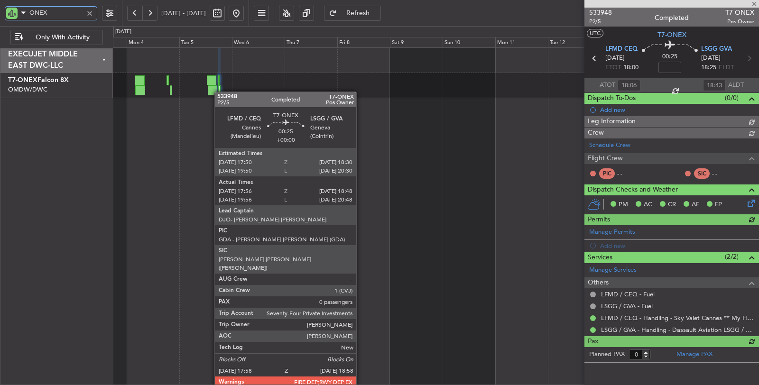
type input "[PERSON_NAME] ([PERSON_NAME])"
type input "6972"
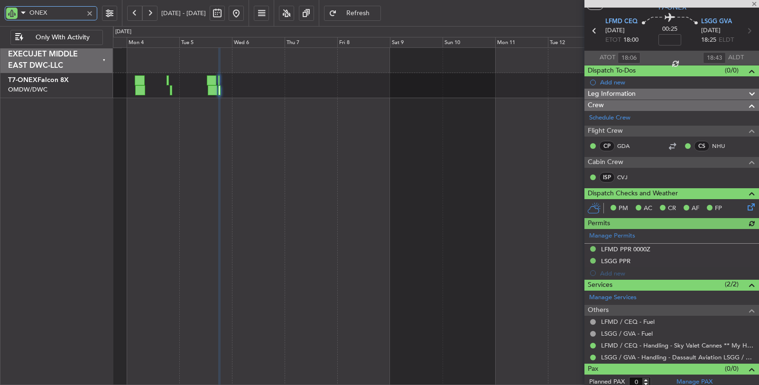
scroll to position [29, 0]
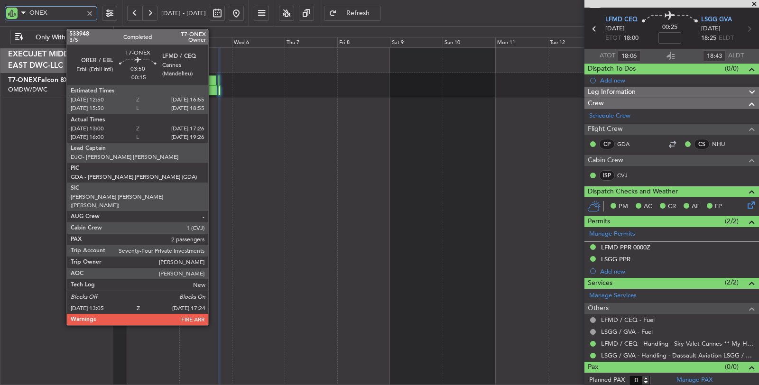
click at [212, 89] on div at bounding box center [212, 90] width 9 height 10
type input "ONEX"
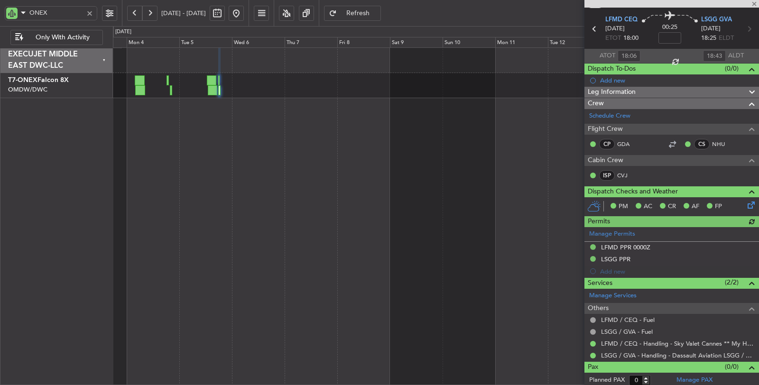
type input "[PERSON_NAME] ([PERSON_NAME])"
type input "6972"
drag, startPoint x: 91, startPoint y: 12, endPoint x: 76, endPoint y: 12, distance: 14.2
click at [91, 11] on div at bounding box center [89, 13] width 10 height 10
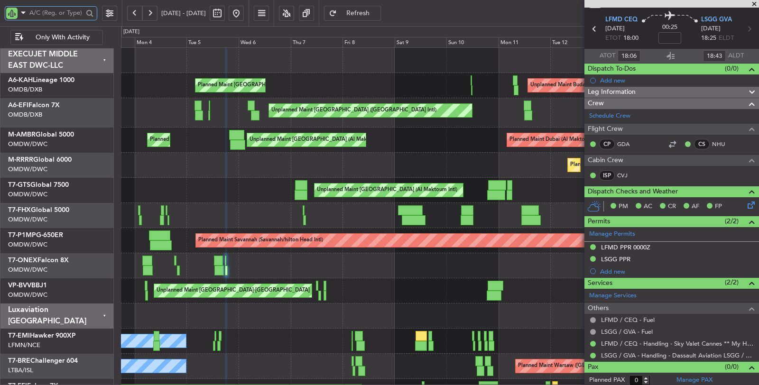
click at [64, 14] on input "text" at bounding box center [56, 13] width 54 height 14
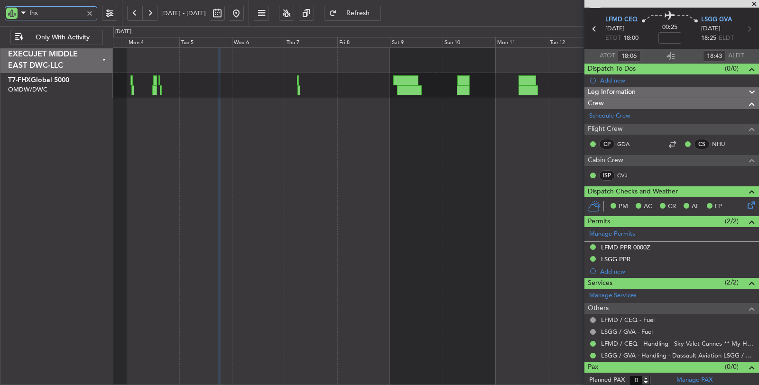
type input "fhx"
click at [244, 10] on button at bounding box center [236, 13] width 15 height 15
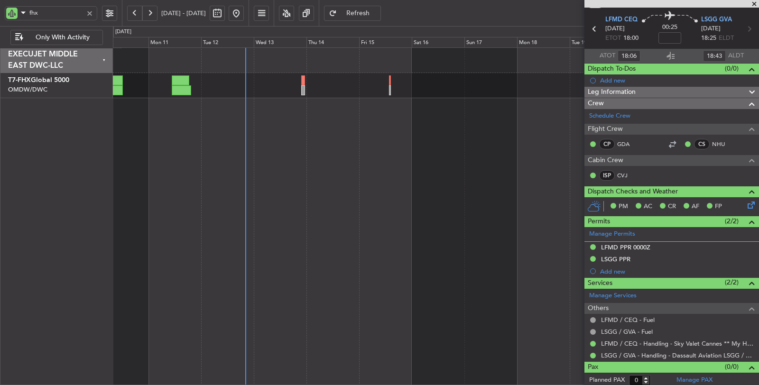
click at [257, 223] on div at bounding box center [436, 216] width 646 height 338
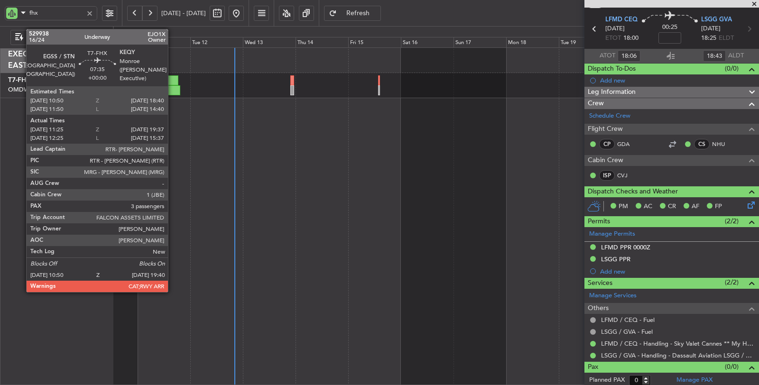
click at [173, 89] on div at bounding box center [170, 90] width 19 height 10
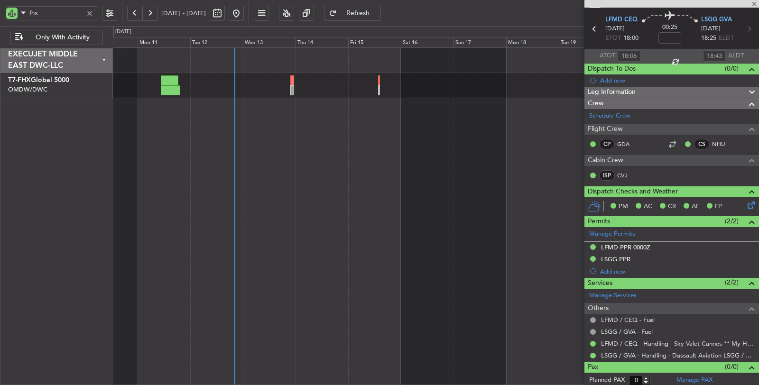
type input "11:35"
type input "19:32"
type input "3"
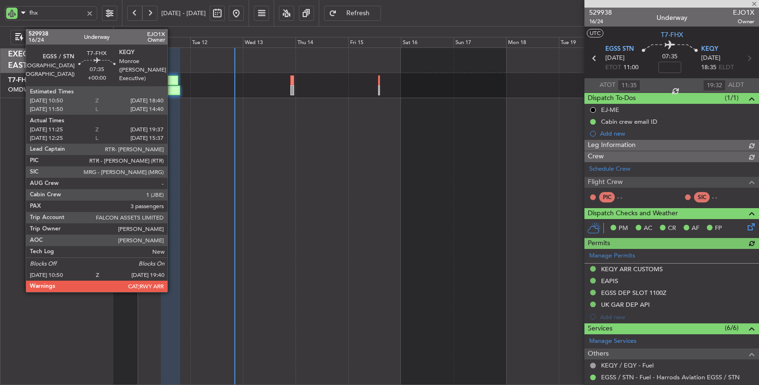
type input "Syed Shakeel (SYS)"
type input "7003"
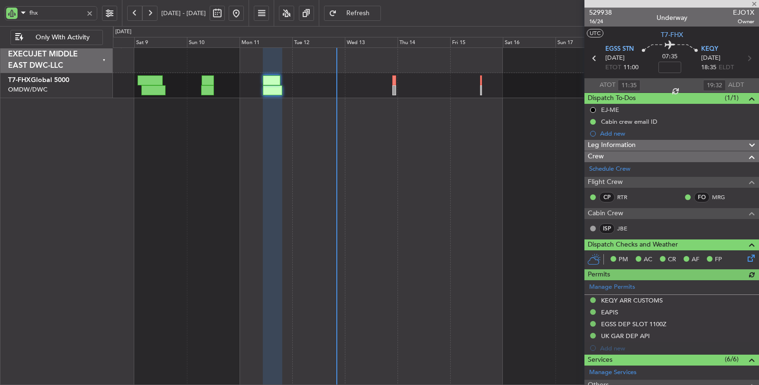
click at [282, 153] on div at bounding box center [272, 217] width 19 height 338
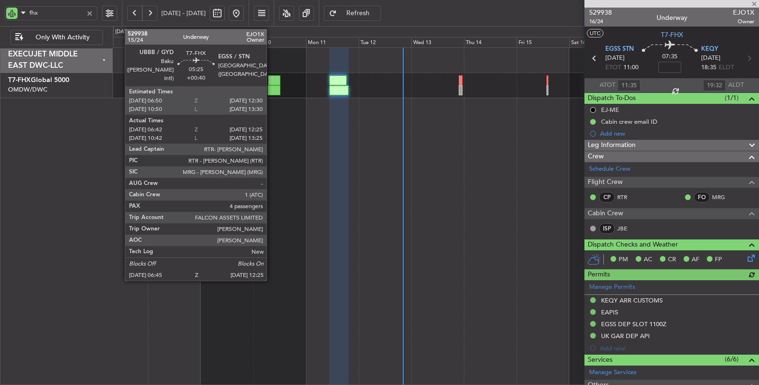
click at [271, 89] on div at bounding box center [273, 90] width 13 height 10
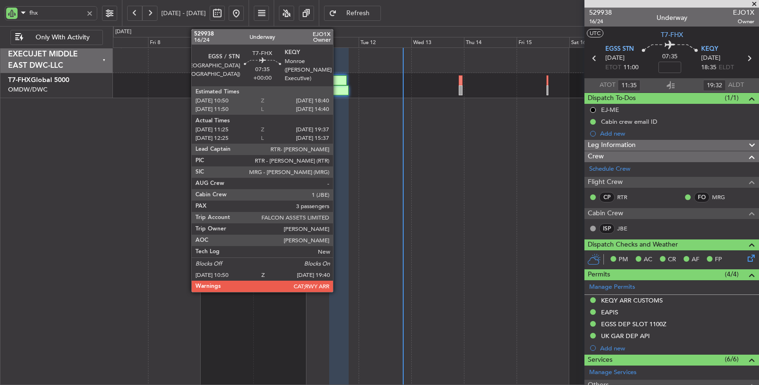
click at [338, 90] on div at bounding box center [338, 90] width 19 height 10
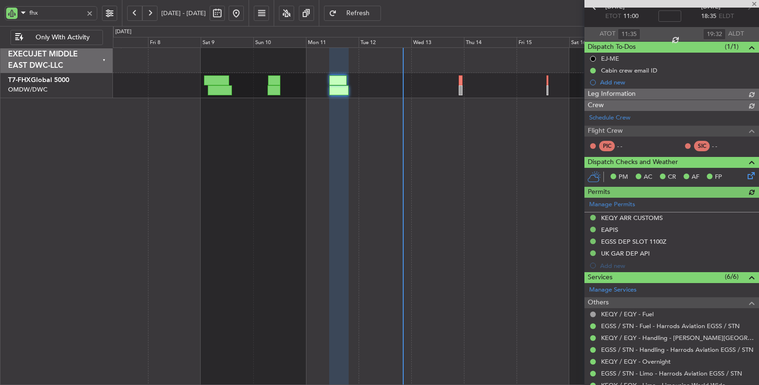
type input "Syed Shakeel (SYS)"
type input "7003"
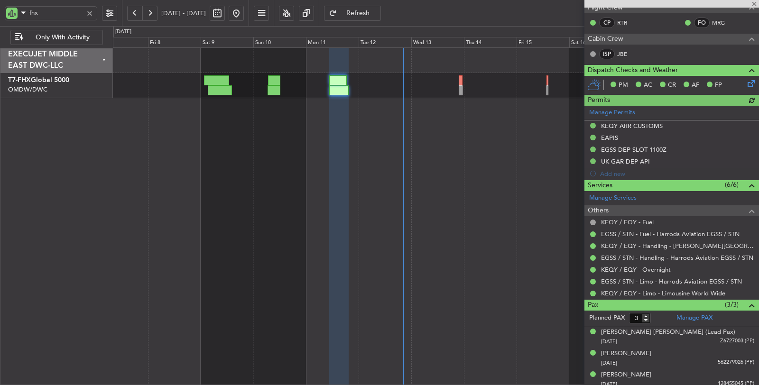
scroll to position [176, 0]
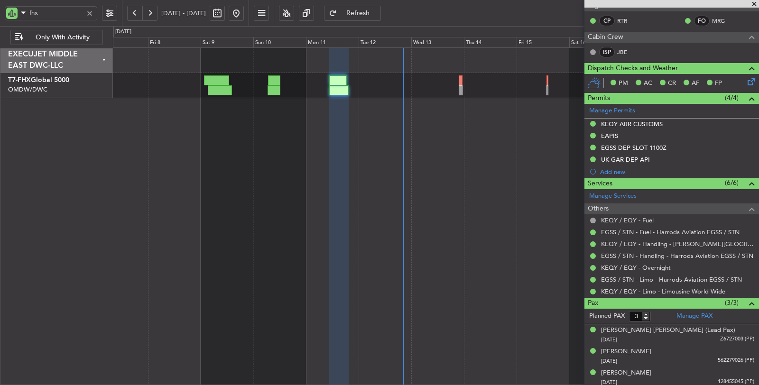
click at [379, 16] on button "Refresh" at bounding box center [352, 13] width 57 height 15
type input "Syed Shakeel (SYS)"
type input "7003"
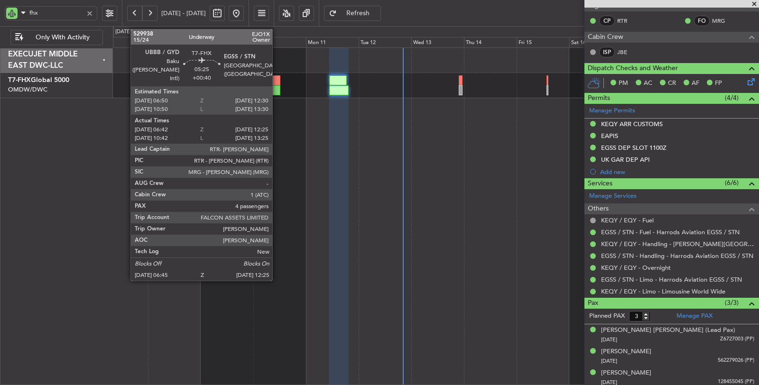
click at [277, 92] on div at bounding box center [273, 90] width 13 height 10
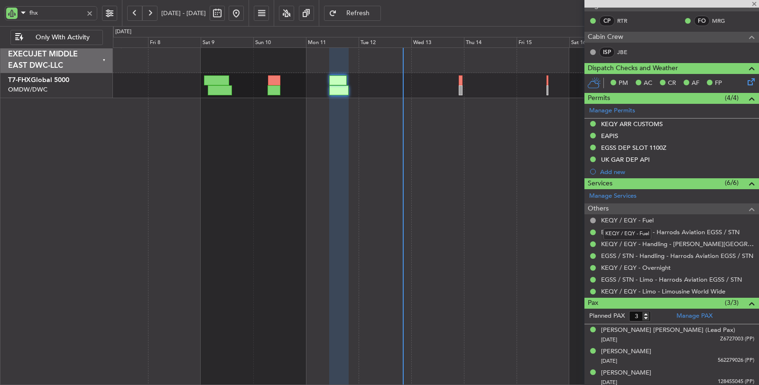
type input "+00:40"
type input "06:52"
type input "12:20"
type input "4"
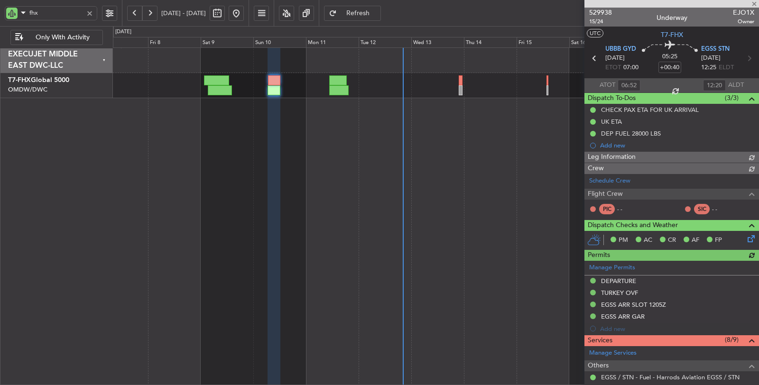
type input "Dherander Fithani (DHF)"
type input "6717"
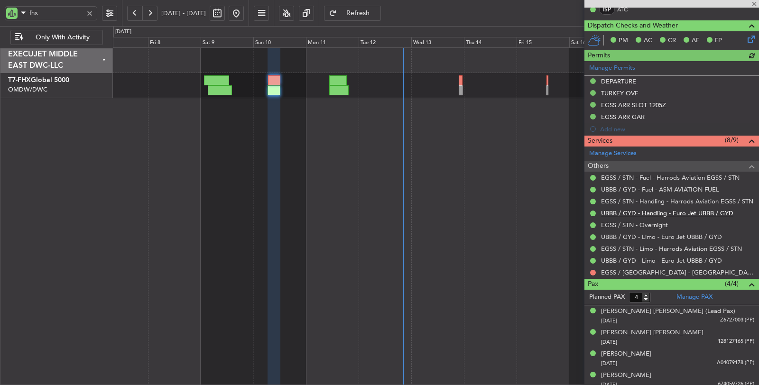
scroll to position [233, 0]
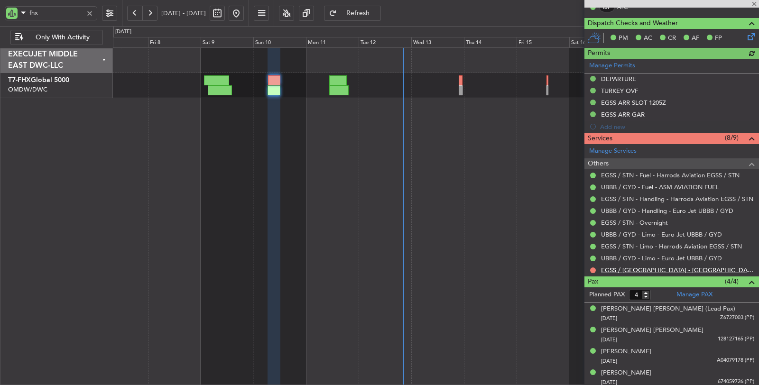
click at [643, 267] on link "EGSS / STN - Hotel - Marriott Hanbury Manor" at bounding box center [677, 270] width 153 height 8
click at [376, 10] on span "Refresh" at bounding box center [358, 13] width 39 height 7
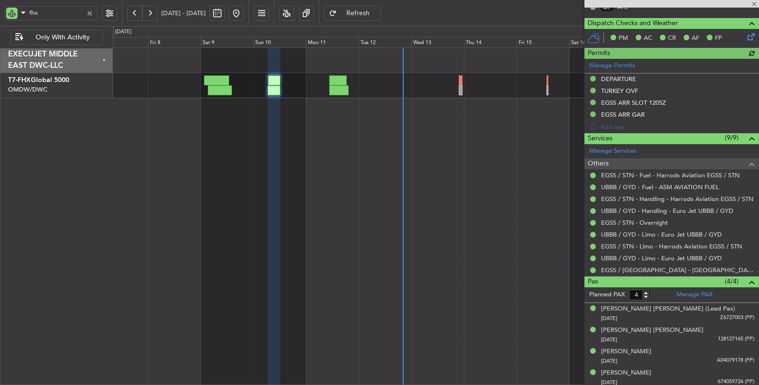
type input "Dherander Fithani (DHF)"
type input "6717"
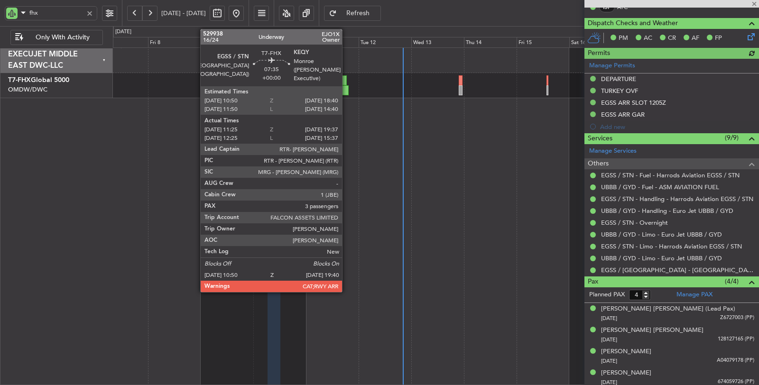
click at [347, 89] on div at bounding box center [338, 90] width 19 height 10
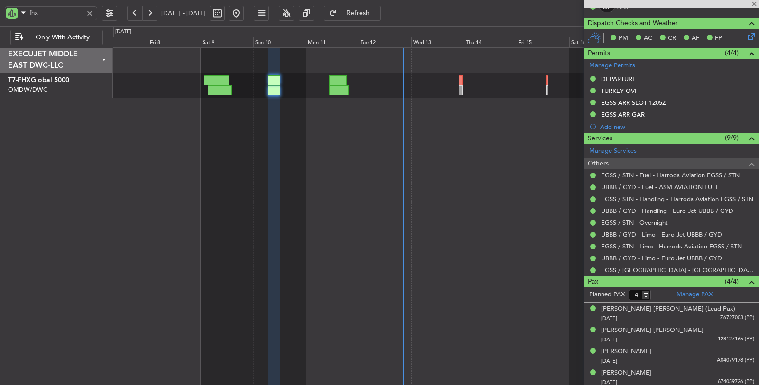
type input "11:35"
type input "19:32"
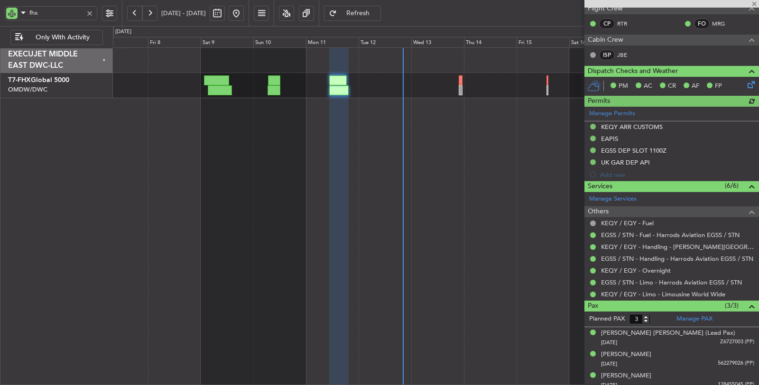
scroll to position [176, 0]
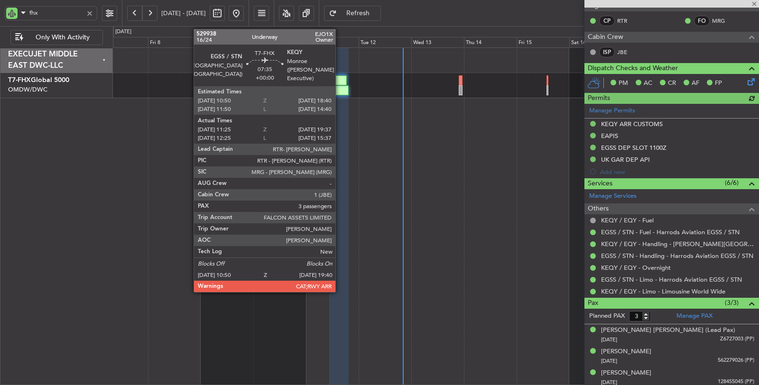
click at [340, 92] on div at bounding box center [338, 90] width 19 height 10
click at [337, 89] on div at bounding box center [338, 90] width 19 height 10
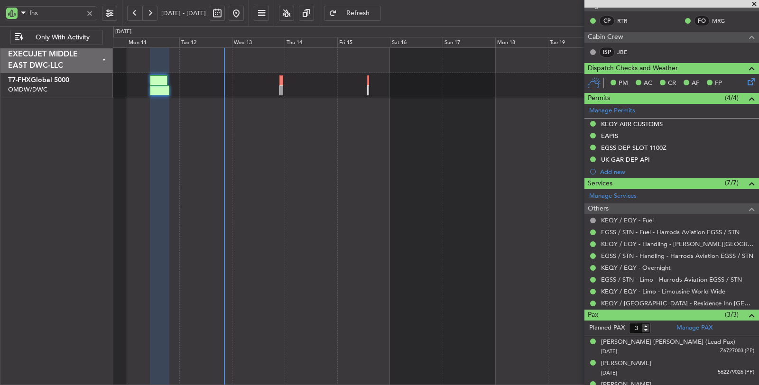
click at [275, 124] on div at bounding box center [436, 216] width 646 height 338
click at [283, 91] on div at bounding box center [436, 85] width 646 height 25
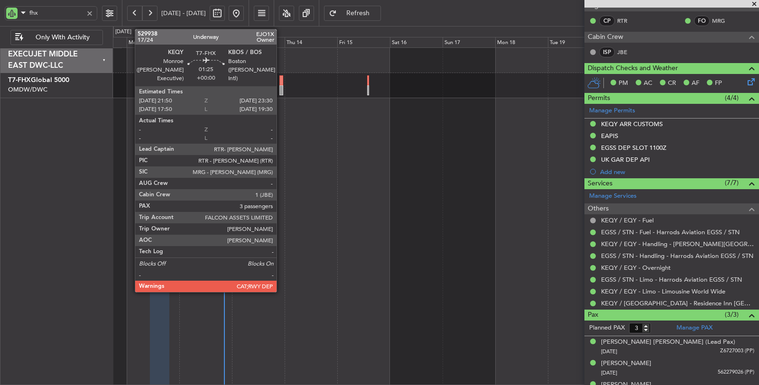
click at [281, 92] on div at bounding box center [281, 90] width 4 height 10
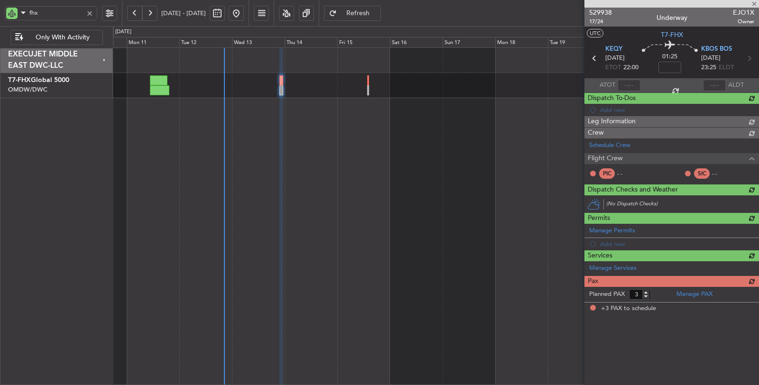
scroll to position [0, 0]
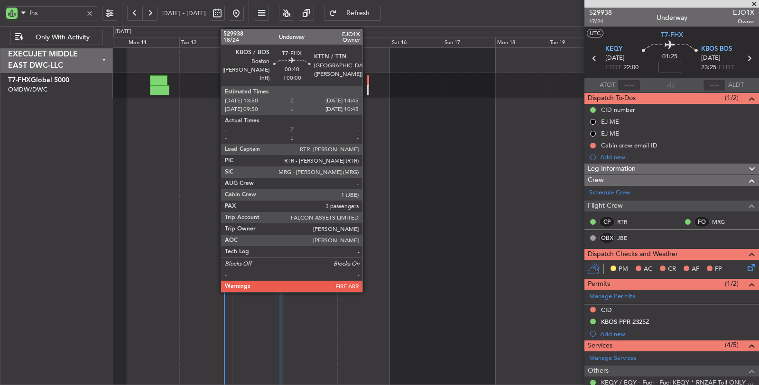
click at [367, 94] on div at bounding box center [368, 90] width 2 height 10
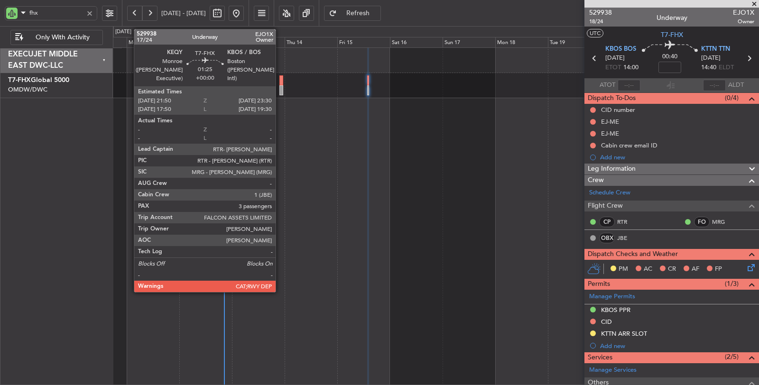
click at [280, 89] on div at bounding box center [281, 90] width 4 height 10
click at [282, 89] on div at bounding box center [281, 90] width 4 height 10
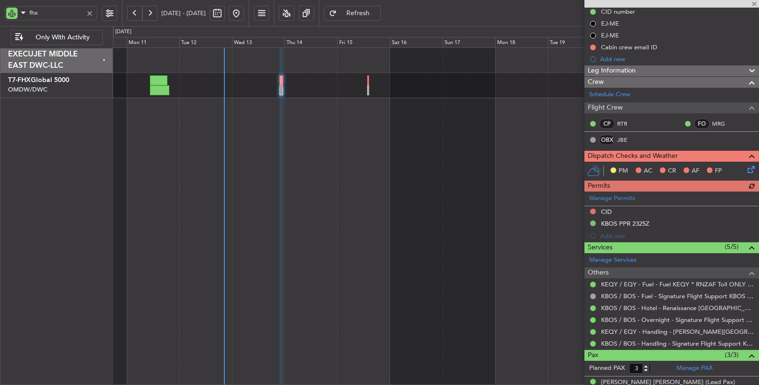
scroll to position [150, 0]
